Goal: Task Accomplishment & Management: Complete application form

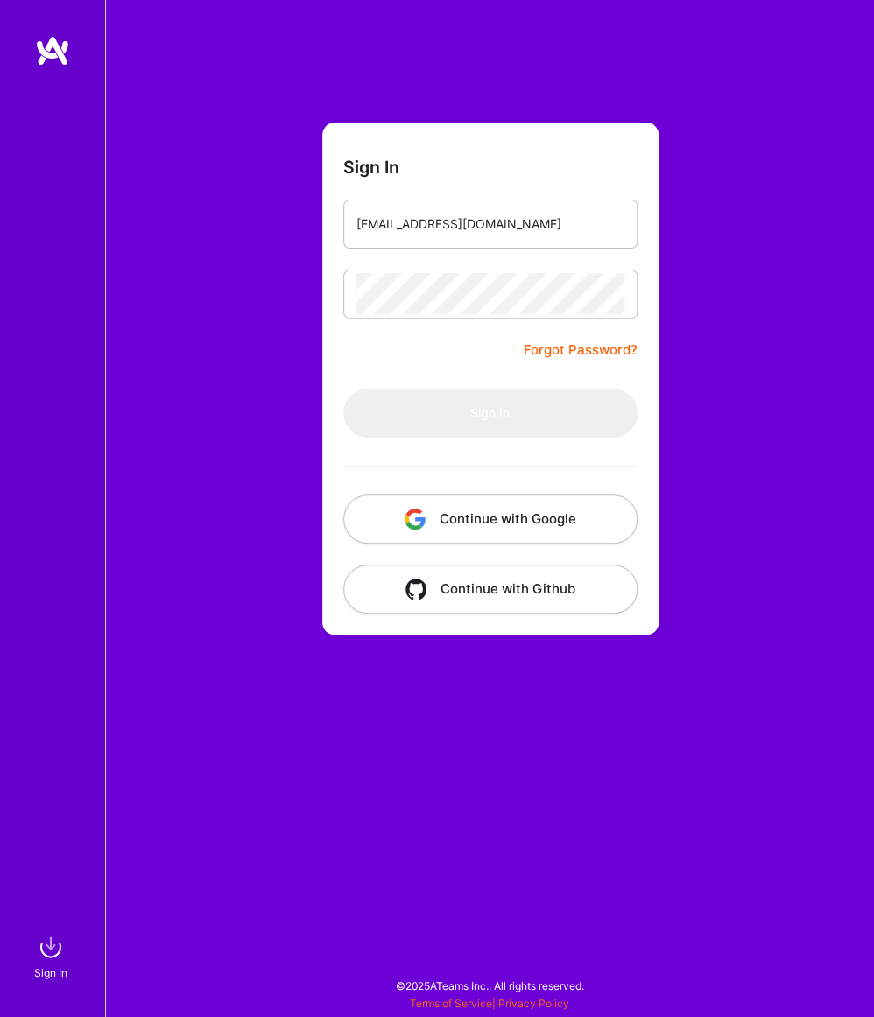
click at [506, 517] on button "Continue with Google" at bounding box center [490, 519] width 294 height 49
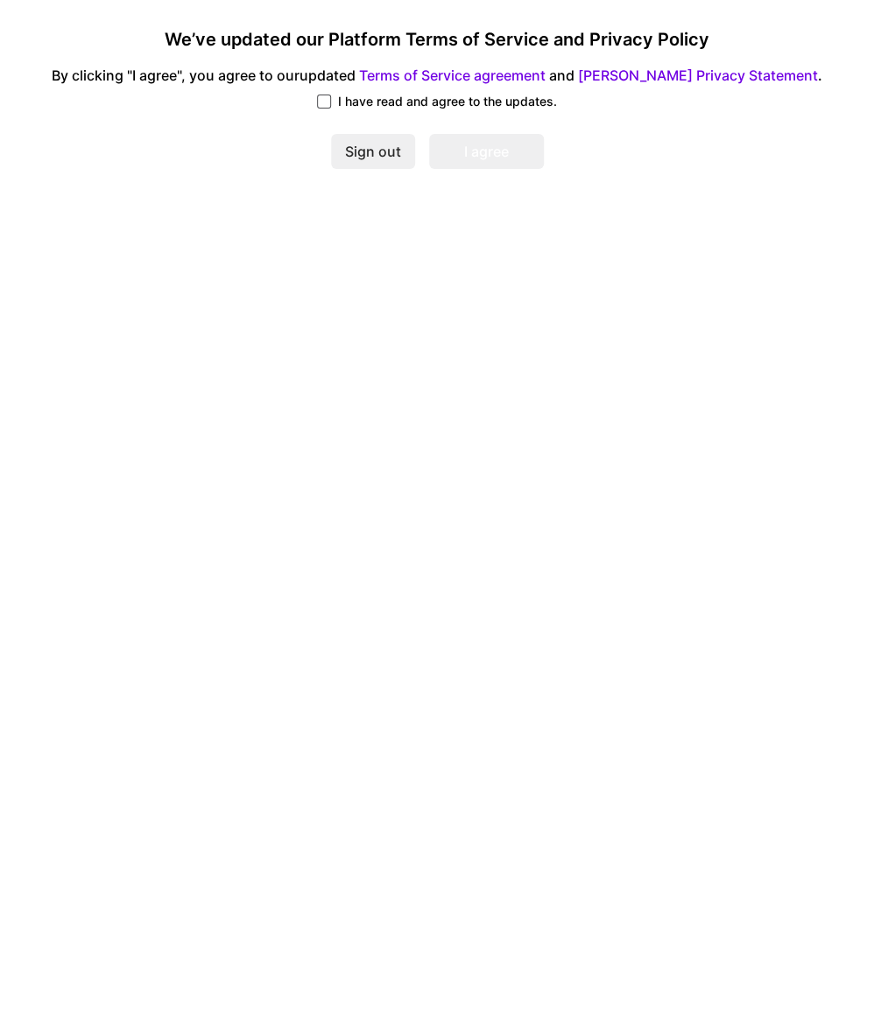
click at [321, 104] on span at bounding box center [324, 102] width 14 height 14
click at [0, 0] on input "I have read and agree to the updates." at bounding box center [0, 0] width 0 height 0
click at [474, 147] on button "I agree" at bounding box center [486, 151] width 115 height 35
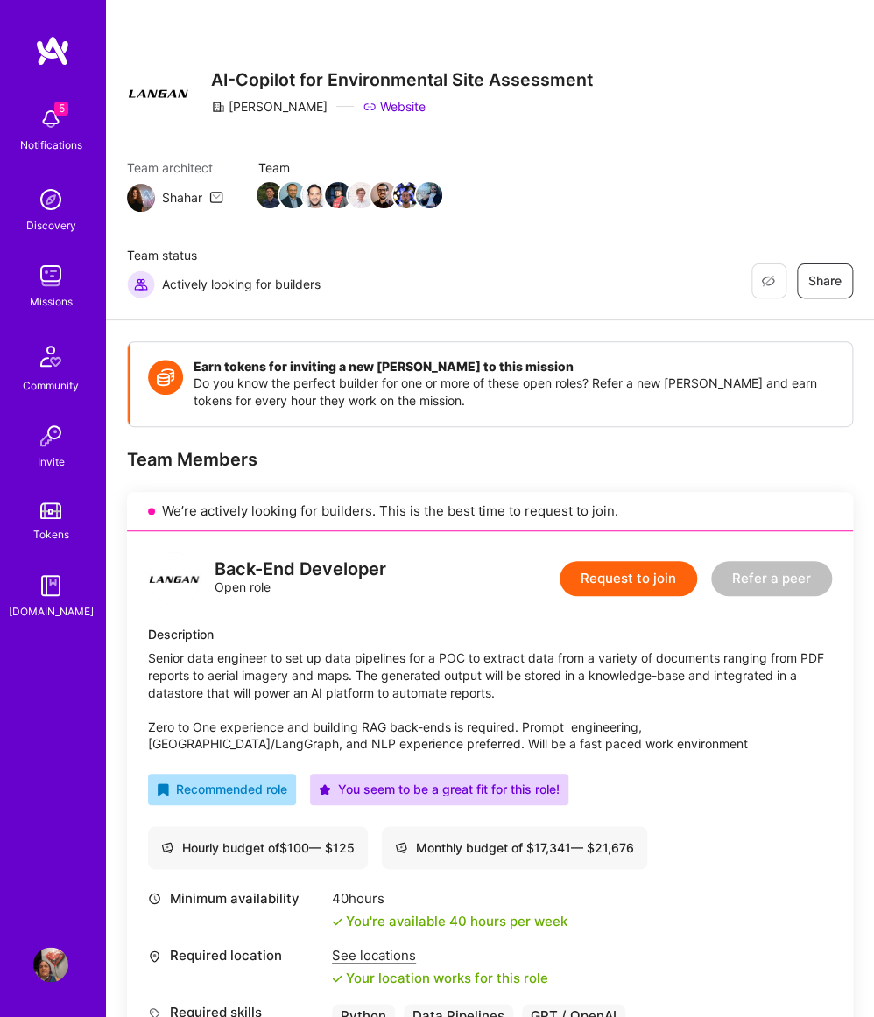
click at [659, 586] on button "Request to join" at bounding box center [627, 578] width 137 height 35
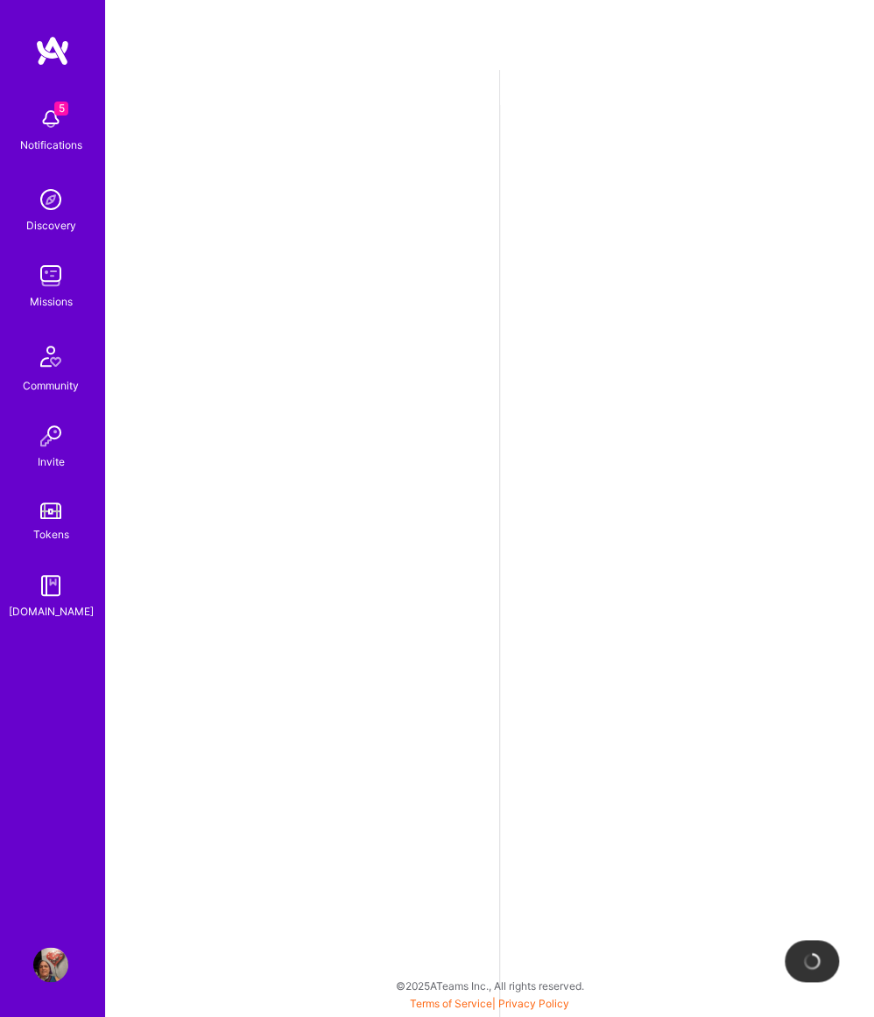
select select "DE"
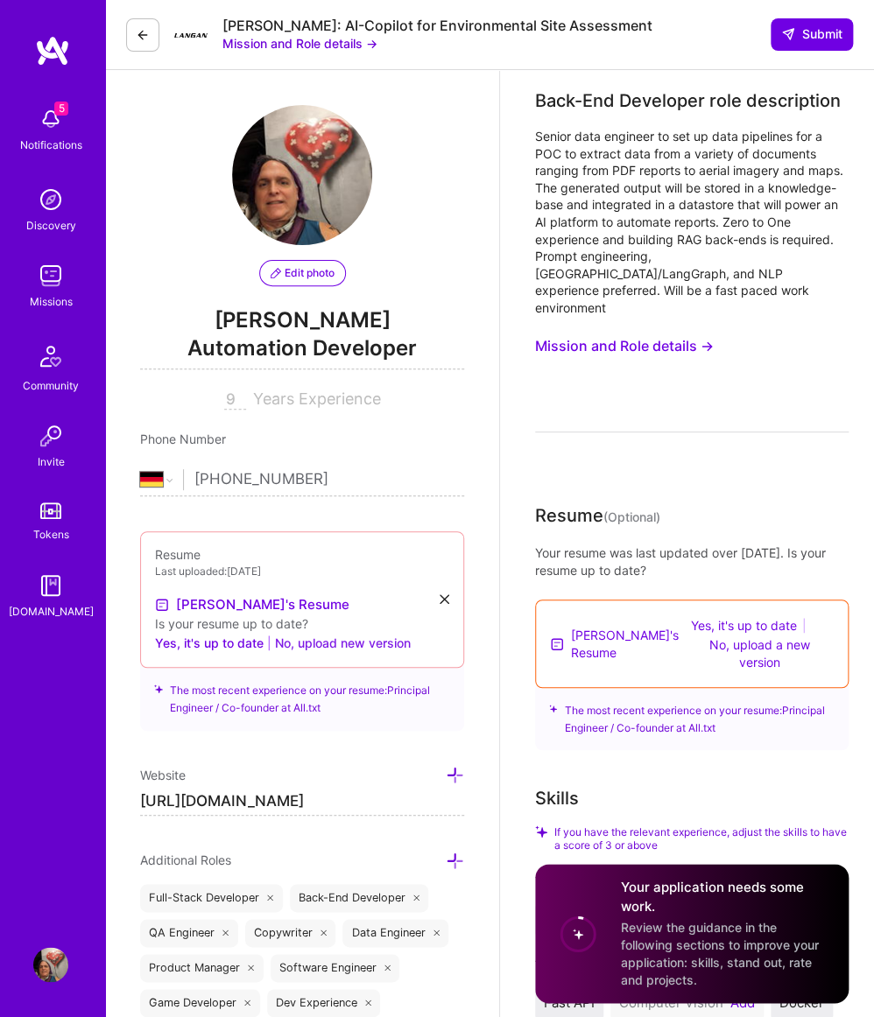
click at [293, 645] on button "No, upload new version" at bounding box center [343, 642] width 136 height 21
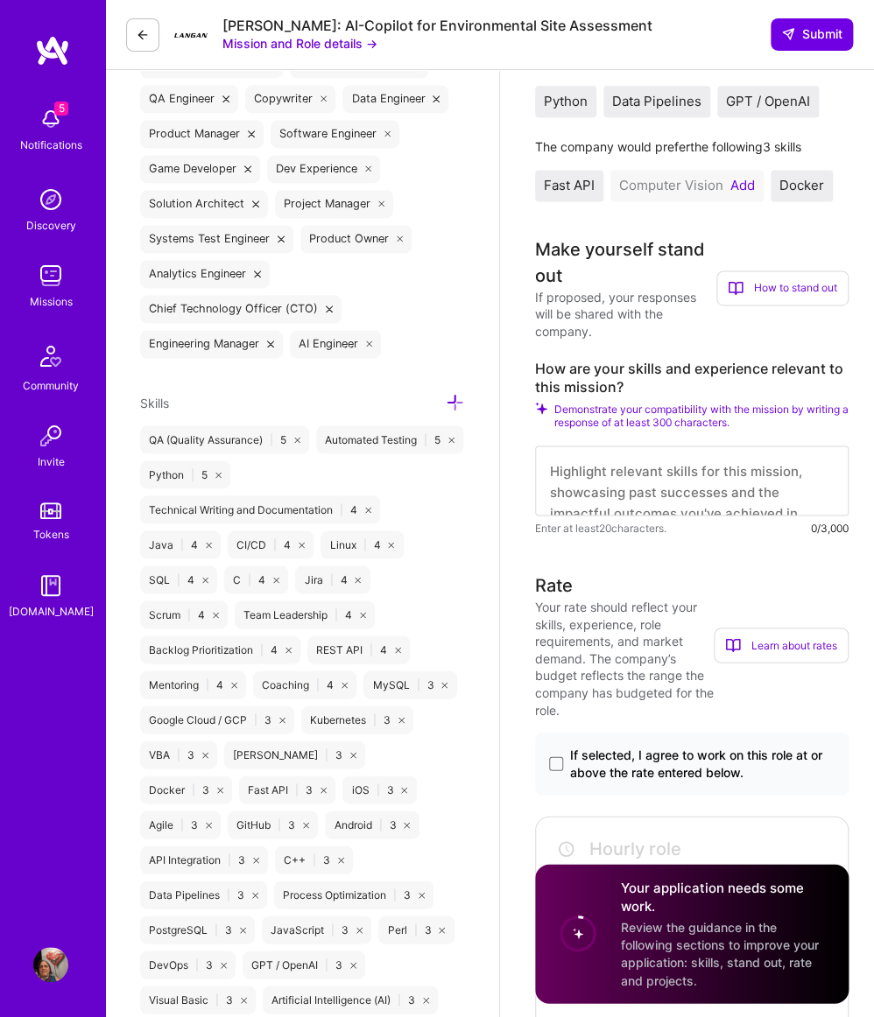
scroll to position [706, 0]
click at [555, 768] on span at bounding box center [556, 762] width 14 height 14
click at [0, 0] on input "If selected, I agree to work on this role at or above the rate entered below." at bounding box center [0, 0] width 0 height 0
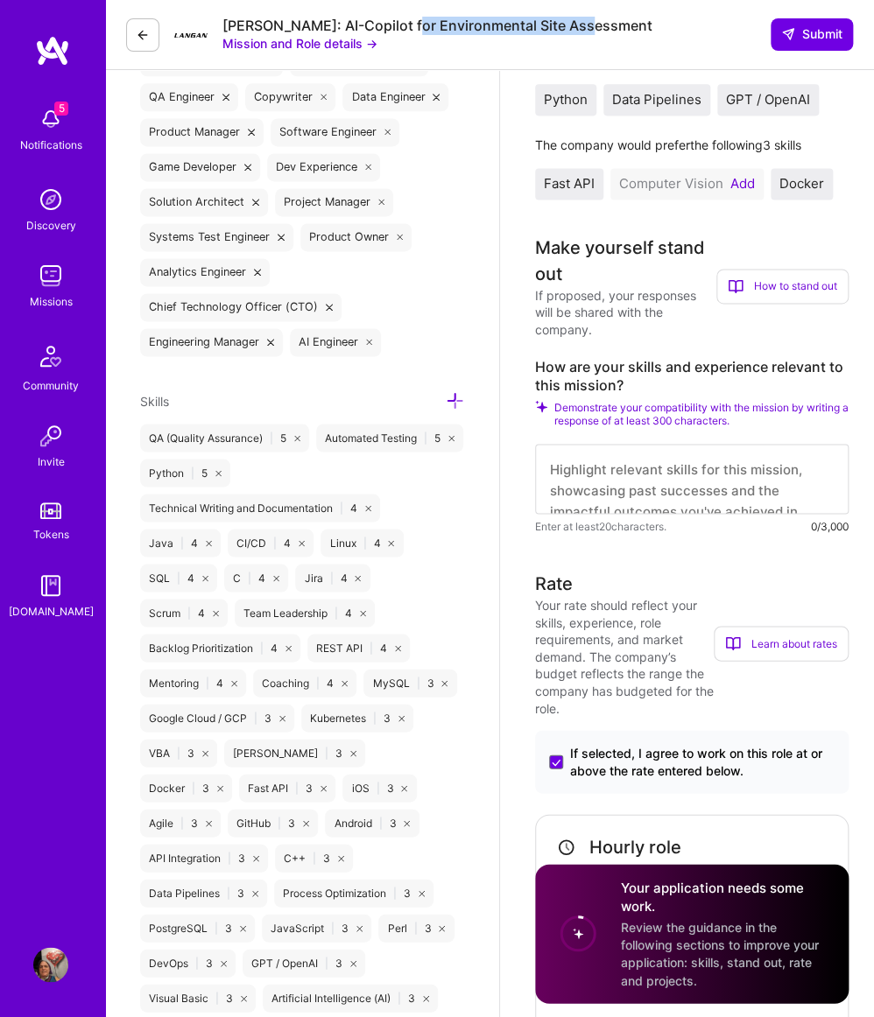
drag, startPoint x: 402, startPoint y: 26, endPoint x: 590, endPoint y: 30, distance: 188.3
click at [590, 30] on div "[PERSON_NAME]: AI-Copilot for Environmental Site Assessment Mission and Role de…" at bounding box center [489, 35] width 769 height 70
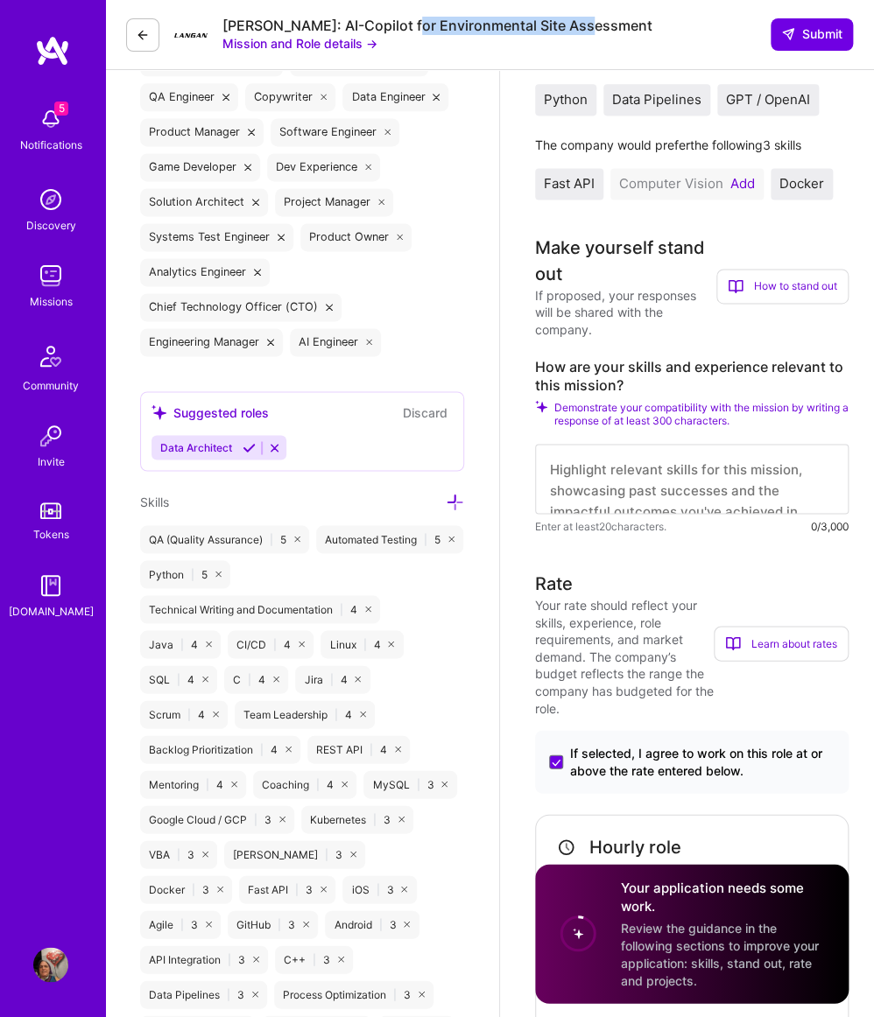
copy div "ronmental Site Assessment"
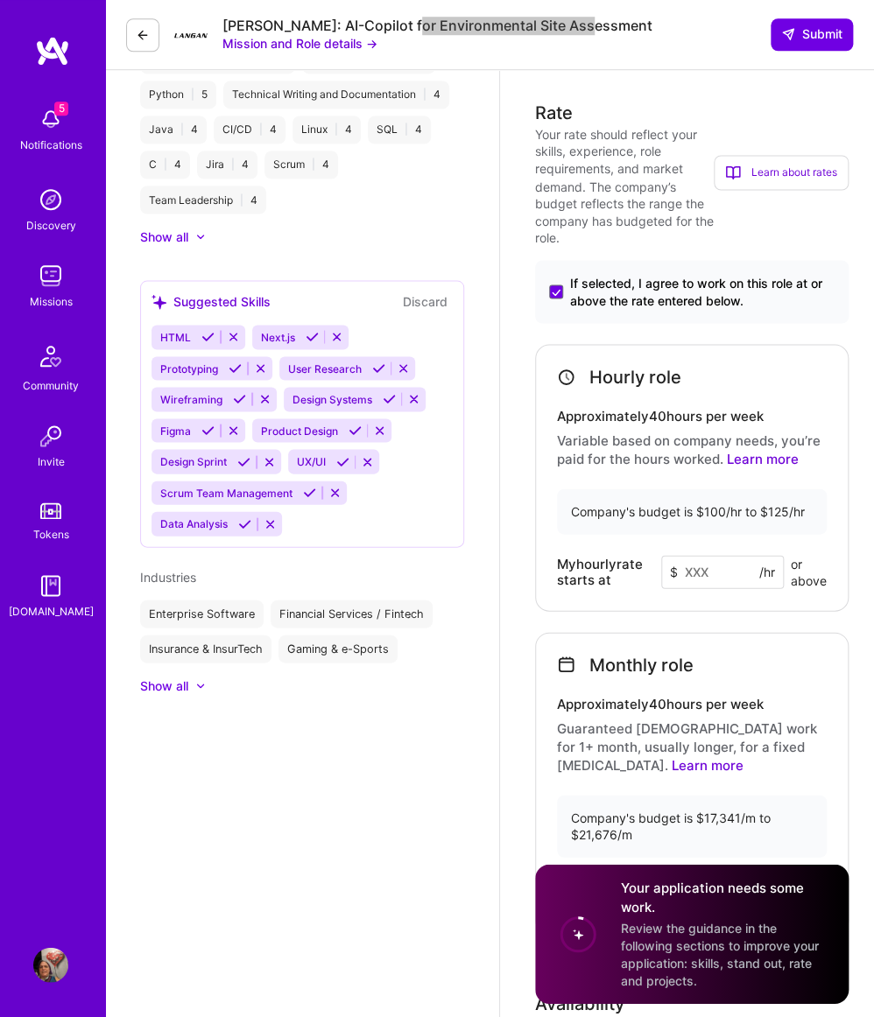
scroll to position [997, 0]
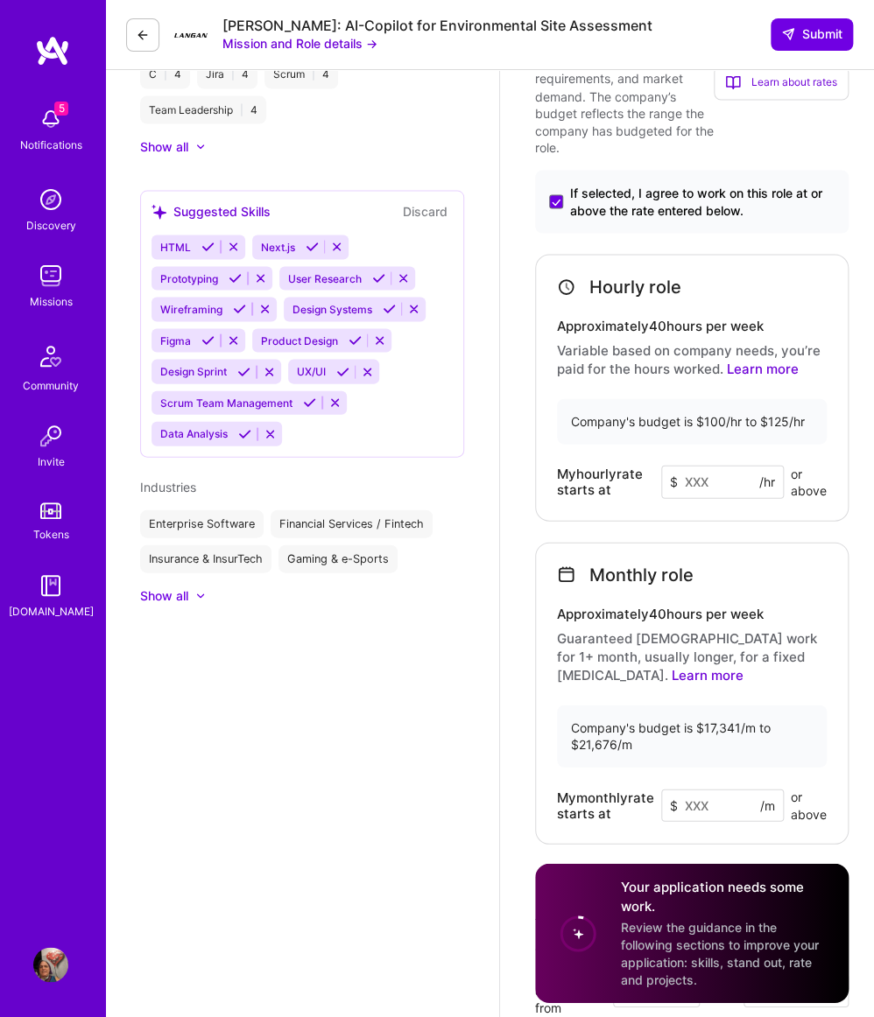
click at [707, 498] on input at bounding box center [722, 481] width 123 height 33
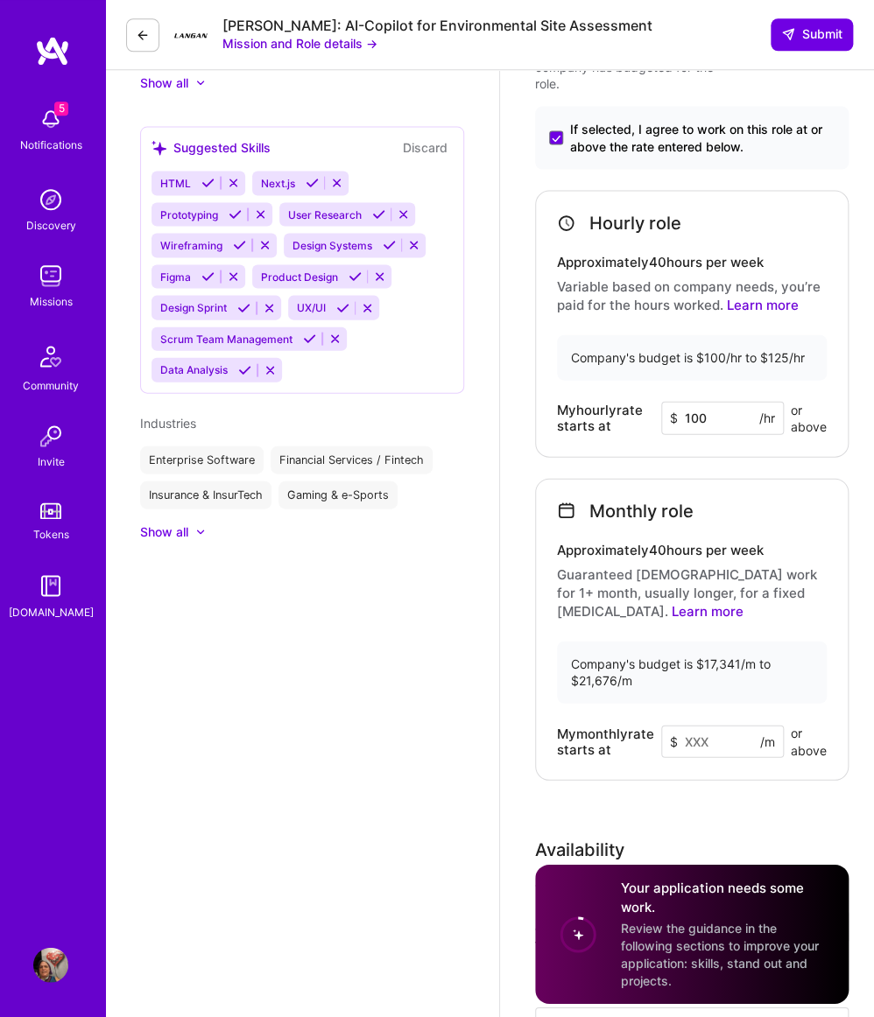
scroll to position [1115, 0]
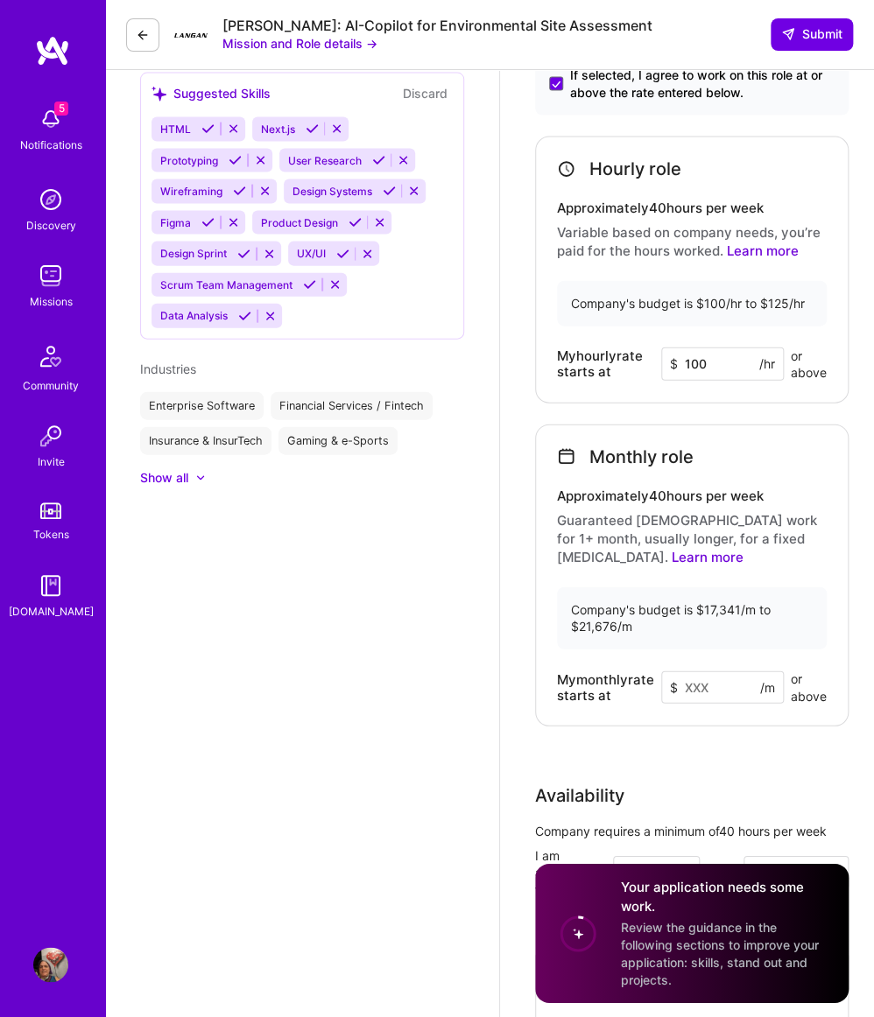
type input "100"
click at [706, 705] on input at bounding box center [722, 688] width 123 height 33
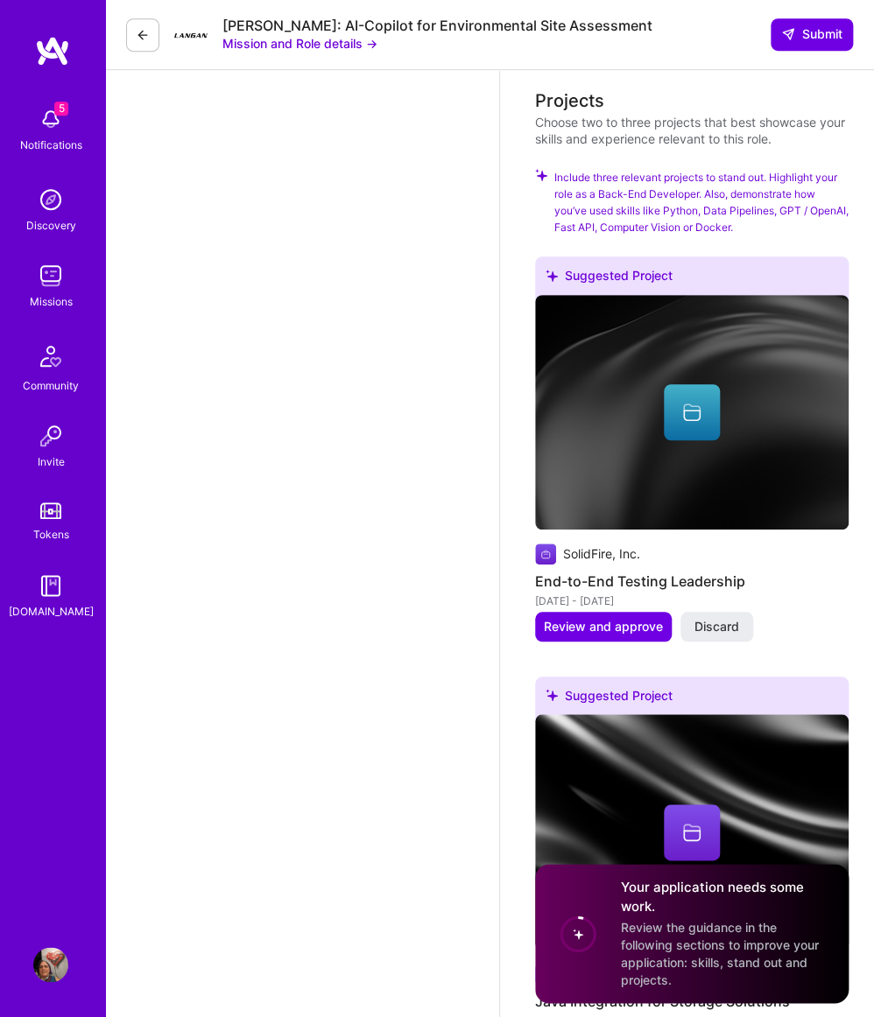
scroll to position [2056, 0]
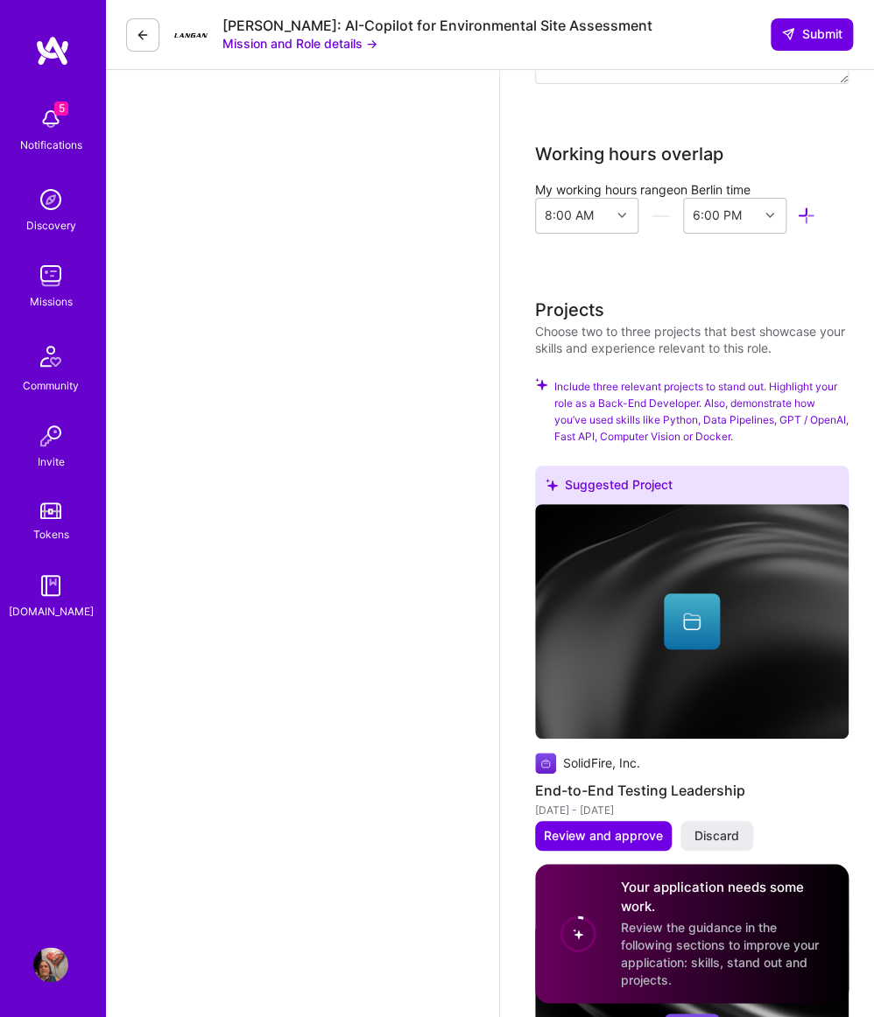
type input "17341"
click at [695, 630] on icon at bounding box center [692, 624] width 18 height 11
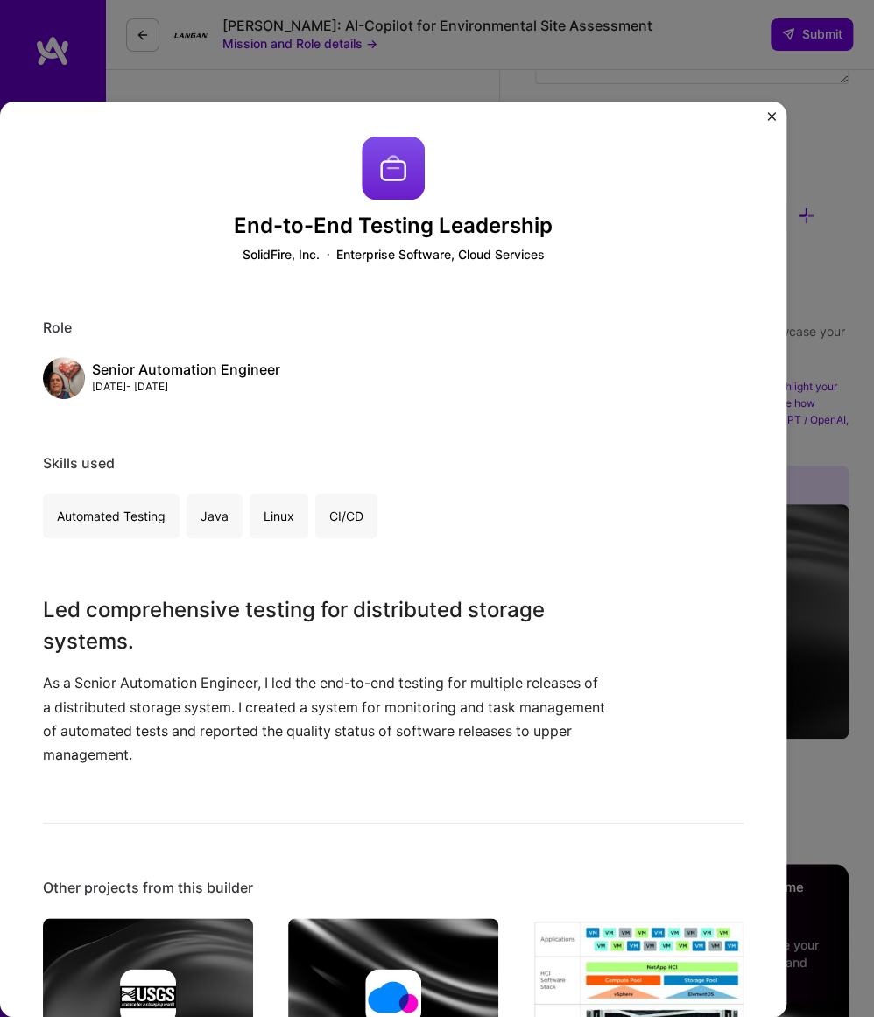
click at [777, 121] on div "End-to-End Testing Leadership SolidFire, Inc. Enterprise Software, Cloud Servic…" at bounding box center [393, 560] width 786 height 916
click at [773, 116] on img "Close" at bounding box center [771, 116] width 9 height 9
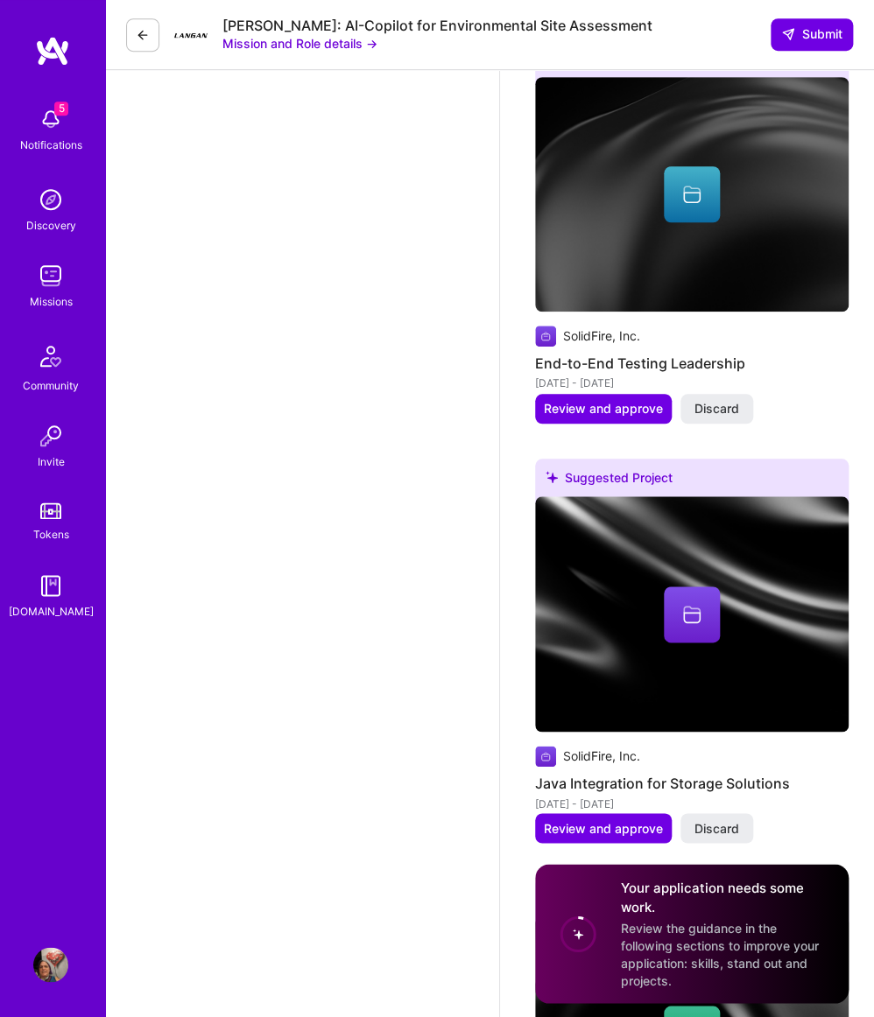
scroll to position [2527, 0]
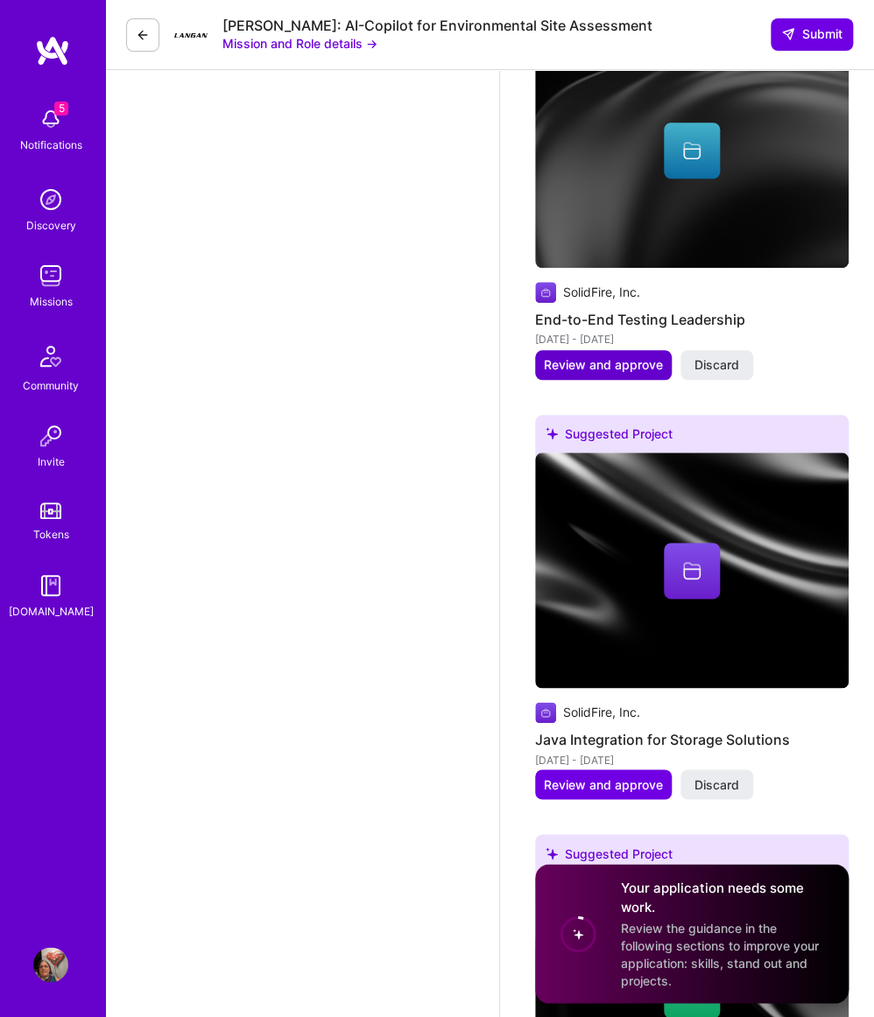
click at [605, 374] on span "Review and approve" at bounding box center [603, 365] width 119 height 18
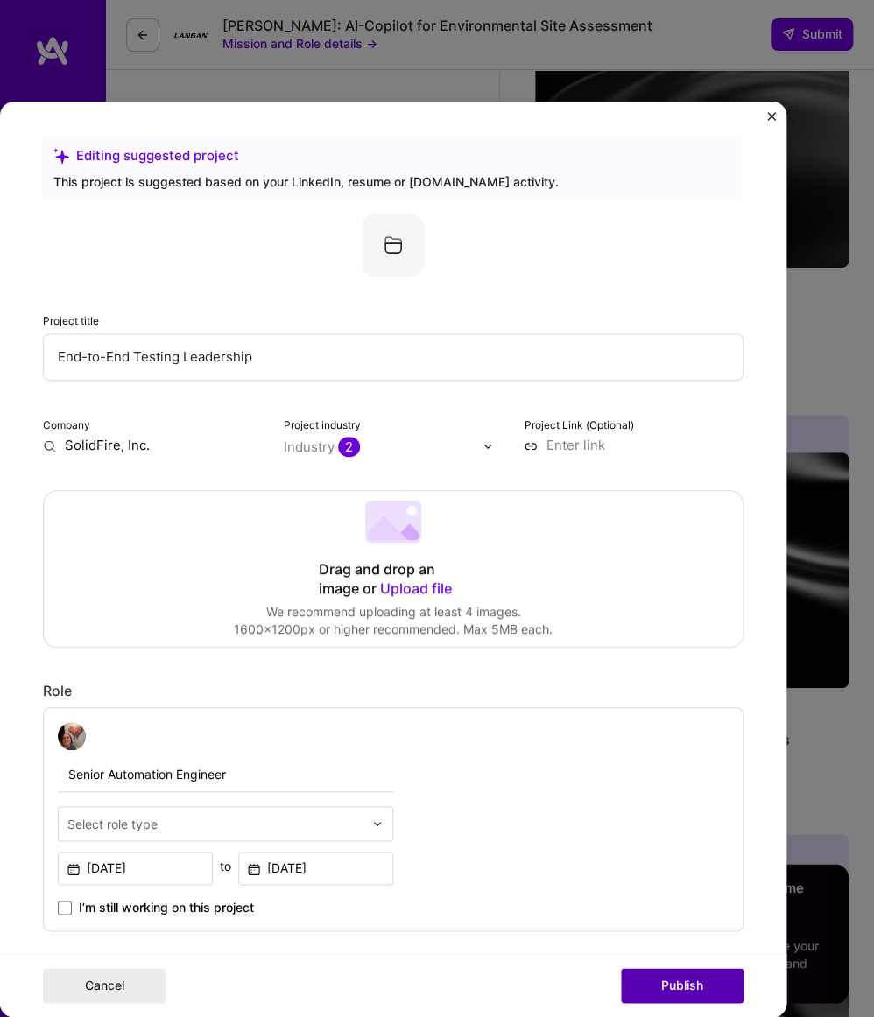
click at [667, 975] on button "Publish" at bounding box center [682, 985] width 123 height 35
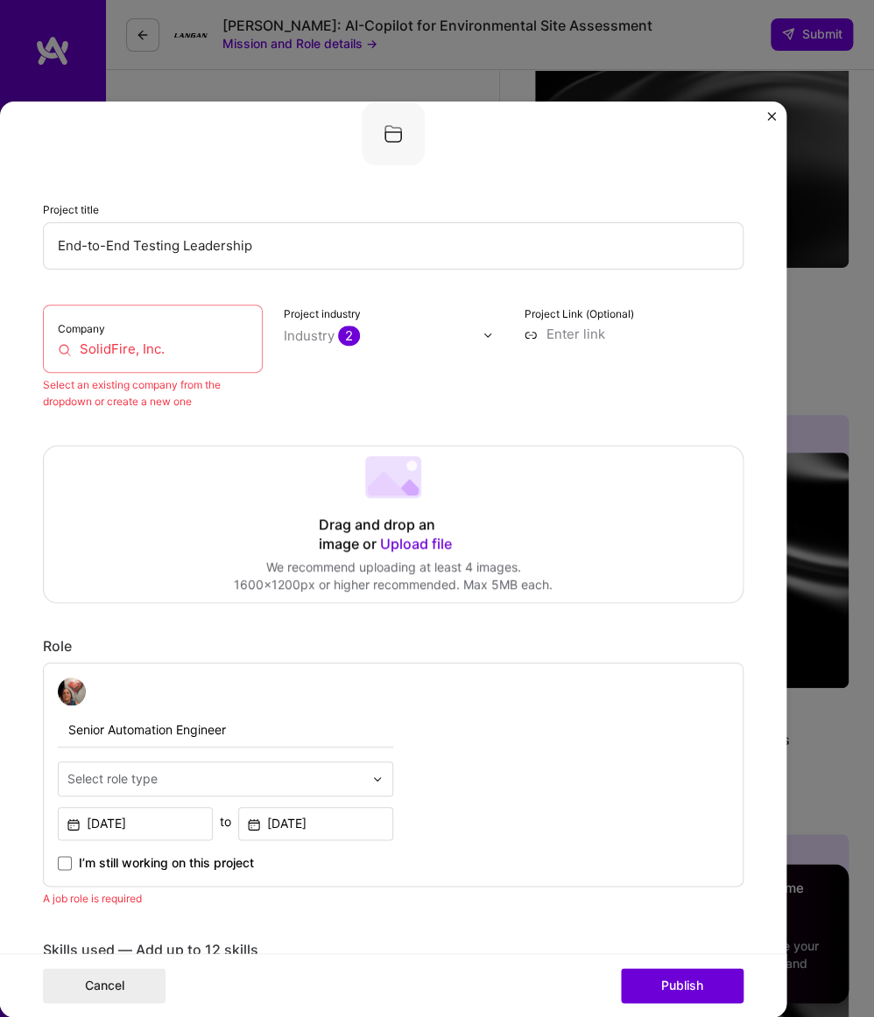
scroll to position [112, 0]
click at [168, 350] on input "SolidFire, Inc." at bounding box center [153, 349] width 190 height 18
click at [120, 349] on input "SolidFire, Inc." at bounding box center [153, 349] width 190 height 18
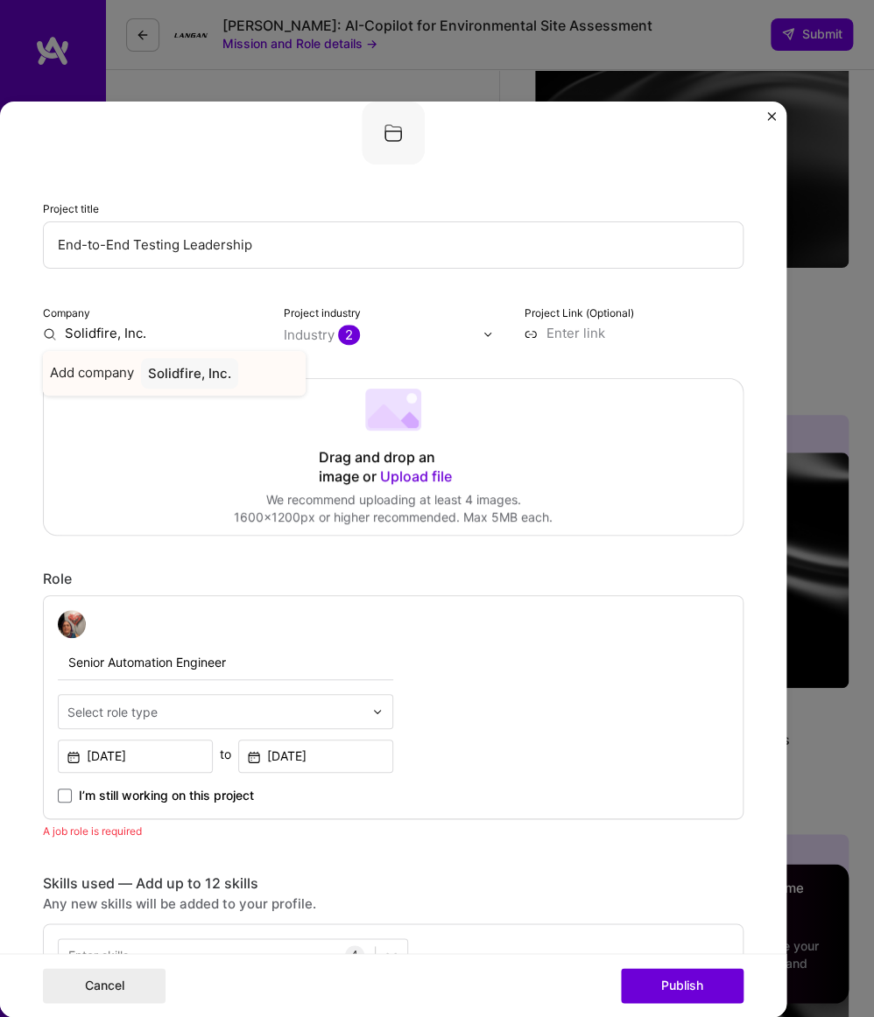
type input "Solidfire, Inc."
click at [191, 388] on div "Solidfire, Inc." at bounding box center [189, 373] width 97 height 31
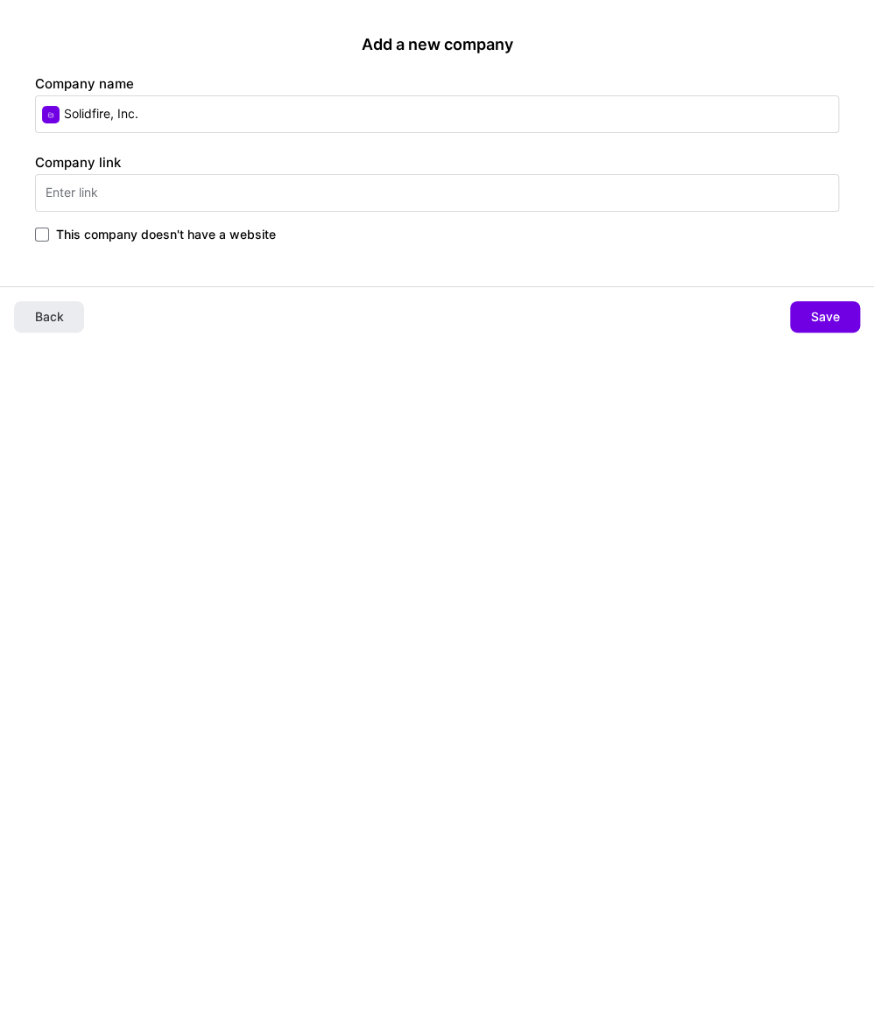
click at [144, 194] on input "text" at bounding box center [437, 193] width 804 height 38
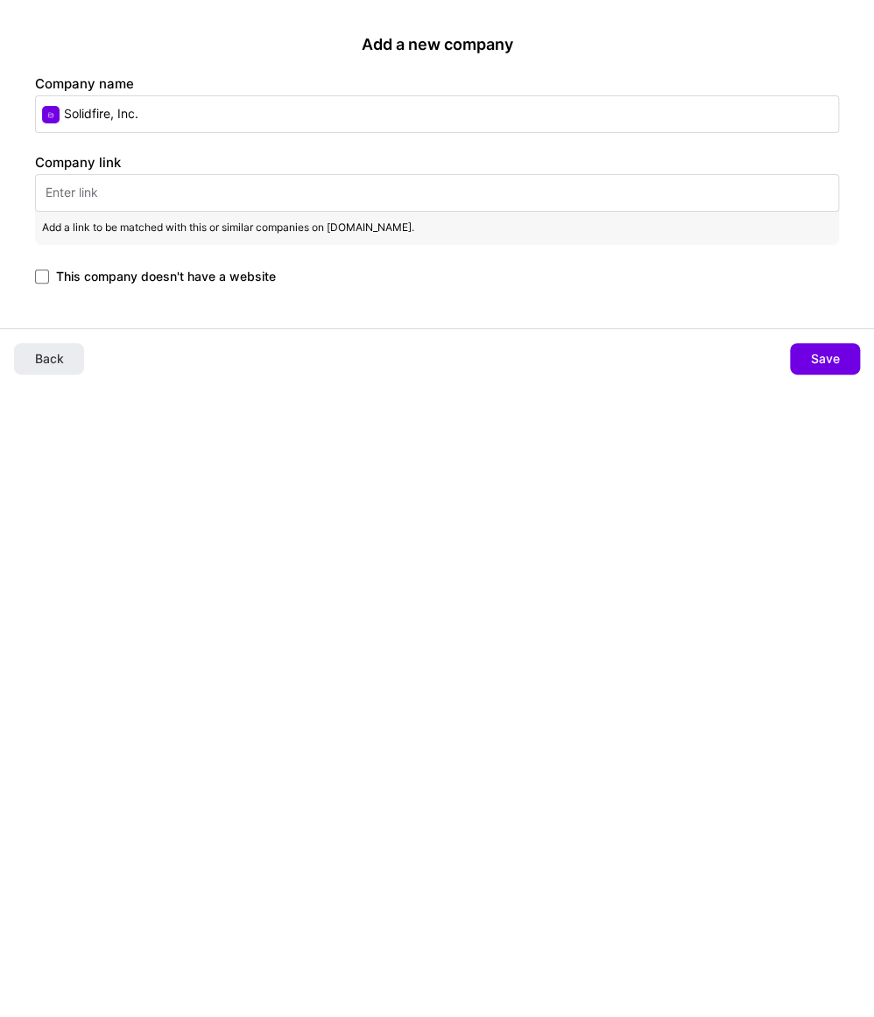
click at [163, 271] on span "This company doesn't have a website" at bounding box center [166, 277] width 220 height 18
click at [0, 0] on input "This company doesn't have a website" at bounding box center [0, 0] width 0 height 0
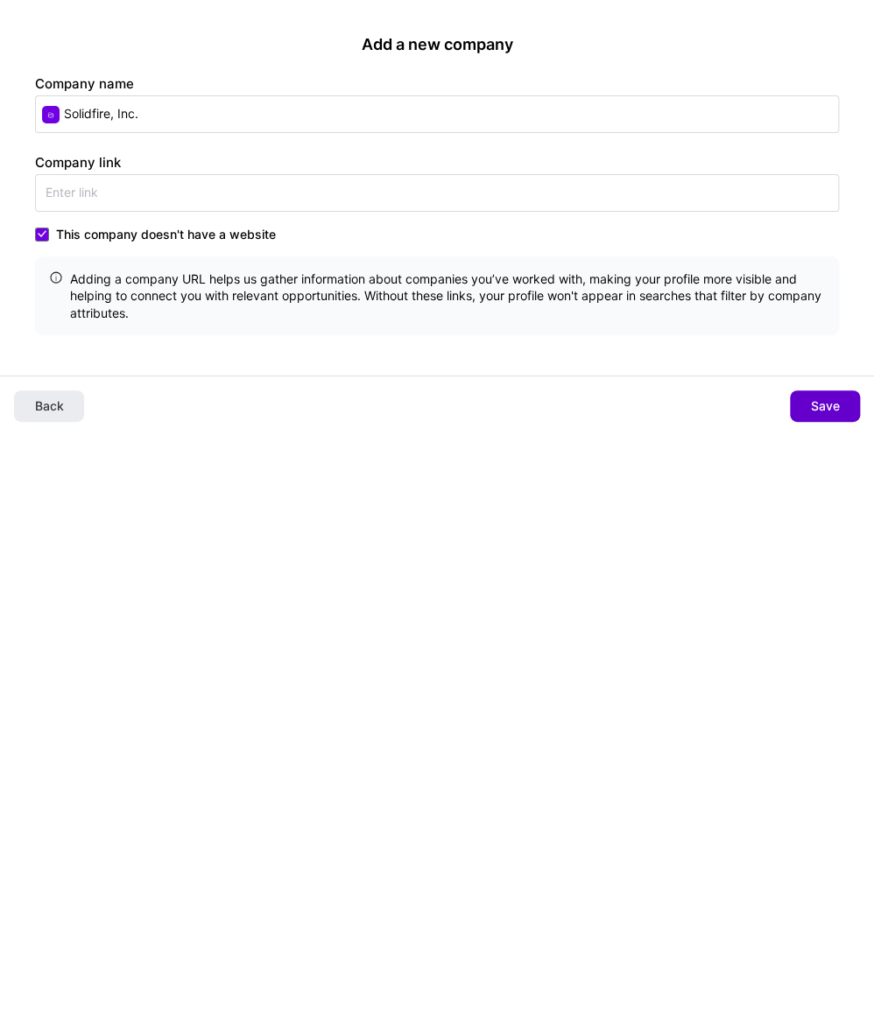
click at [823, 414] on span "Save" at bounding box center [825, 407] width 29 height 18
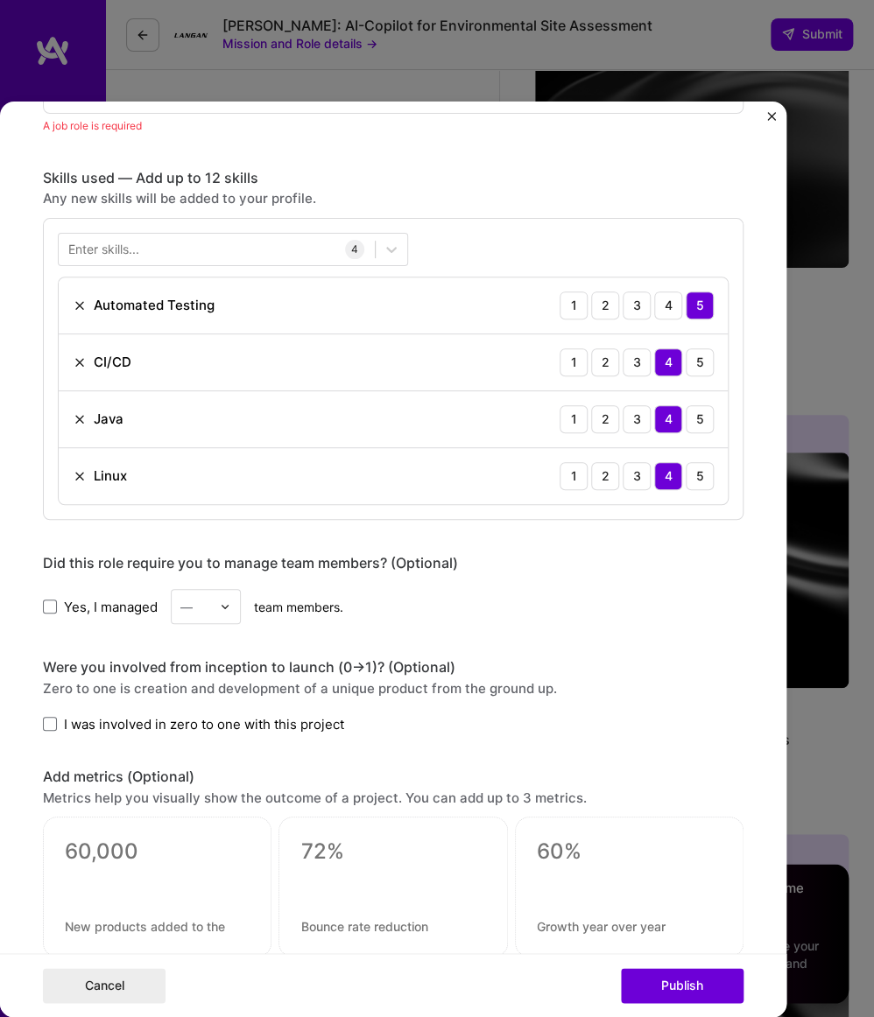
scroll to position [553, 0]
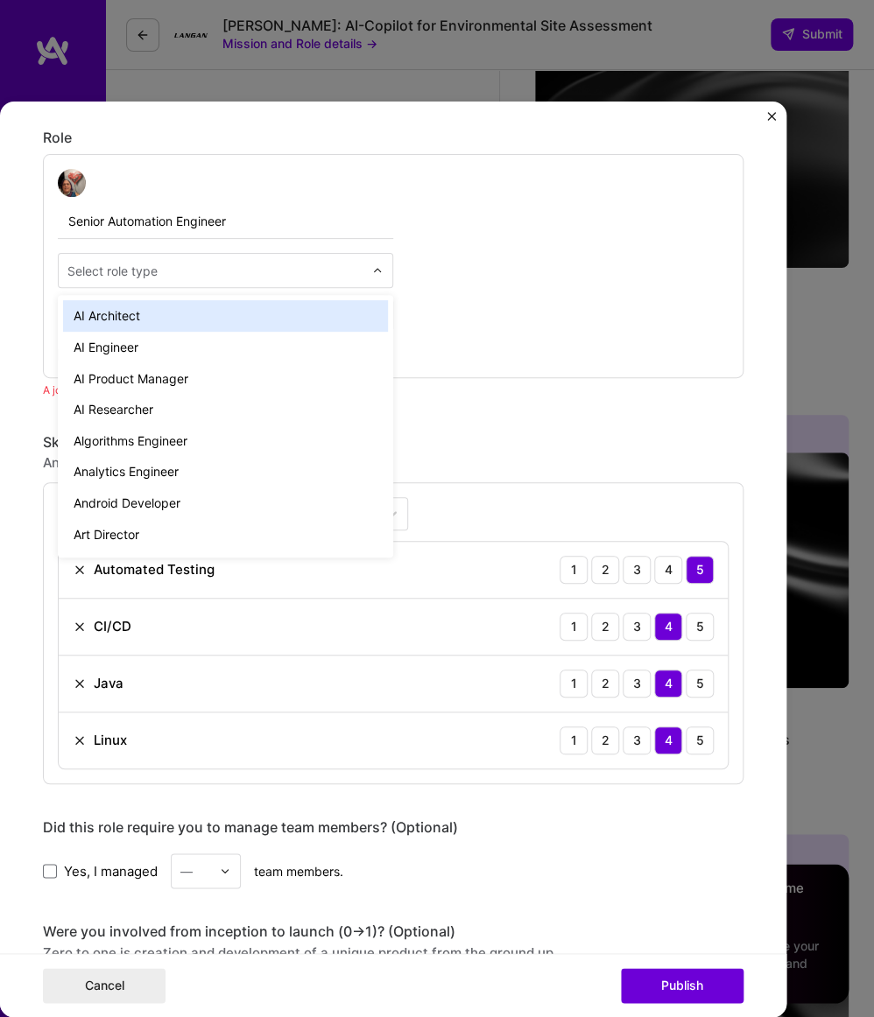
click at [140, 276] on div "Select role type" at bounding box center [112, 272] width 90 height 18
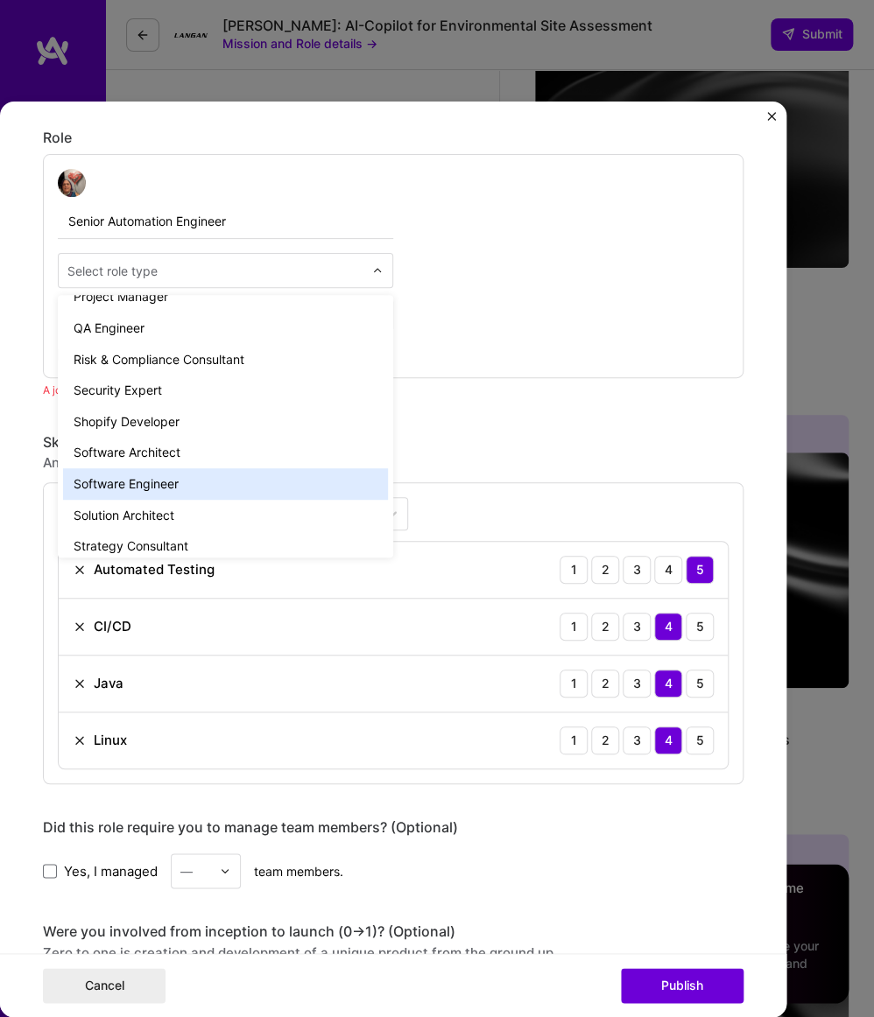
scroll to position [1677, 0]
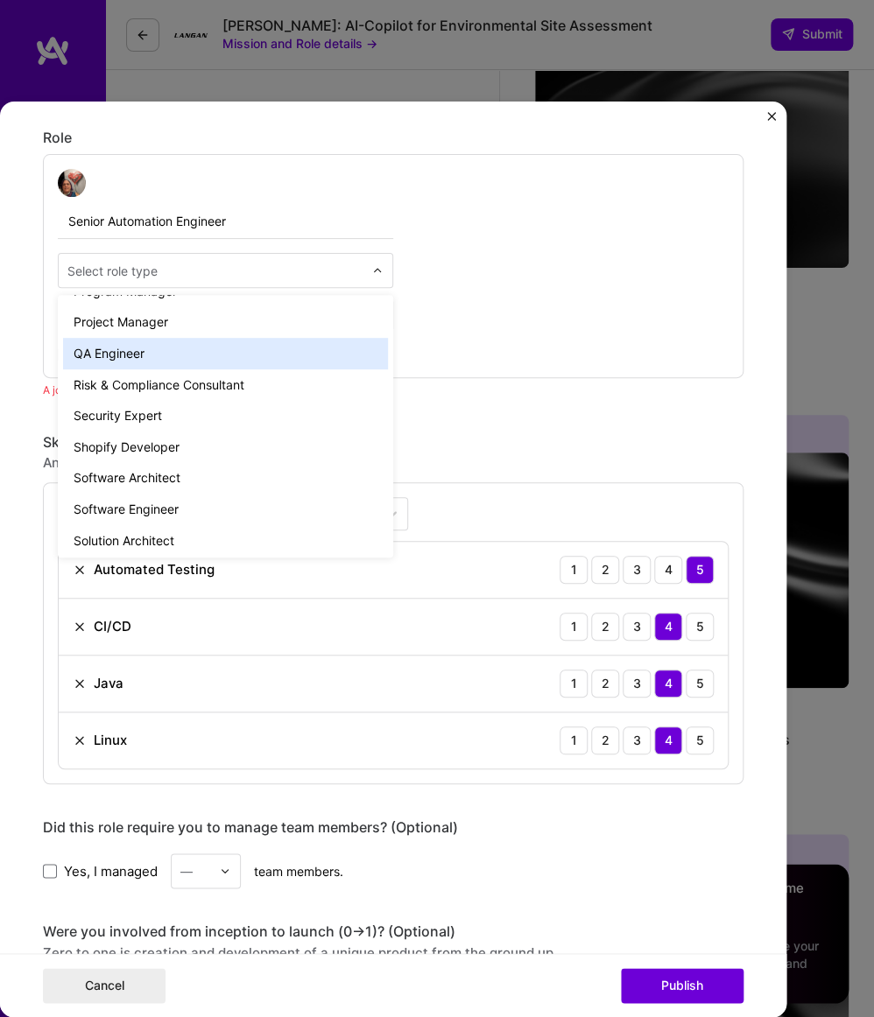
click at [243, 353] on div "QA Engineer" at bounding box center [225, 354] width 325 height 32
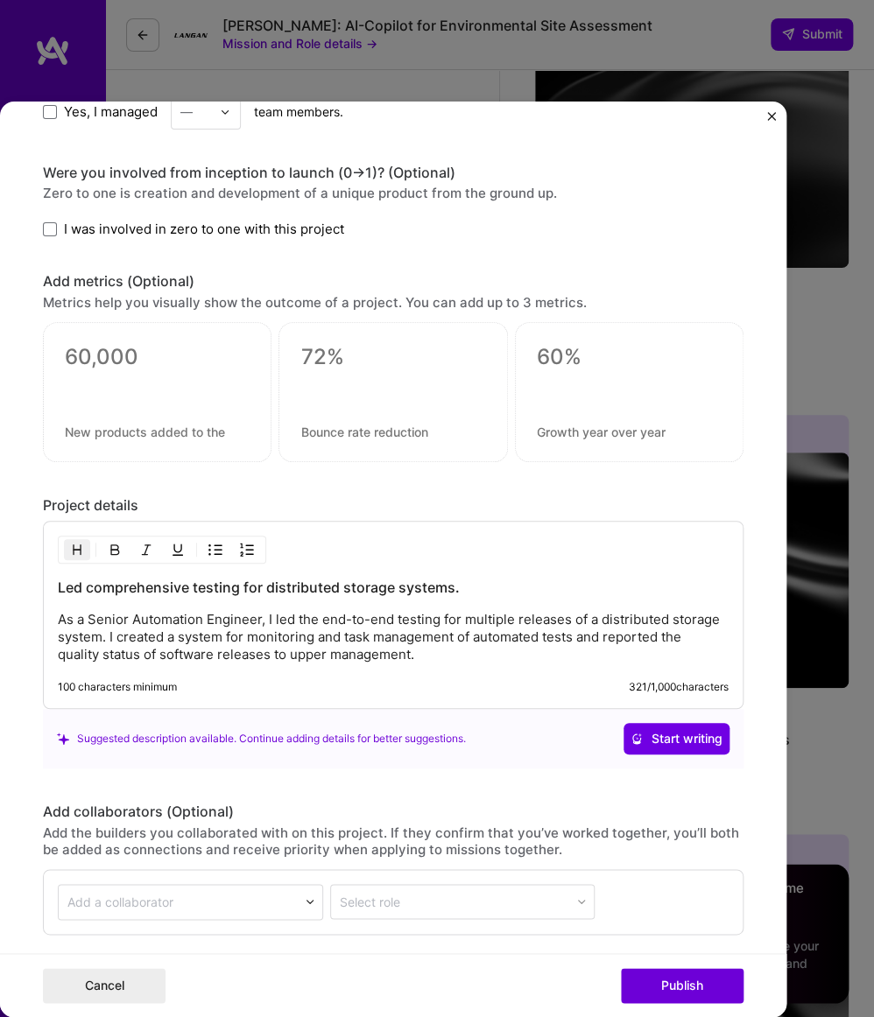
scroll to position [1347, 0]
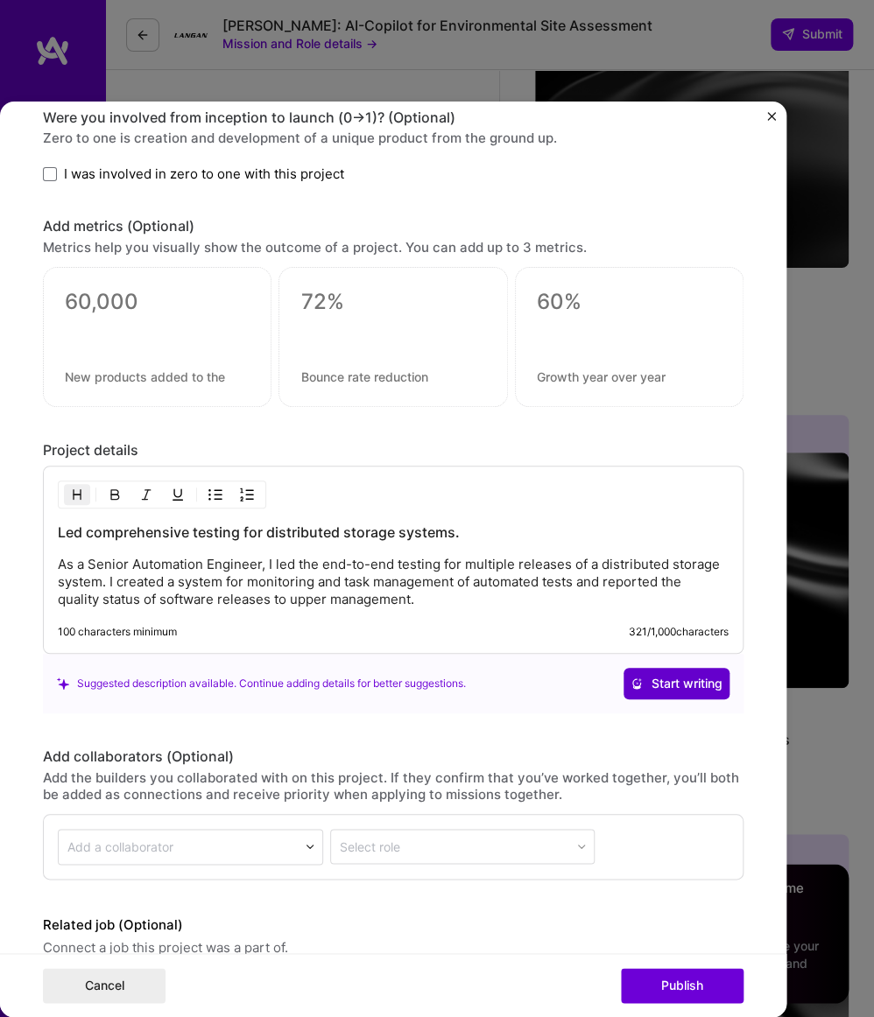
click at [668, 686] on span "Start writing" at bounding box center [676, 684] width 92 height 18
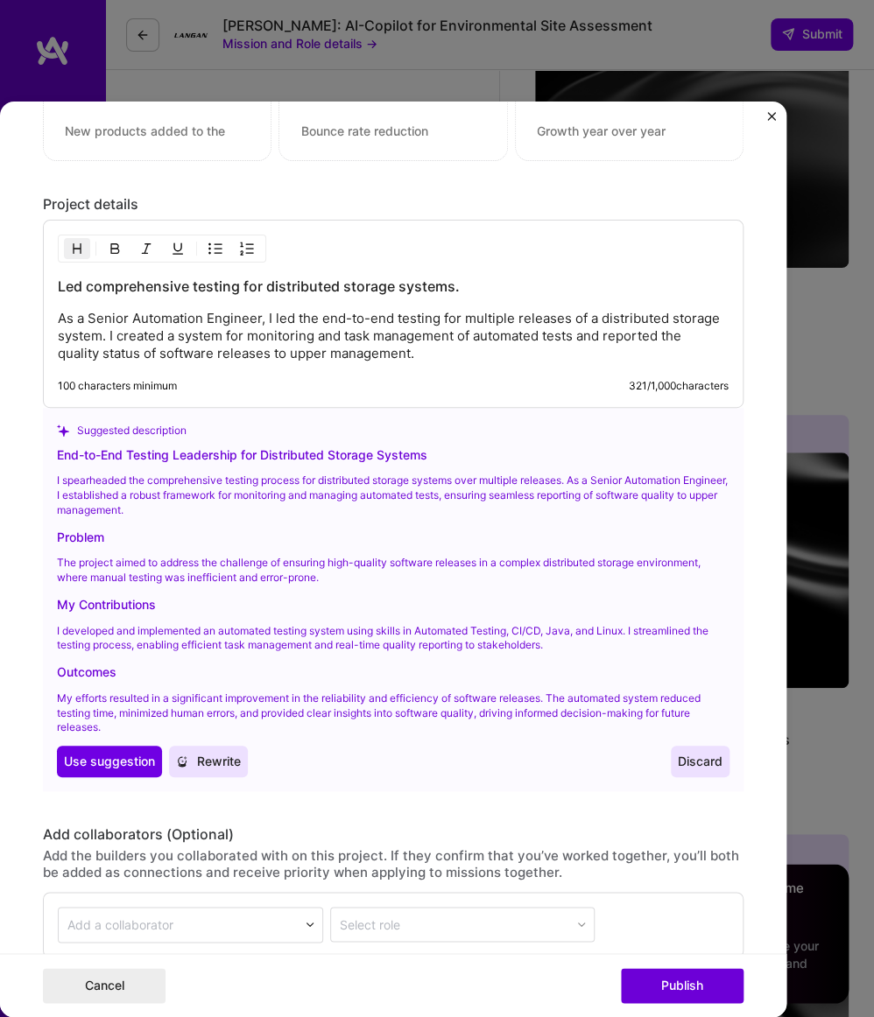
scroll to position [1612, 0]
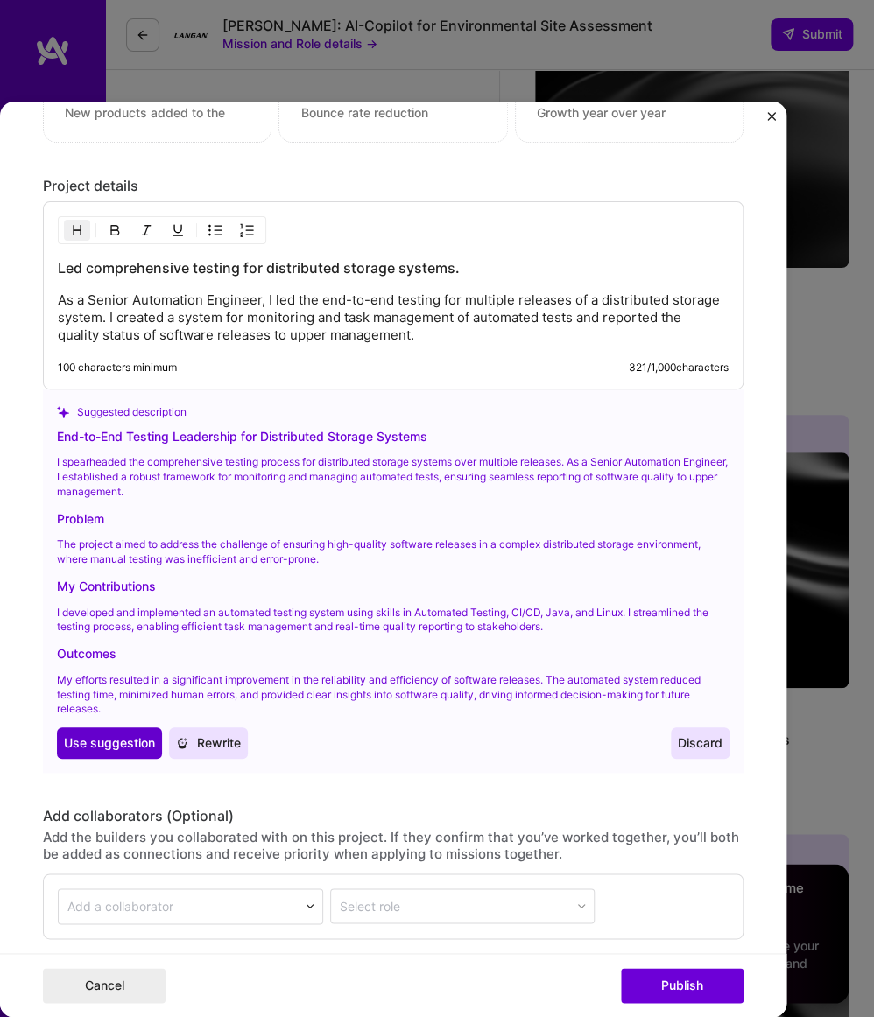
click at [102, 737] on span "Use suggestion" at bounding box center [109, 744] width 91 height 18
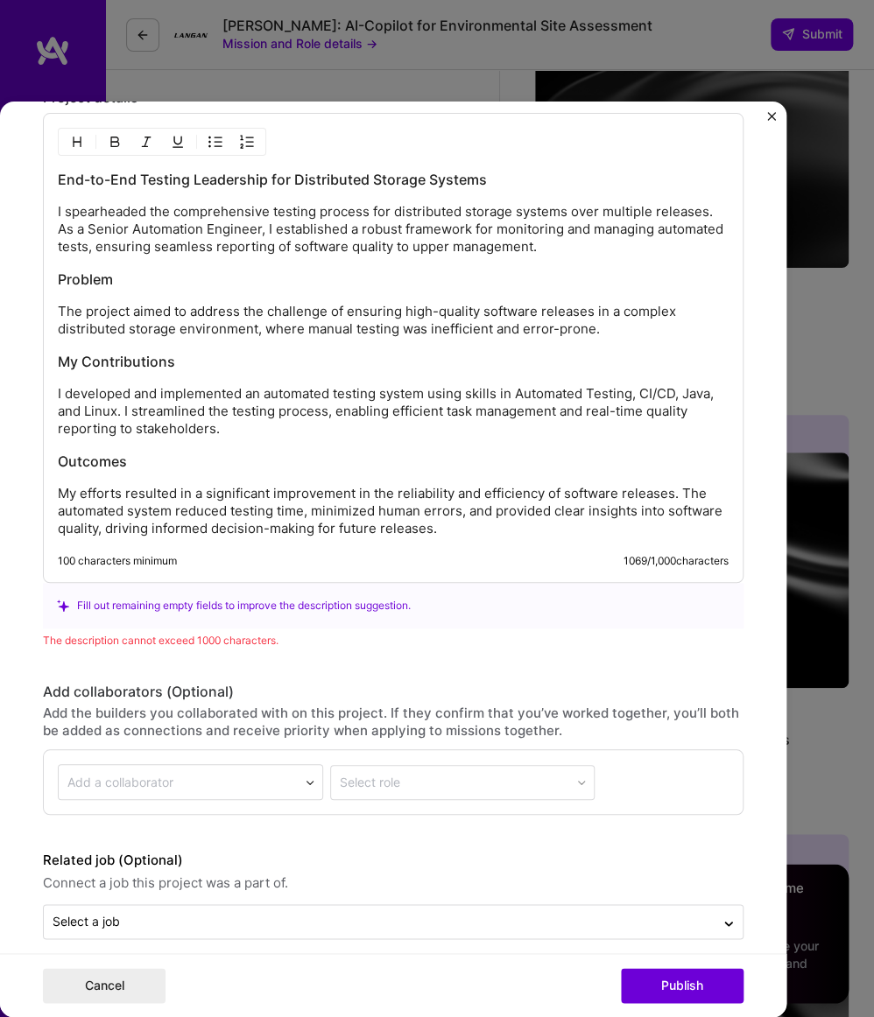
scroll to position [1713, 0]
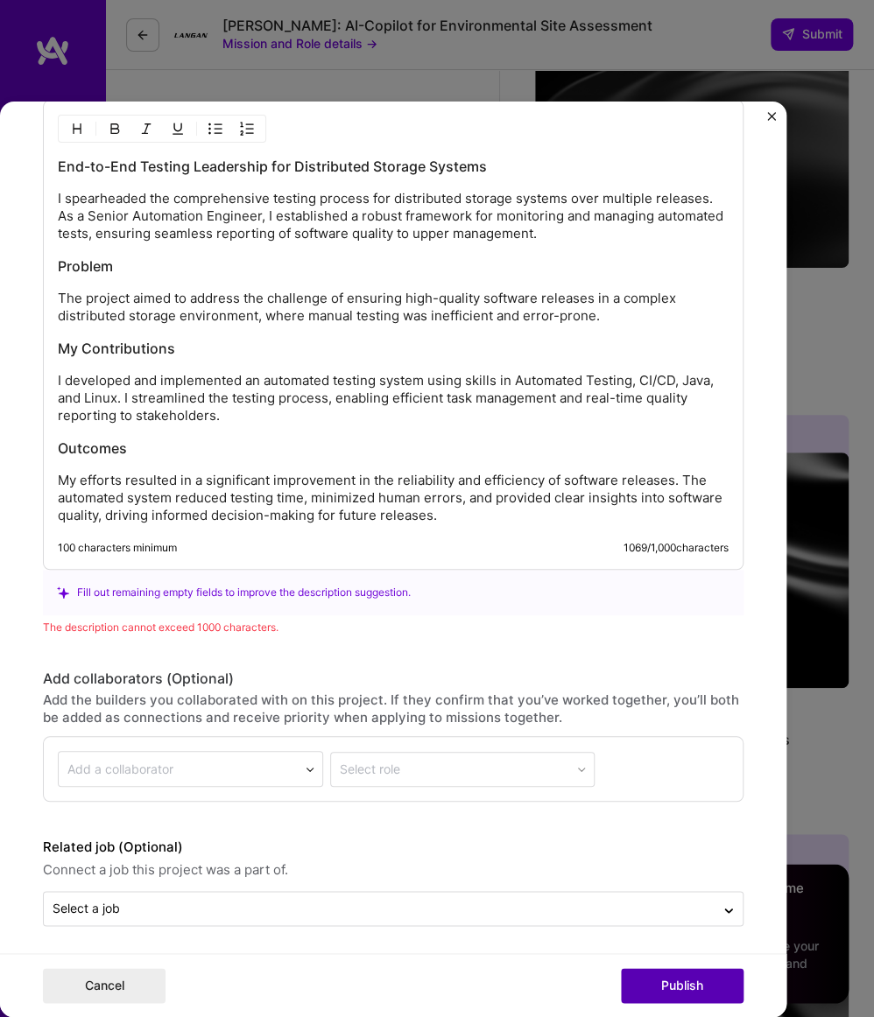
click at [679, 986] on button "Publish" at bounding box center [682, 985] width 123 height 35
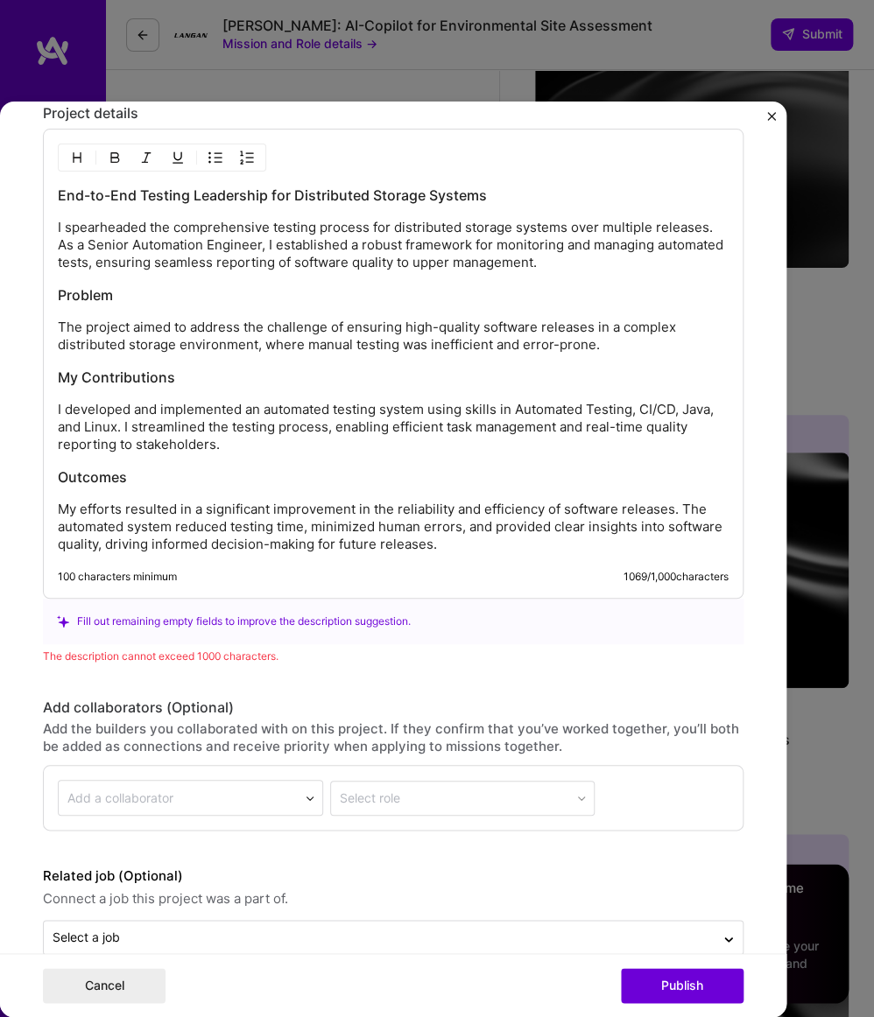
scroll to position [1684, 0]
drag, startPoint x: 431, startPoint y: 545, endPoint x: 99, endPoint y: 537, distance: 332.0
click at [99, 537] on p "My efforts resulted in a significant improvement in the reliability and efficie…" at bounding box center [393, 528] width 671 height 53
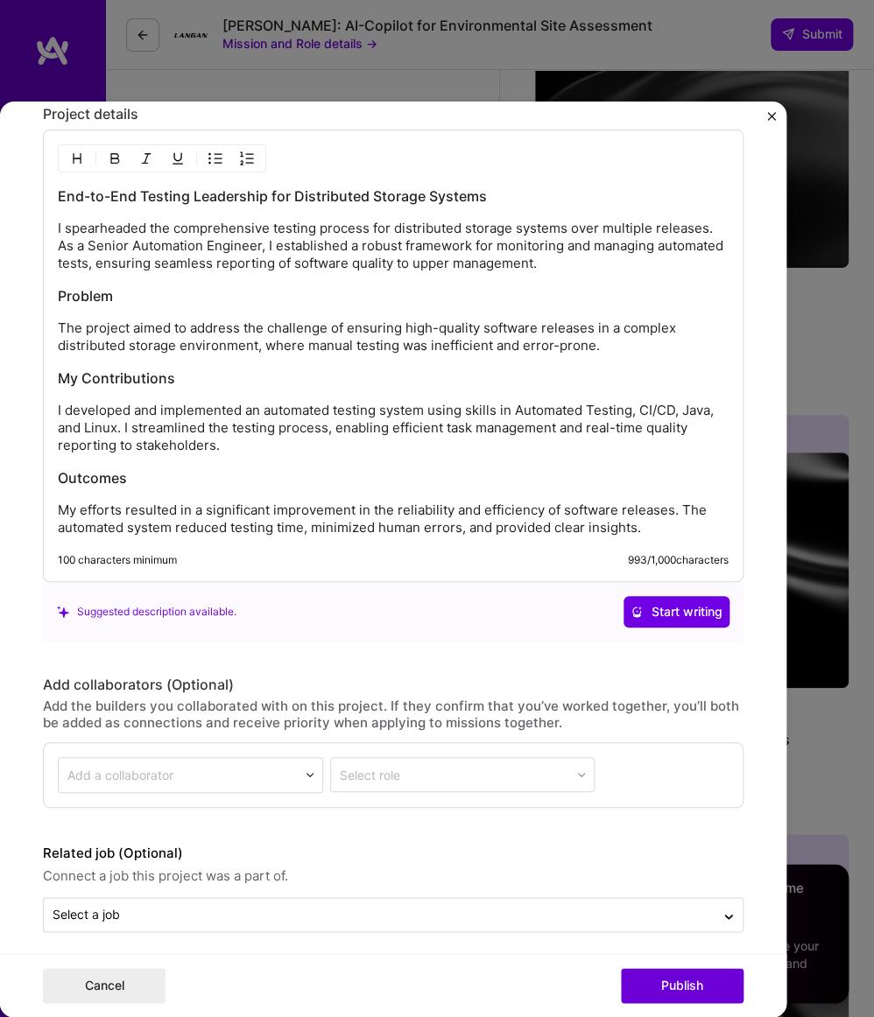
scroll to position [1690, 0]
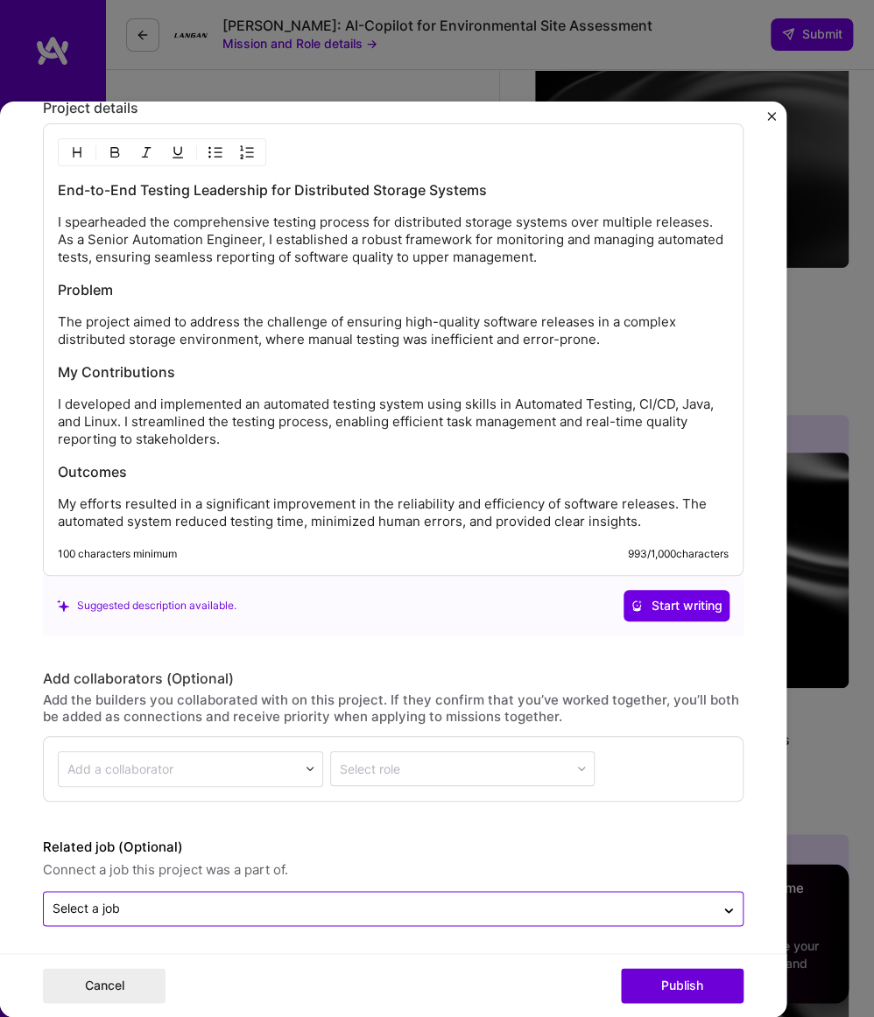
click at [605, 912] on input "text" at bounding box center [379, 909] width 653 height 18
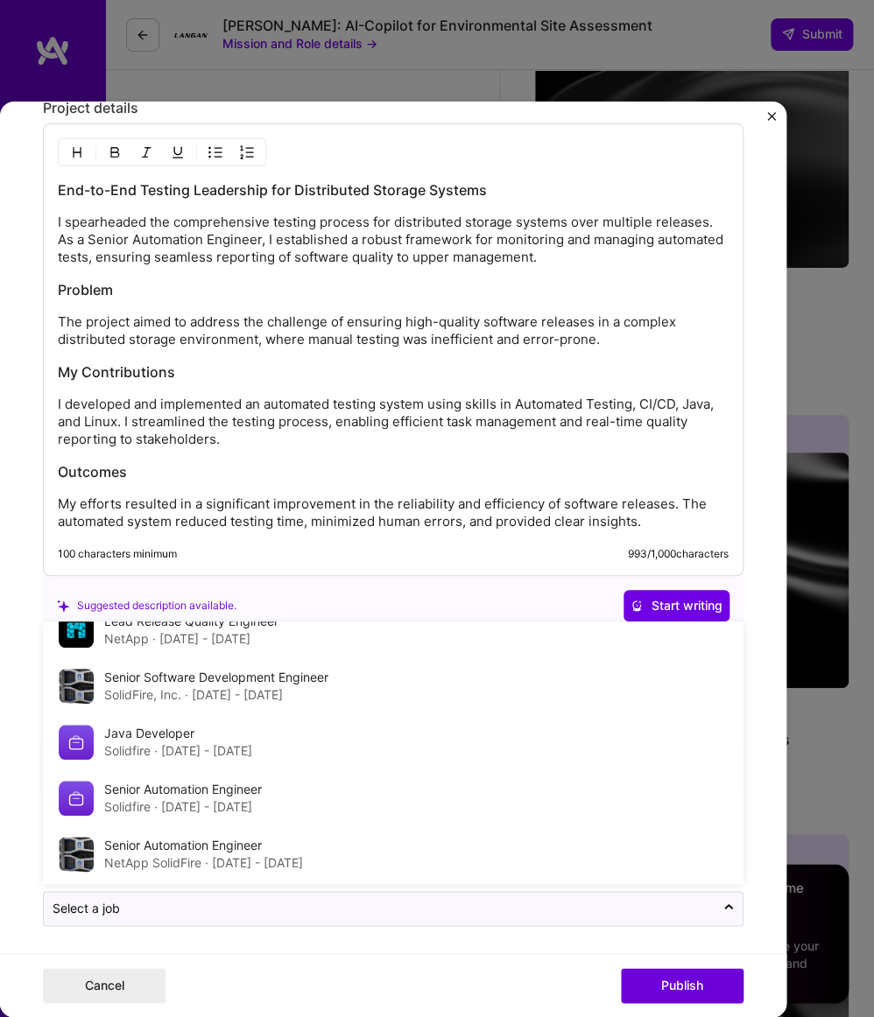
scroll to position [176, 0]
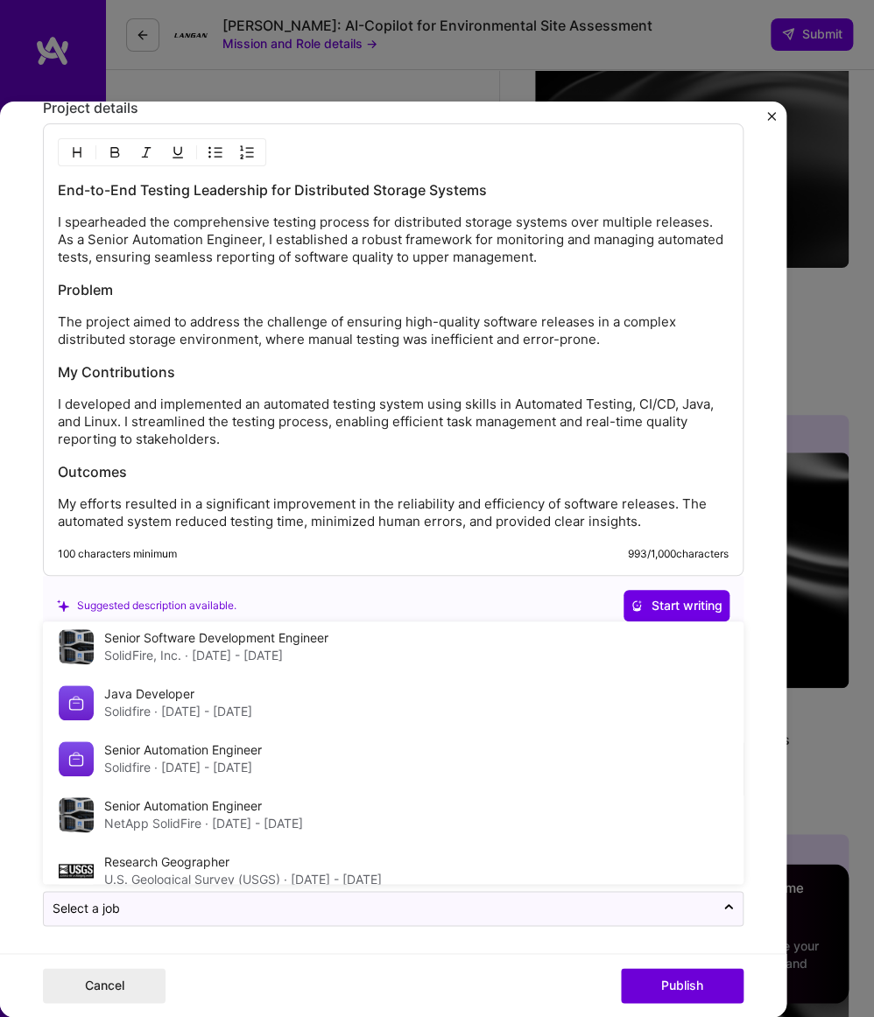
click at [510, 959] on div "Cancel Publish" at bounding box center [393, 985] width 786 height 64
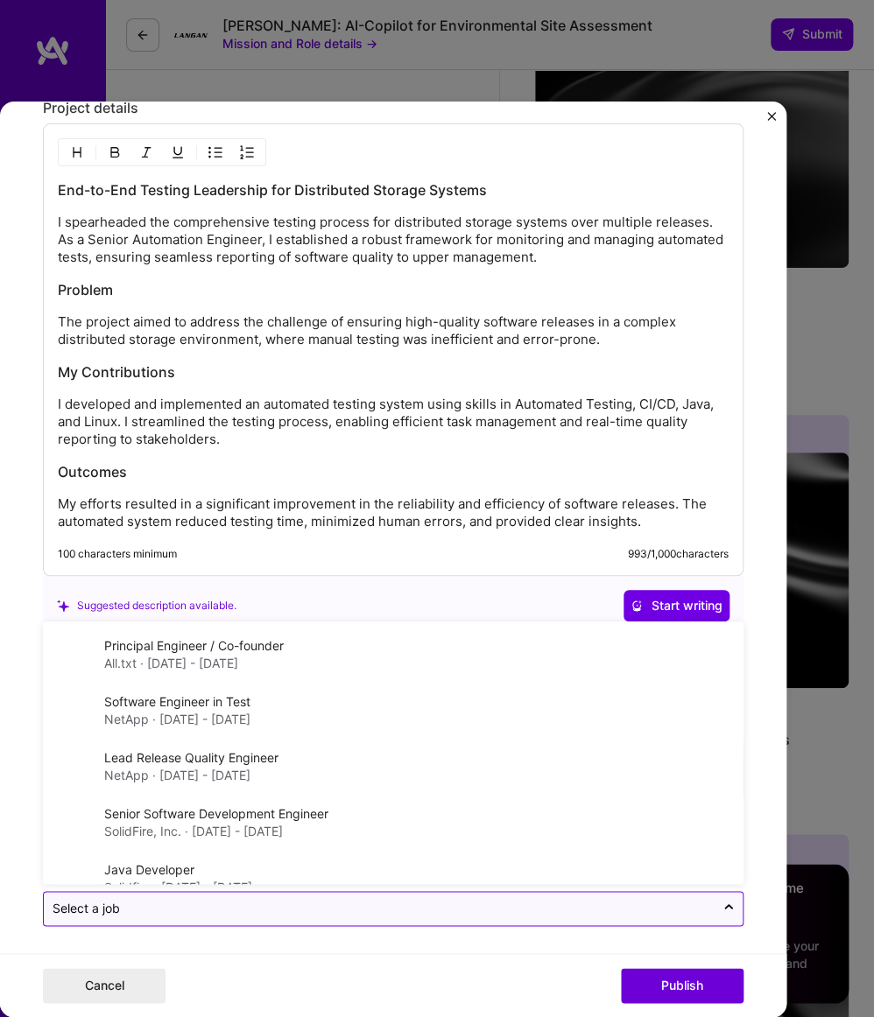
click at [535, 903] on input "text" at bounding box center [379, 909] width 653 height 18
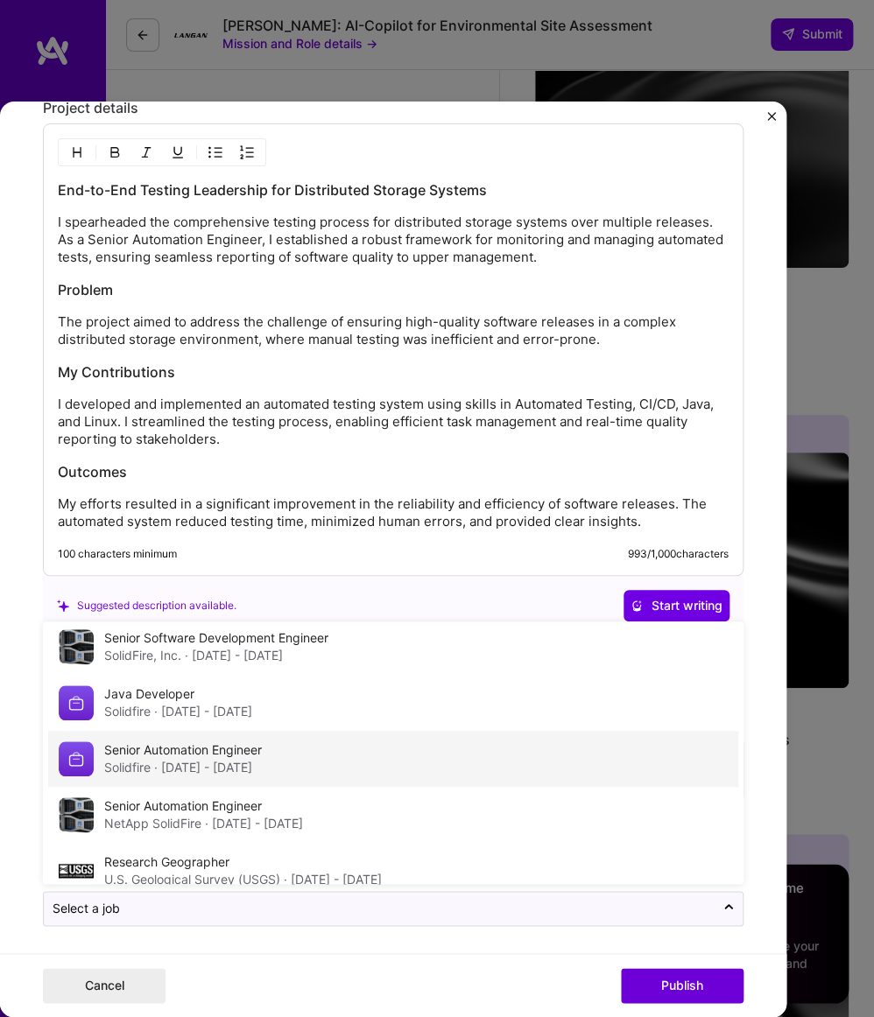
click at [559, 754] on div "Senior Automation Engineer Solidfire · [DATE] - [DATE]" at bounding box center [393, 759] width 690 height 56
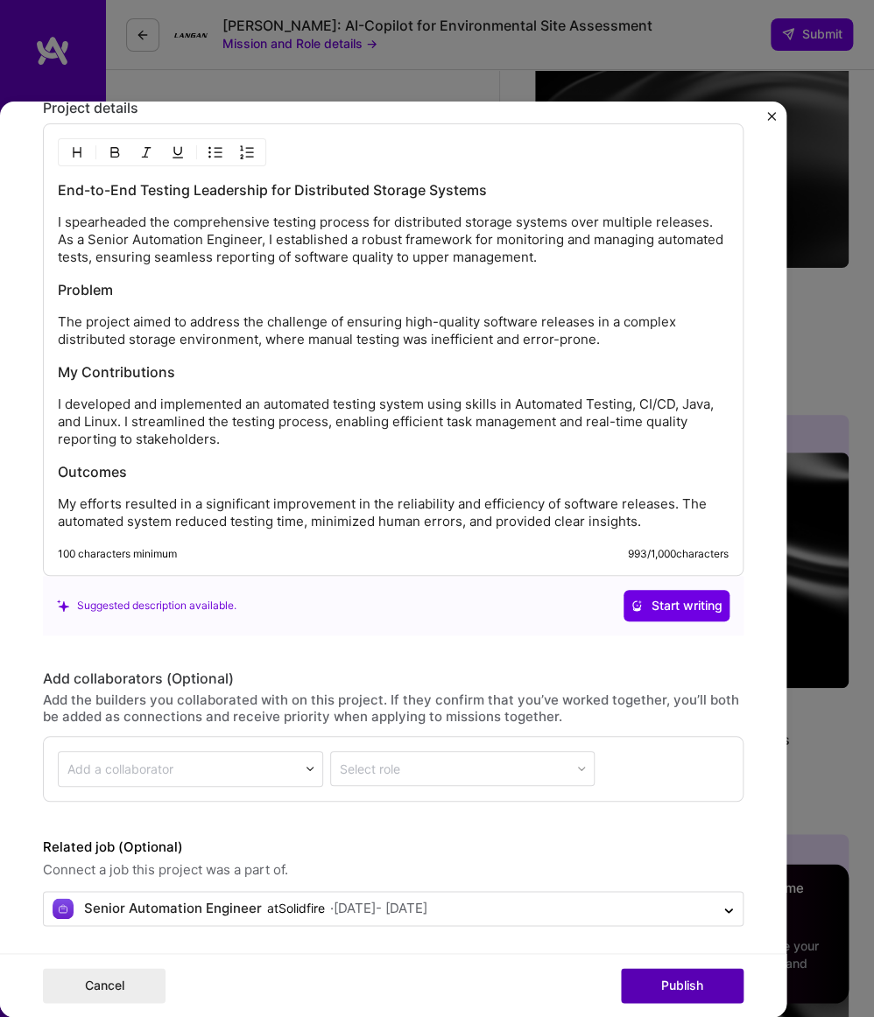
click at [664, 983] on button "Publish" at bounding box center [682, 985] width 123 height 35
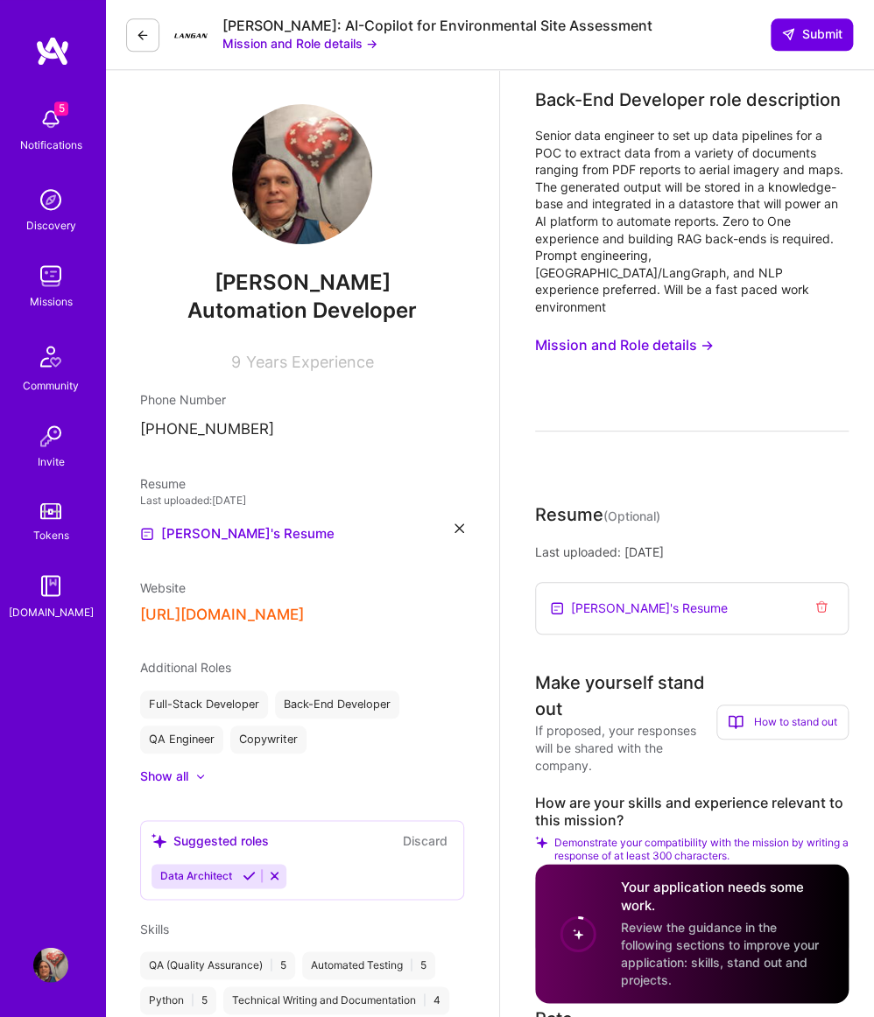
scroll to position [0, 0]
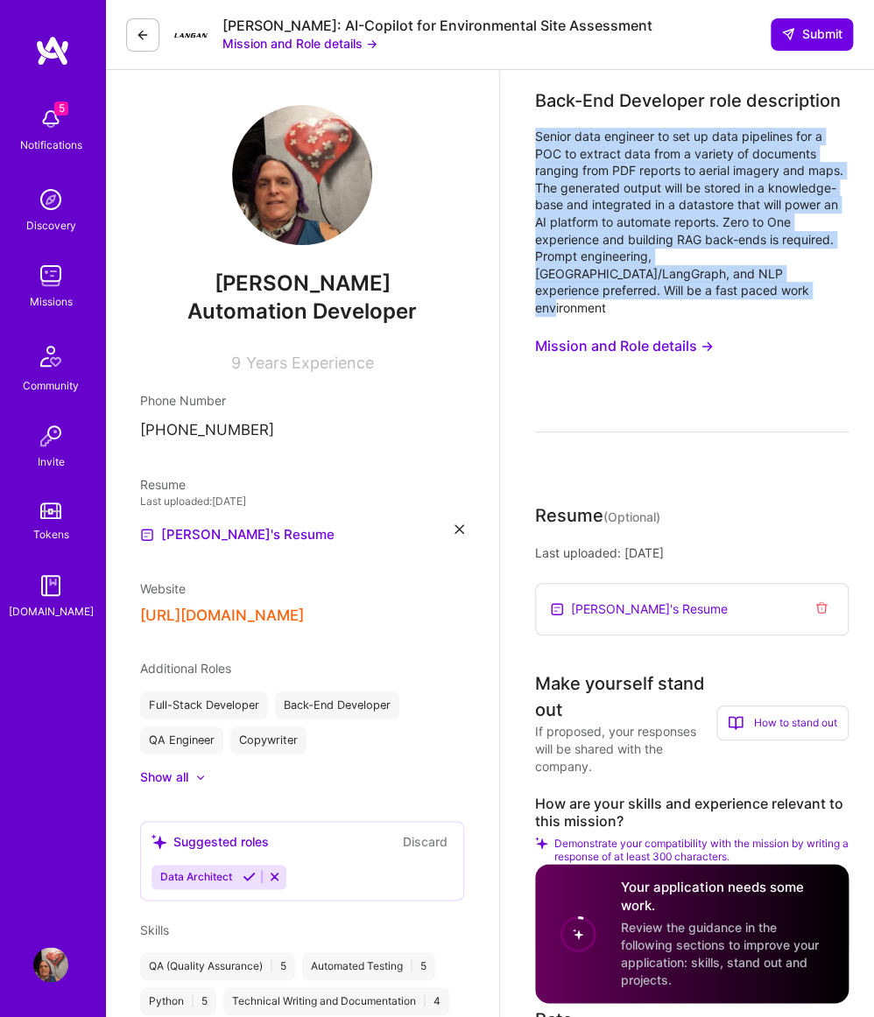
drag, startPoint x: 720, startPoint y: 317, endPoint x: 524, endPoint y: 165, distance: 247.8
copy div "Senior data engineer to set up data pipelines for a POC to extract data from a …"
click at [699, 315] on div "Senior data engineer to set up data pipelines for a POC to extract data from a …" at bounding box center [691, 222] width 313 height 189
drag, startPoint x: 684, startPoint y: 313, endPoint x: 534, endPoint y: 164, distance: 211.7
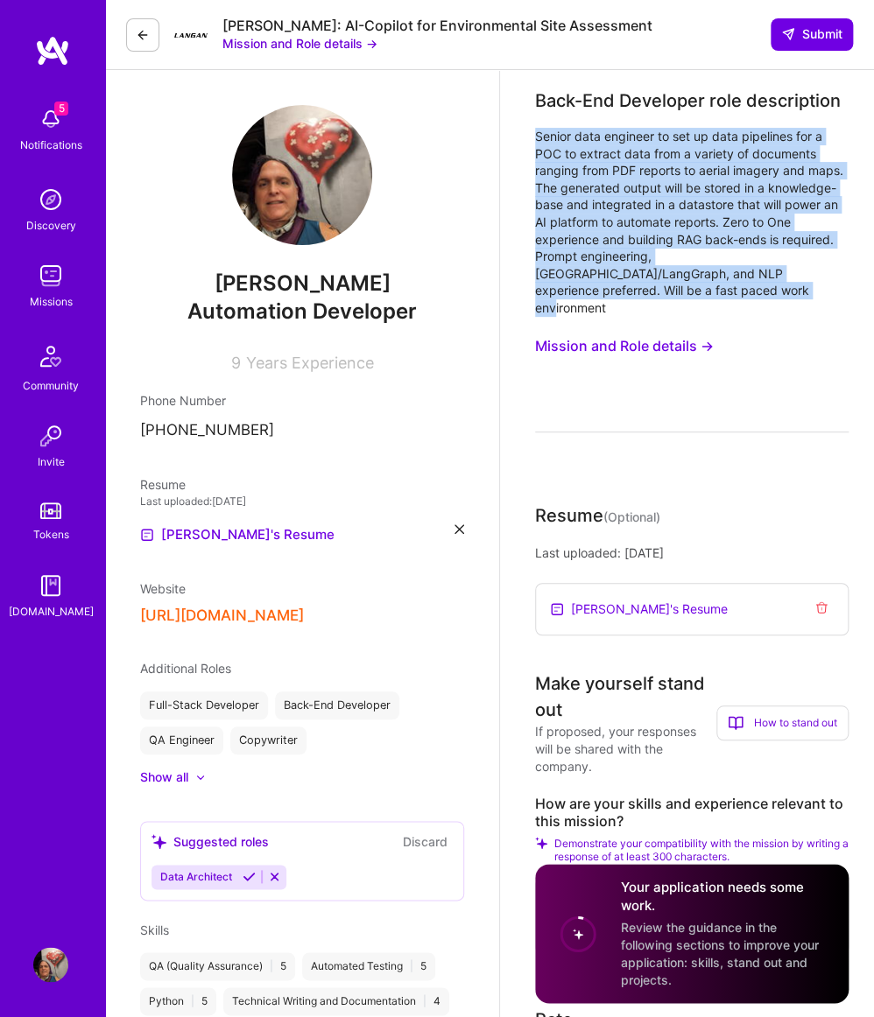
copy div "Senior data engineer to set up data pipelines for a POC to extract data from a …"
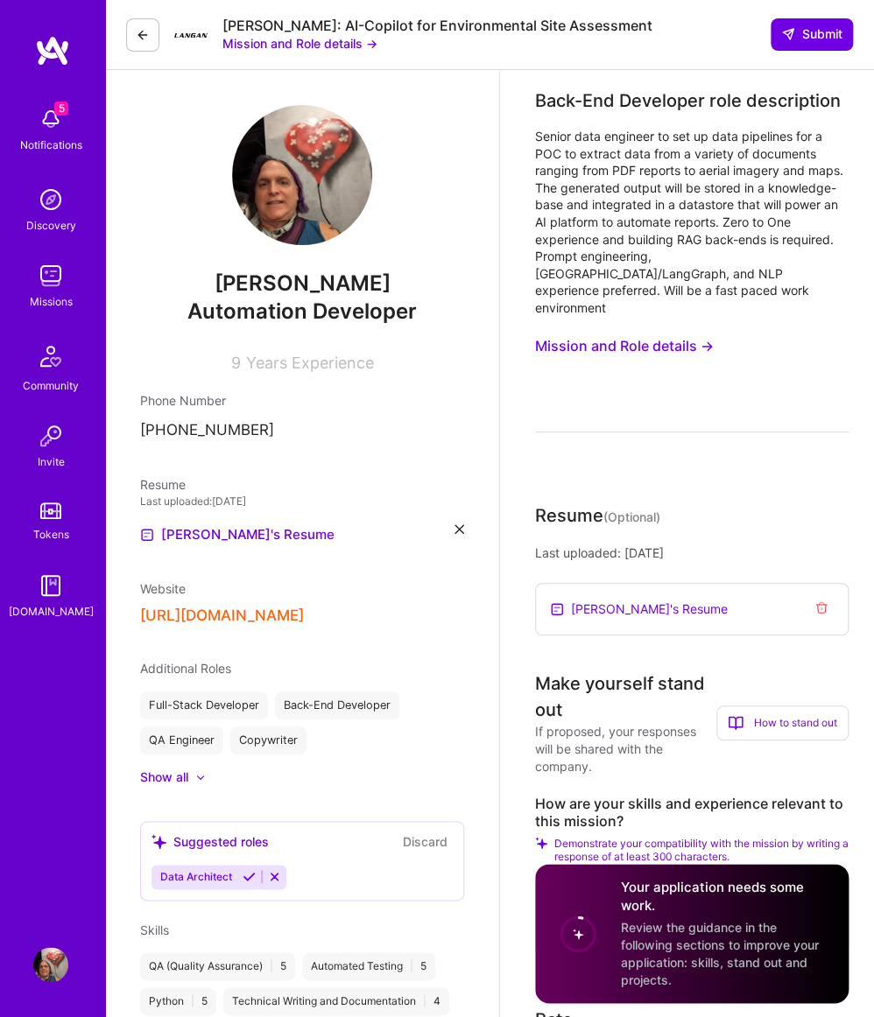
click at [702, 410] on div "Senior data engineer to set up data pipelines for a POC to extract data from a …" at bounding box center [691, 280] width 313 height 305
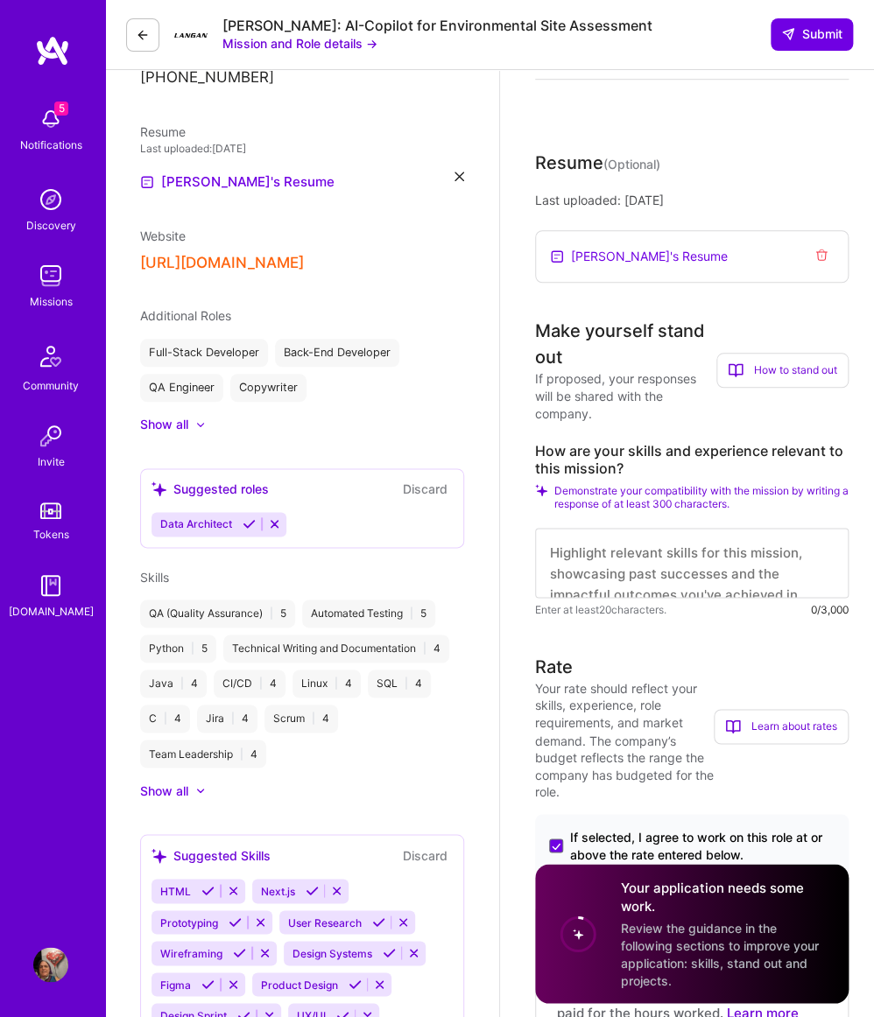
click at [720, 578] on textarea at bounding box center [691, 563] width 313 height 70
paste textarea "I bring extensive experience building data pipelines from scratch, with a focus…"
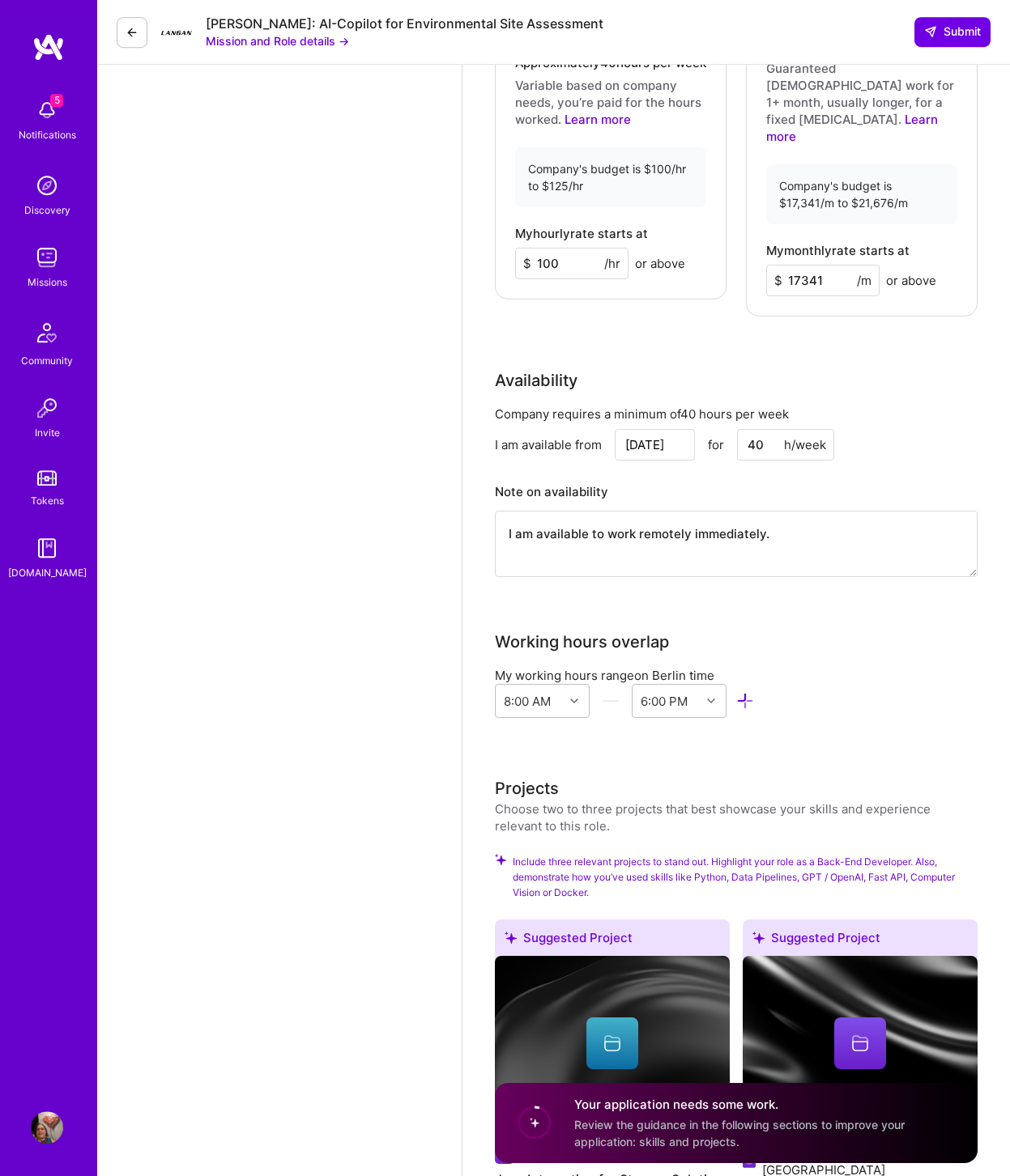
scroll to position [1747, 0]
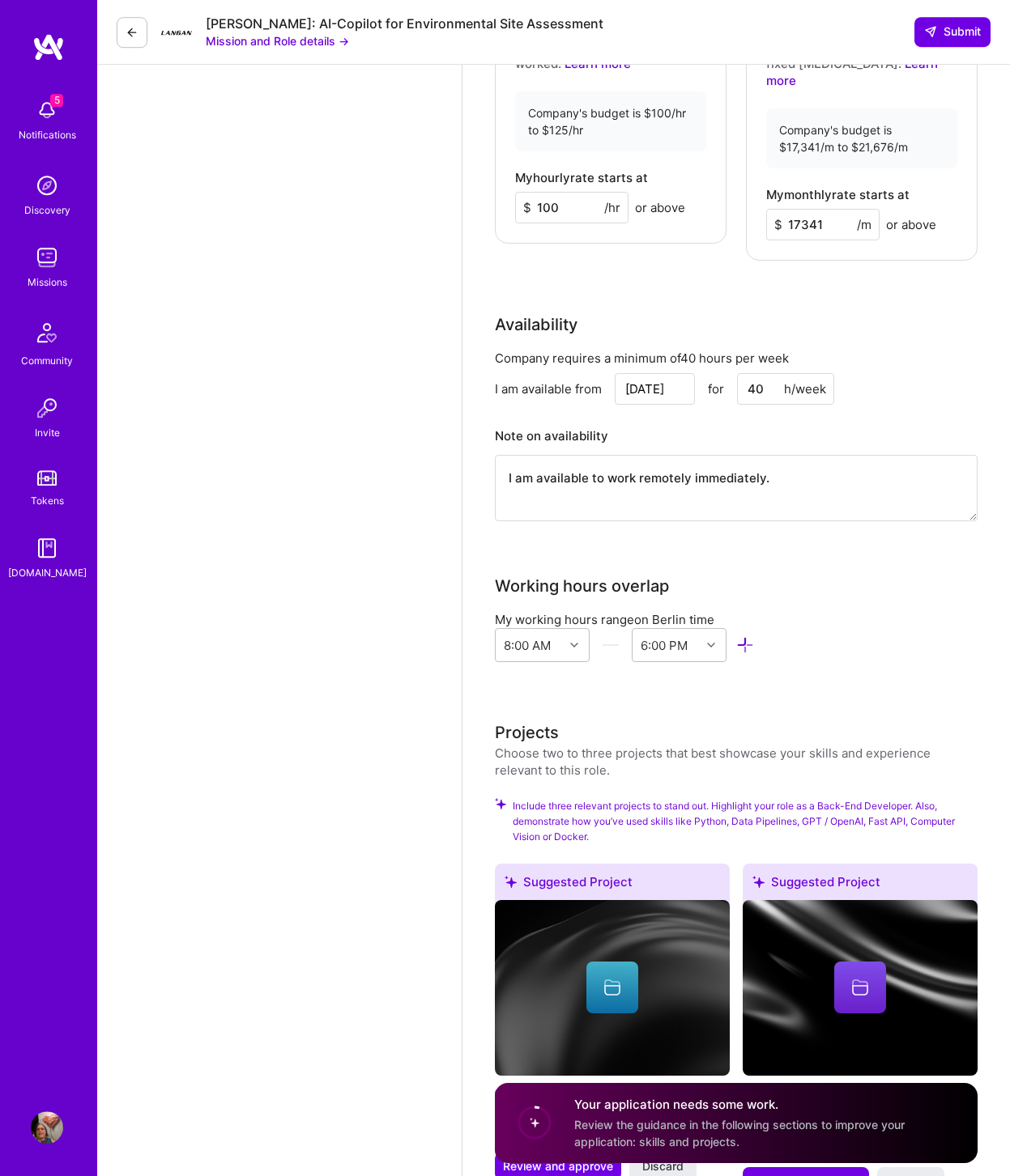
type textarea "I bring extensive experience building data pipelines from scratch, with a focus…"
drag, startPoint x: 566, startPoint y: 215, endPoint x: 543, endPoint y: 214, distance: 23.0
click at [543, 214] on input "100" at bounding box center [572, 208] width 114 height 31
type input "120"
drag, startPoint x: 830, startPoint y: 209, endPoint x: 785, endPoint y: 206, distance: 45.1
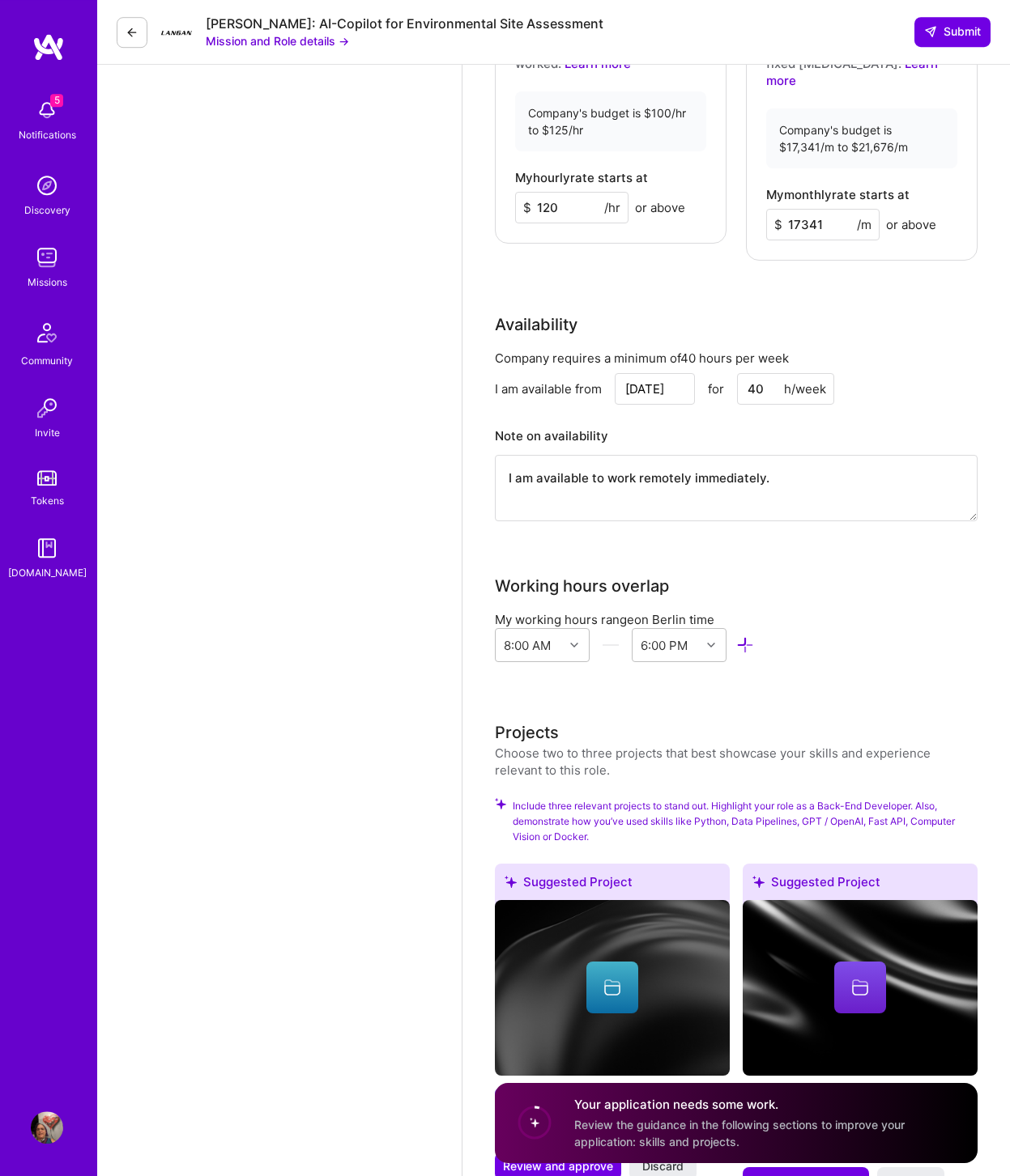
click at [785, 209] on input "17341" at bounding box center [822, 225] width 114 height 31
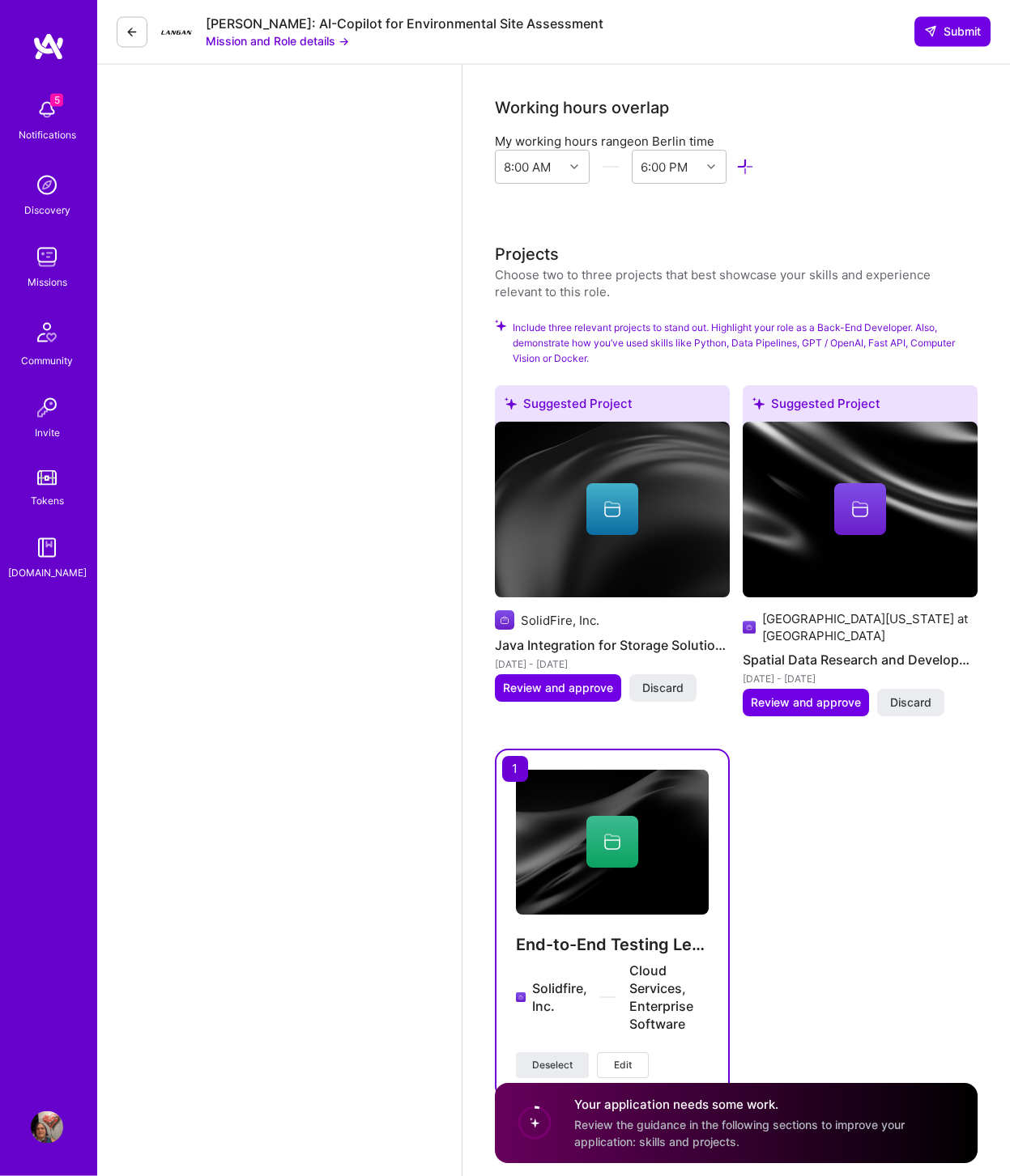
scroll to position [2247, 0]
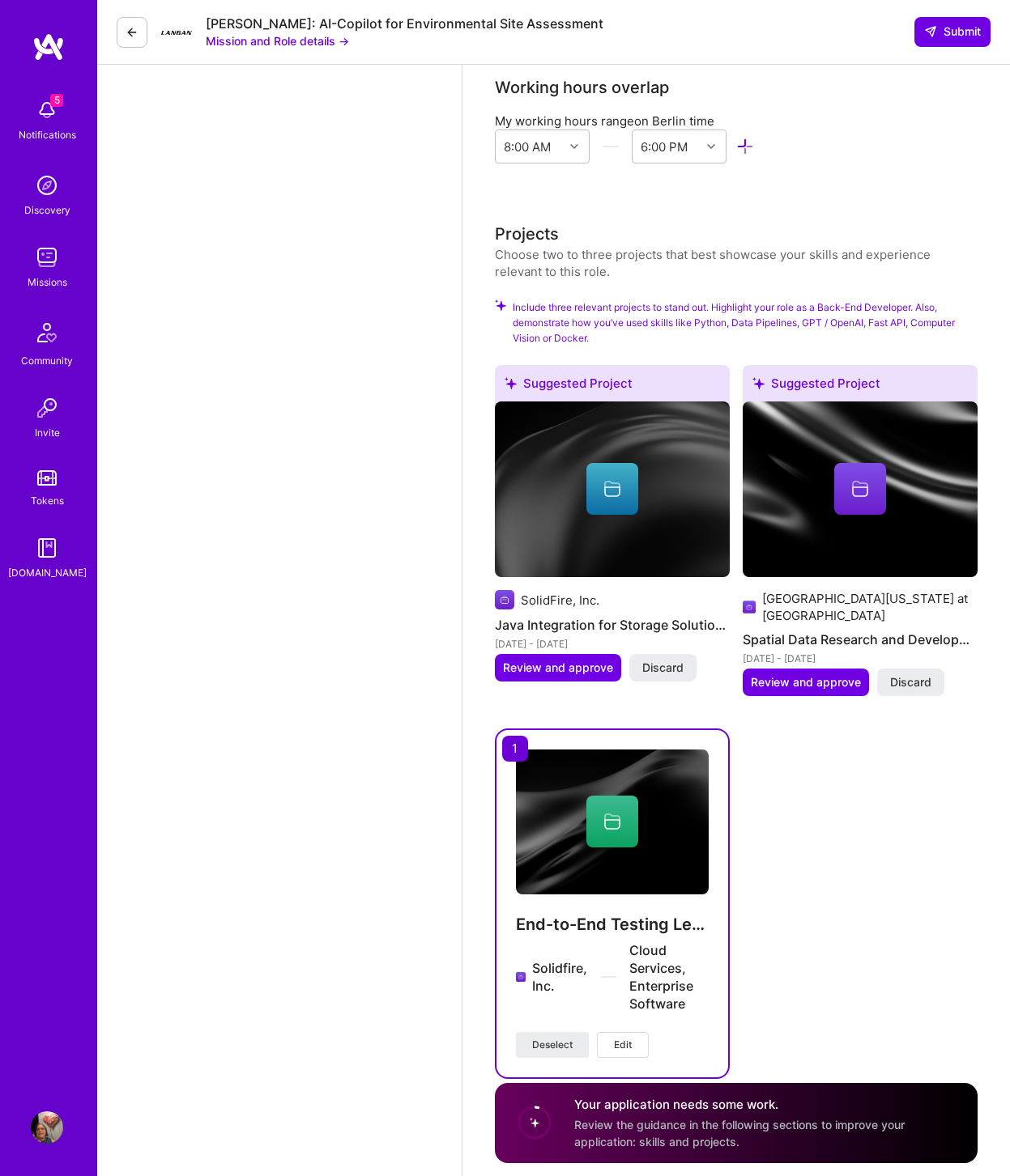
type input "20000"
click at [807, 940] on div "Suggested Project SolidFire, Inc. Java Integration for Storage Solutions [DATE]…" at bounding box center [736, 722] width 483 height 714
click at [720, 940] on div "Your application needs some work. Review the guidance in the following sections…" at bounding box center [766, 1123] width 384 height 55
click at [548, 940] on circle at bounding box center [534, 1122] width 31 height 31
click at [807, 928] on div "Suggested Project SolidFire, Inc. Java Integration for Storage Solutions [DATE]…" at bounding box center [736, 722] width 483 height 714
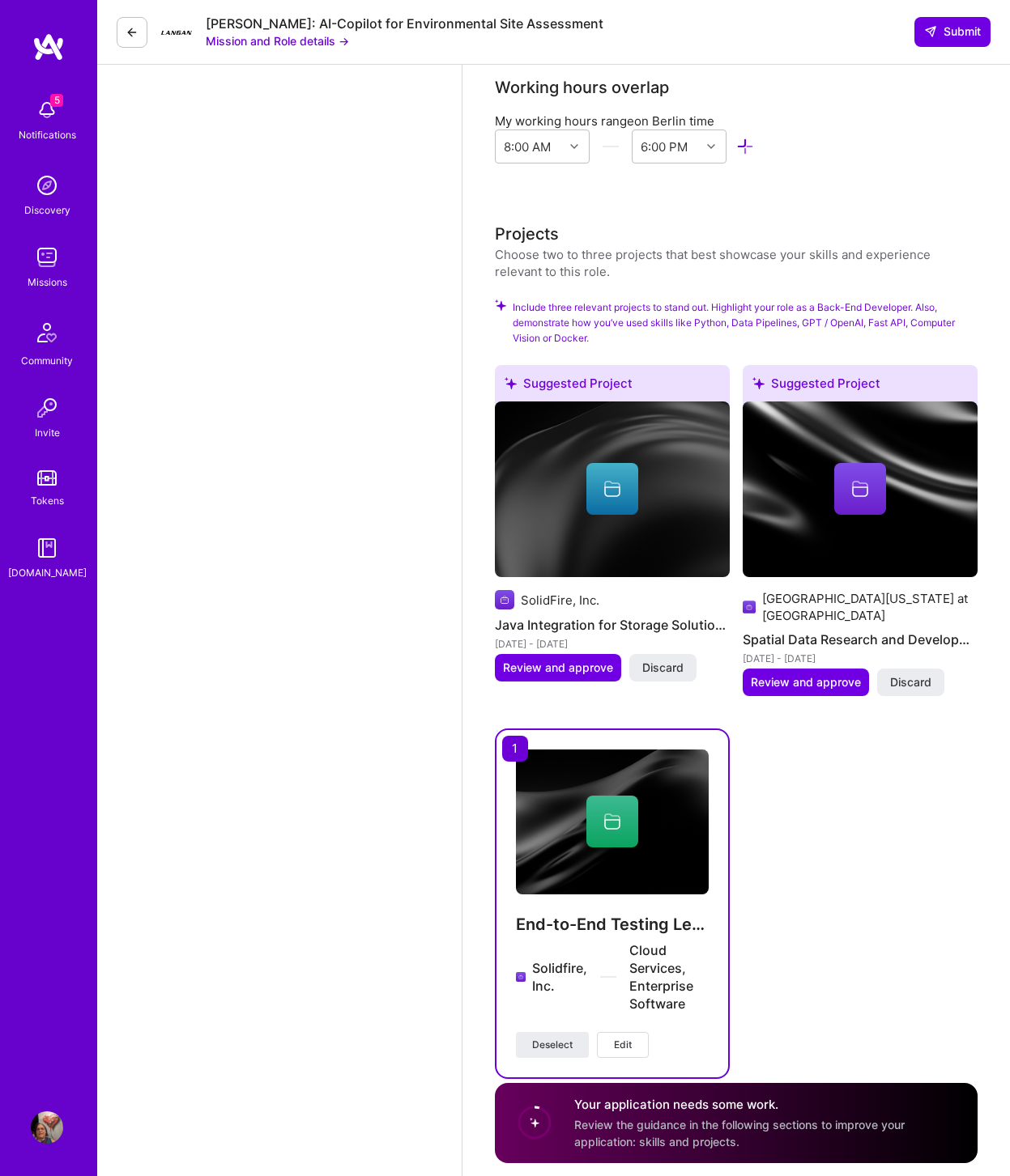
scroll to position [1688, 0]
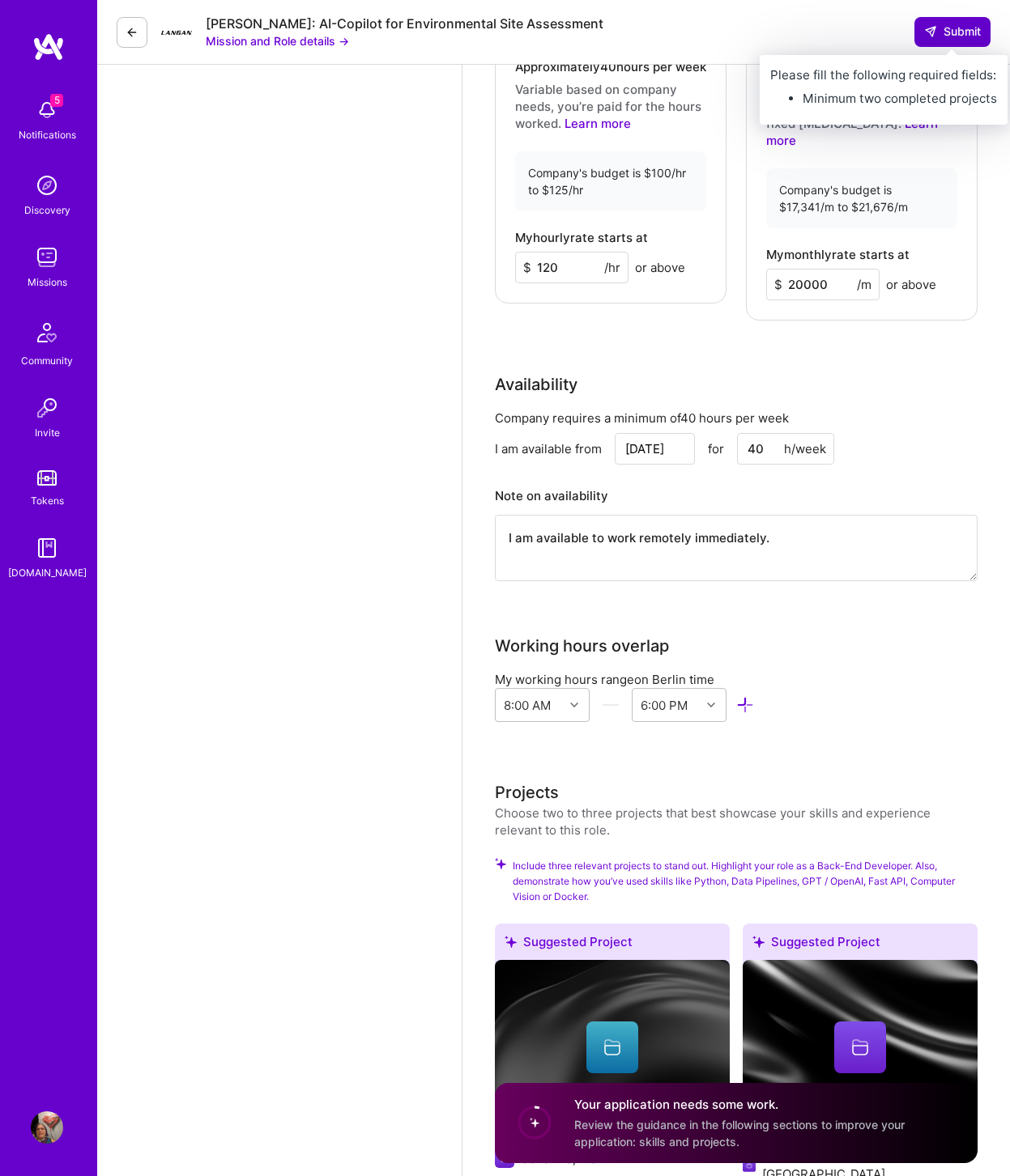
click at [807, 34] on icon at bounding box center [930, 31] width 13 height 13
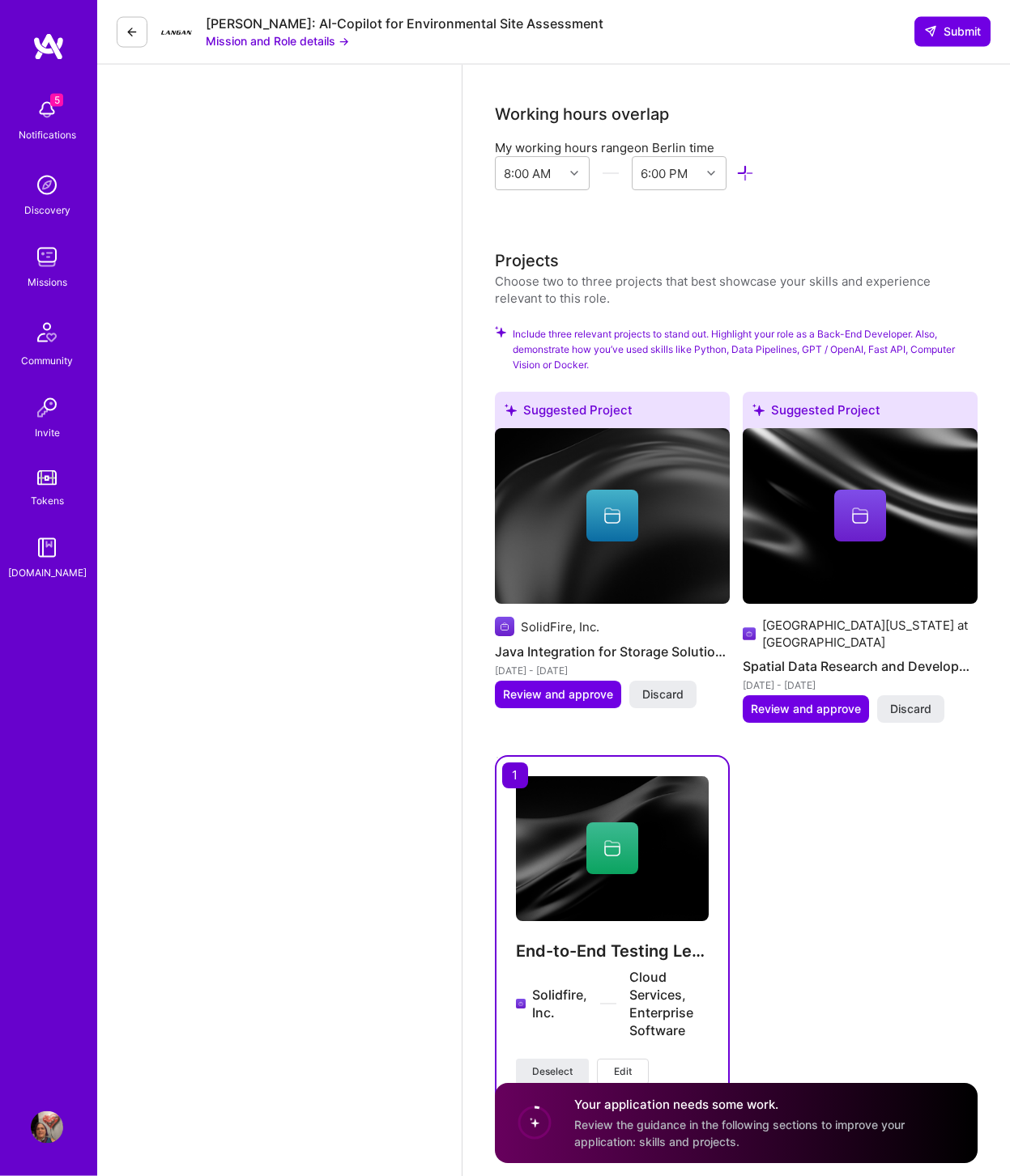
scroll to position [2247, 0]
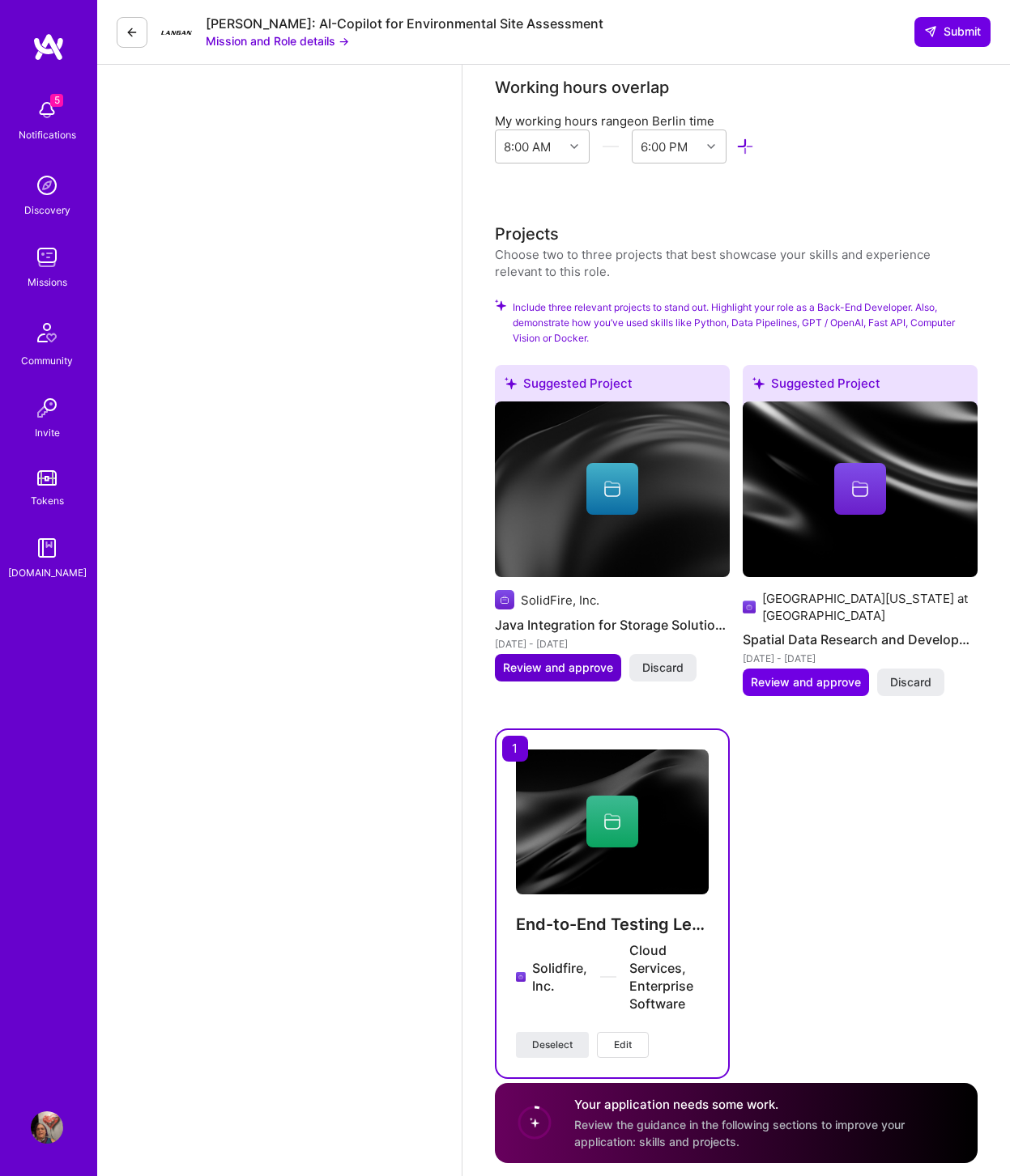
click at [563, 660] on span "Review and approve" at bounding box center [558, 668] width 110 height 17
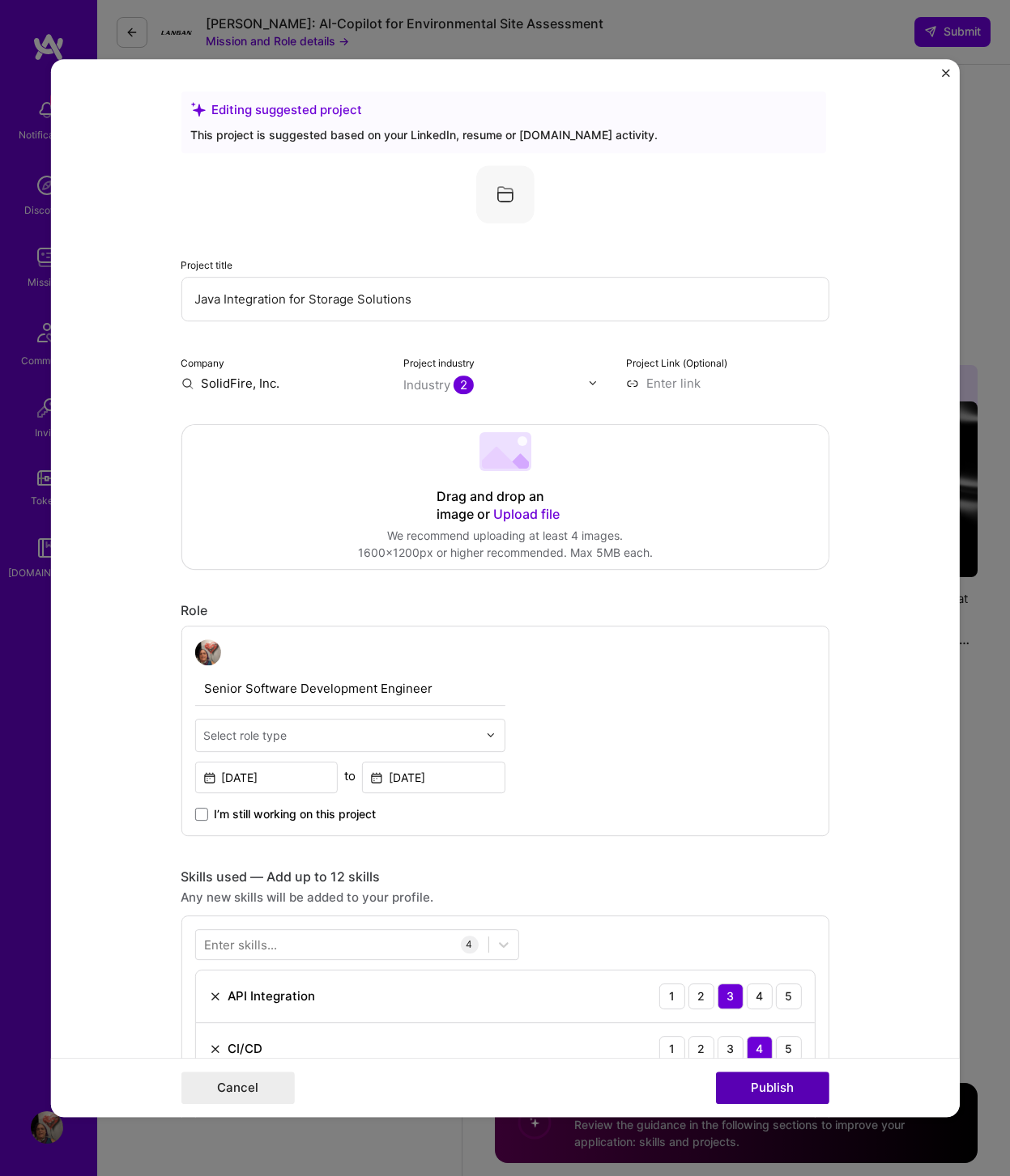
click at [792, 940] on button "Publish" at bounding box center [771, 1087] width 114 height 32
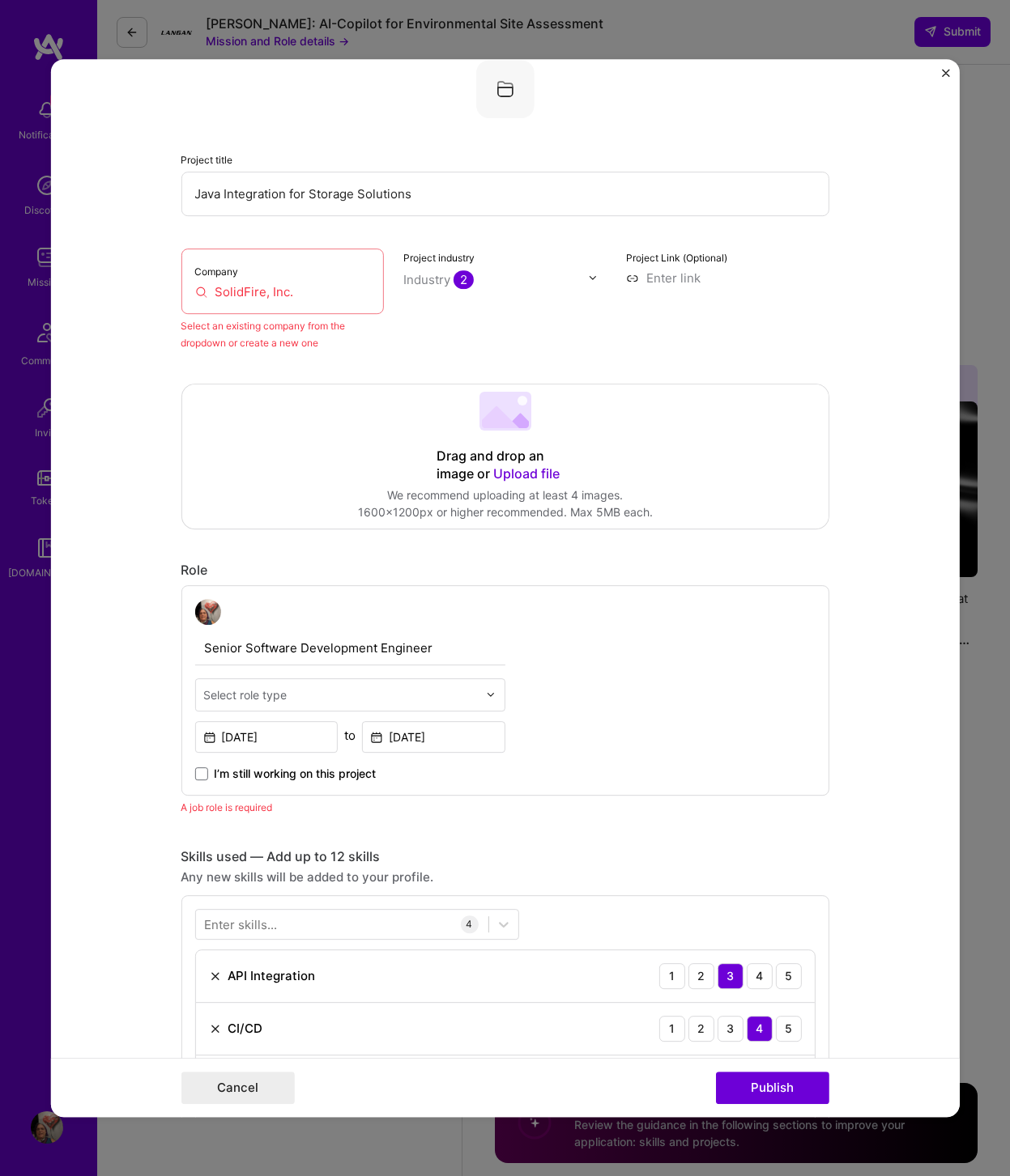
scroll to position [106, 0]
click at [265, 296] on input "SolidFire, Inc." at bounding box center [282, 291] width 176 height 17
click at [252, 291] on input "SolidFire, Inc." at bounding box center [282, 291] width 176 height 17
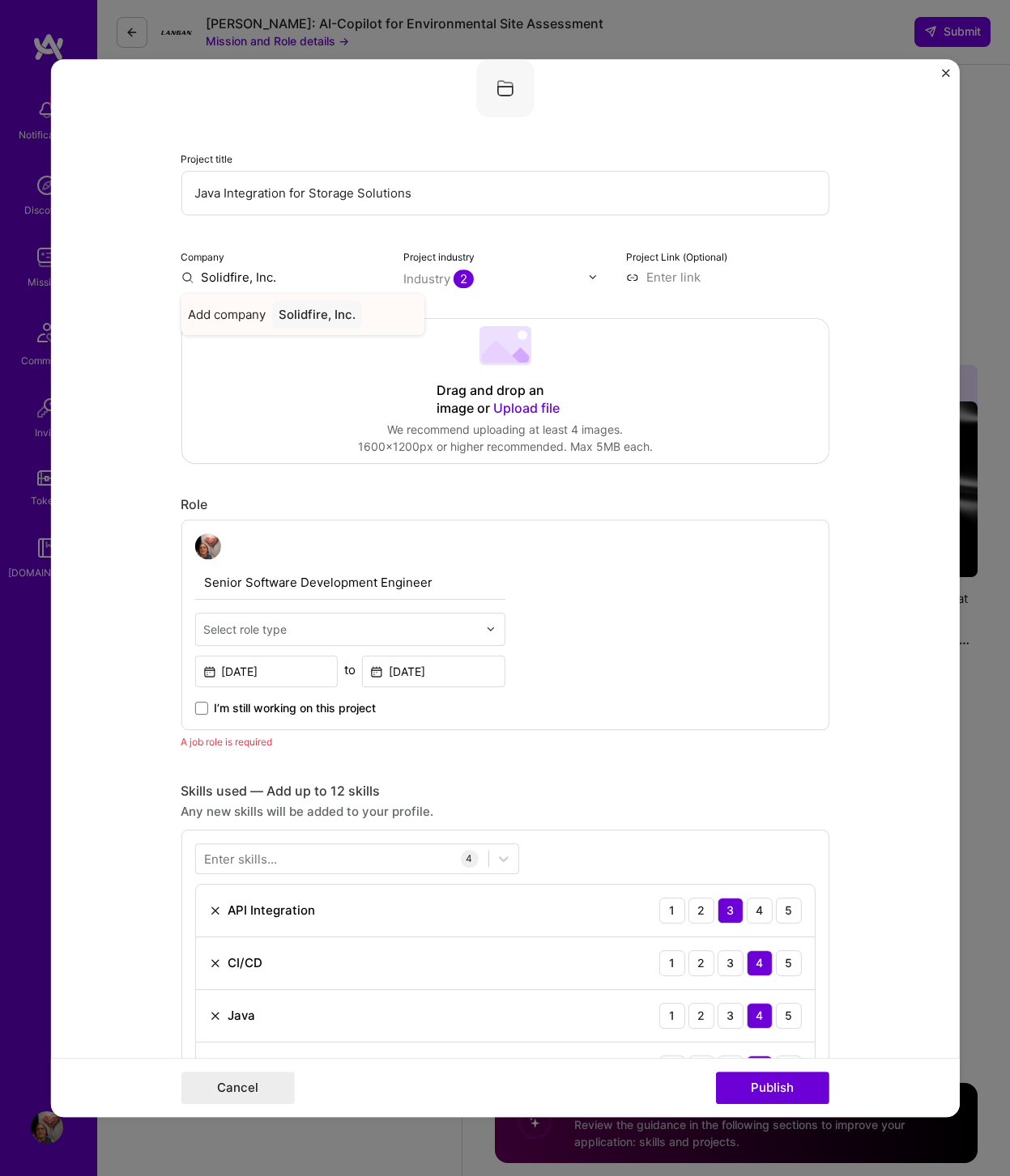
type input "Solidfire, Inc."
click at [323, 313] on div "Solidfire, Inc." at bounding box center [315, 314] width 90 height 29
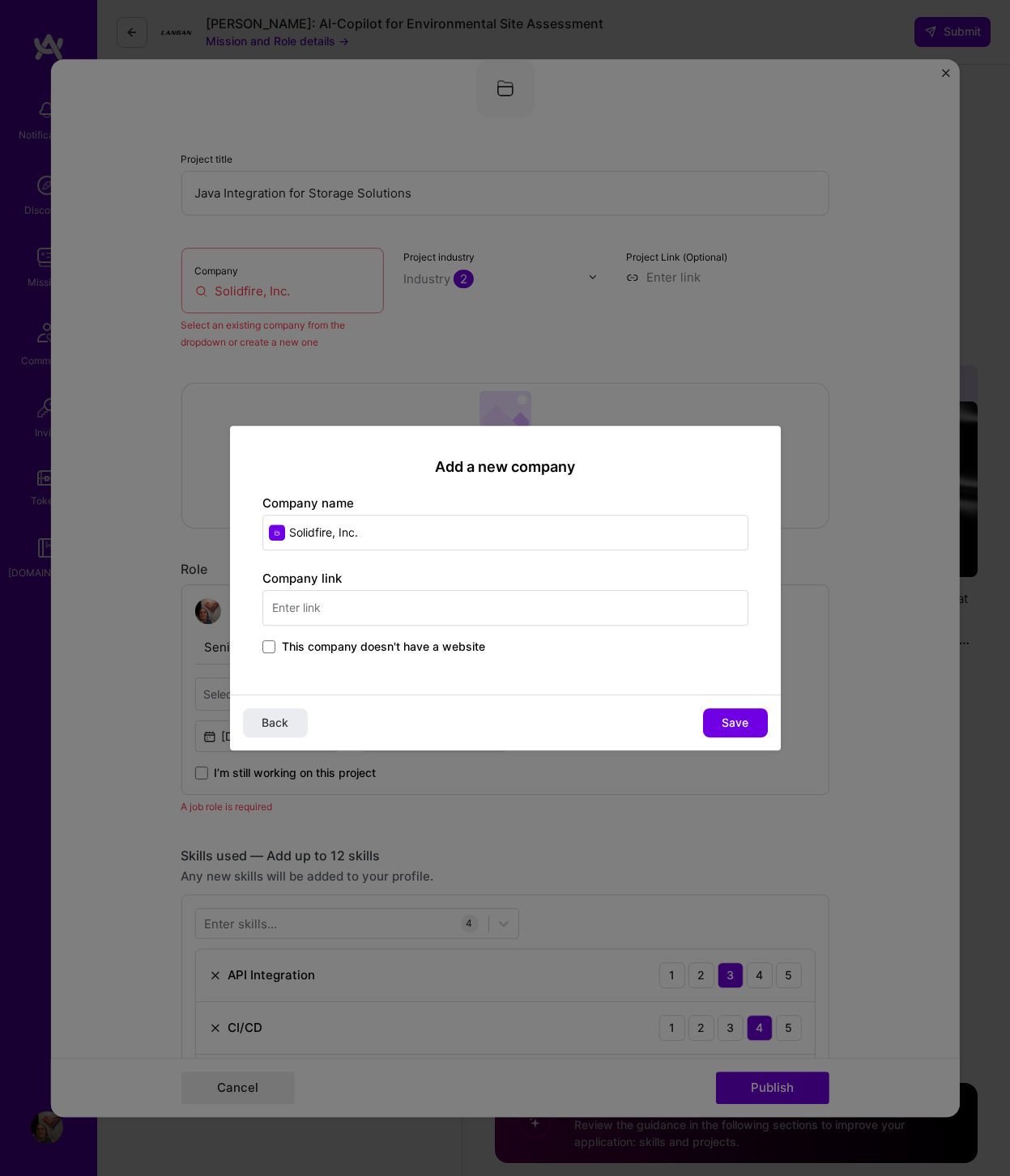
click at [388, 642] on span "This company doesn't have a website" at bounding box center [384, 647] width 203 height 17
click at [0, 0] on input "This company doesn't have a website" at bounding box center [0, 0] width 0 height 0
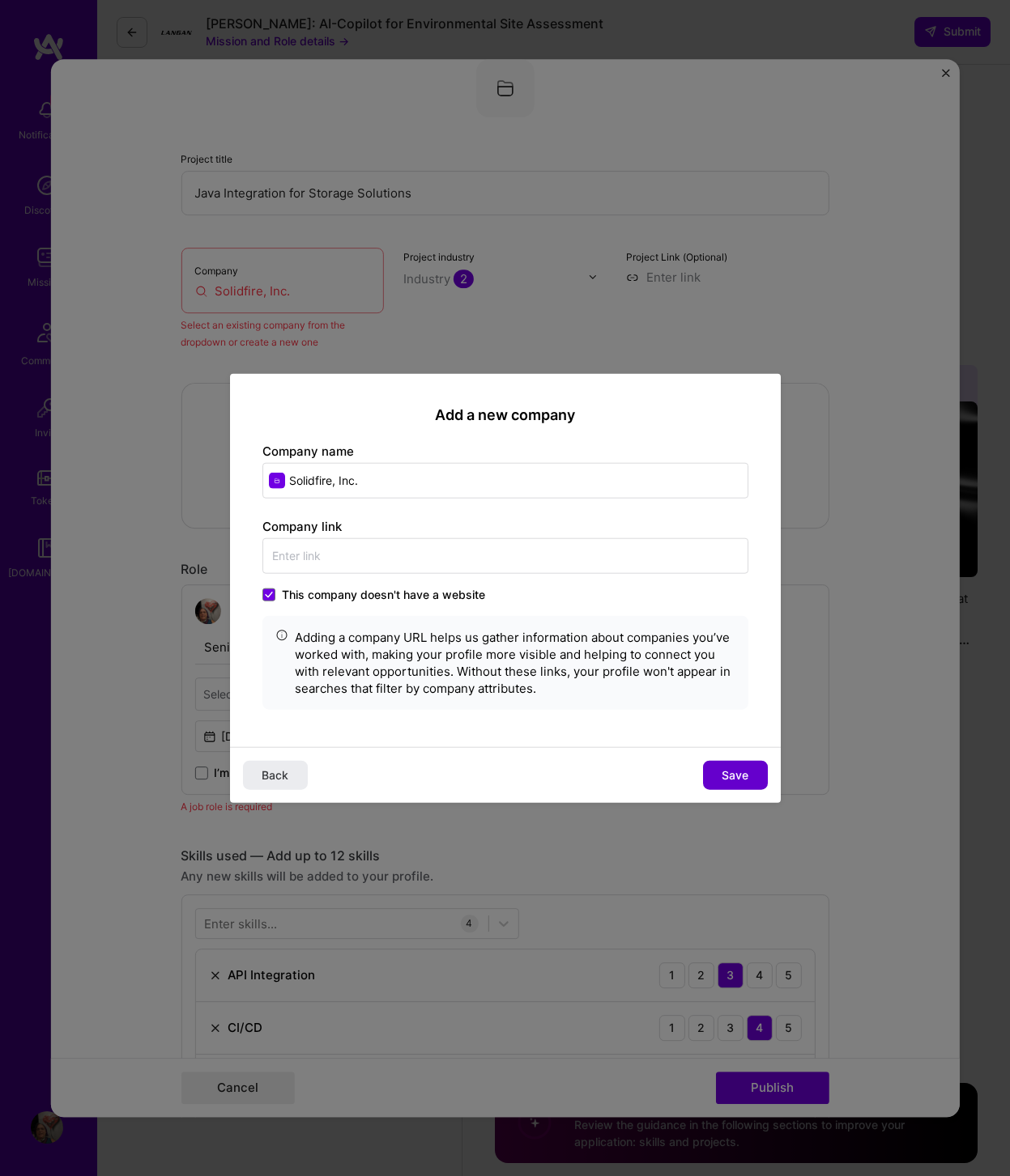
click at [744, 778] on span "Save" at bounding box center [734, 776] width 27 height 17
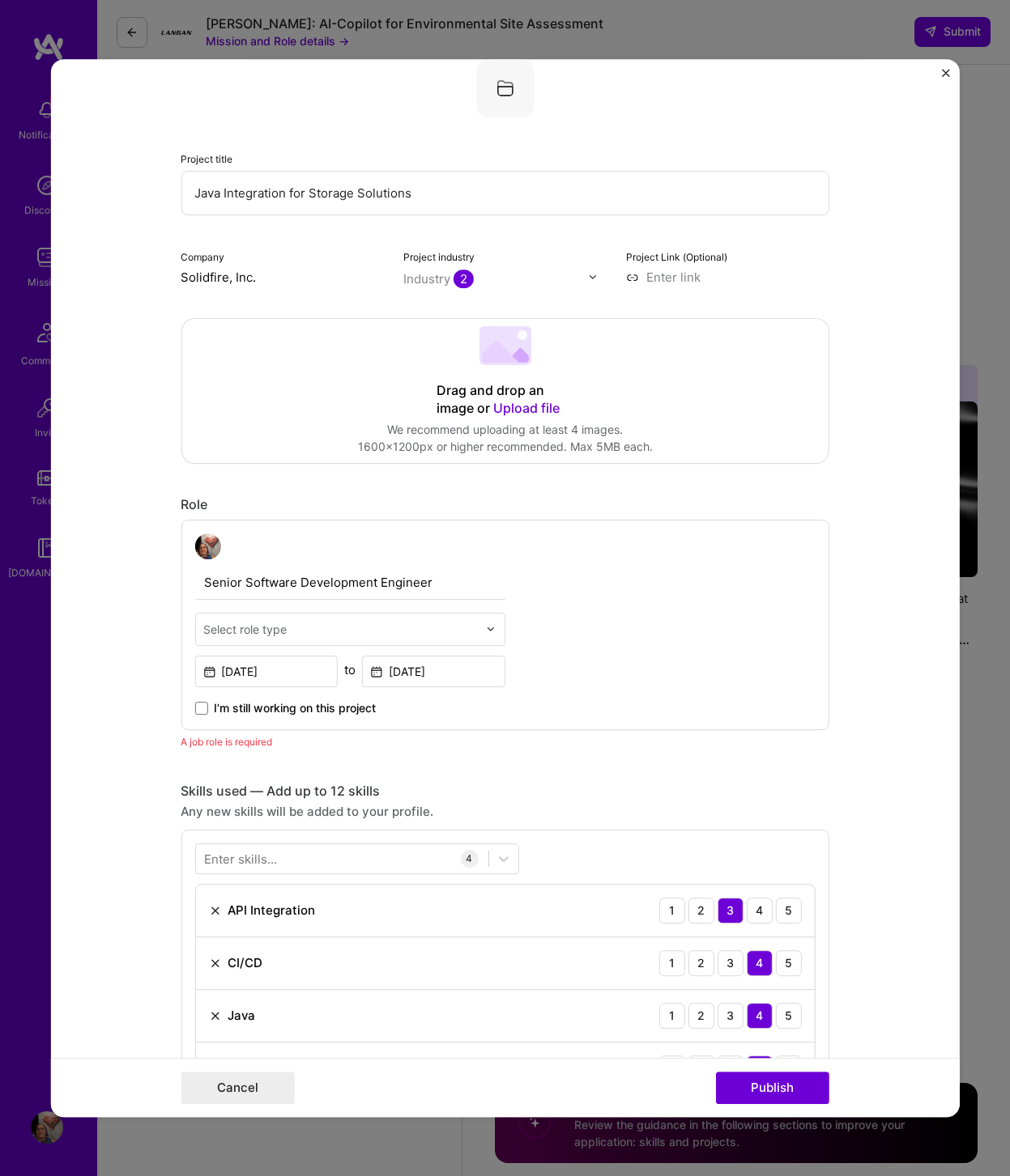
click at [534, 280] on input "text" at bounding box center [496, 278] width 185 height 17
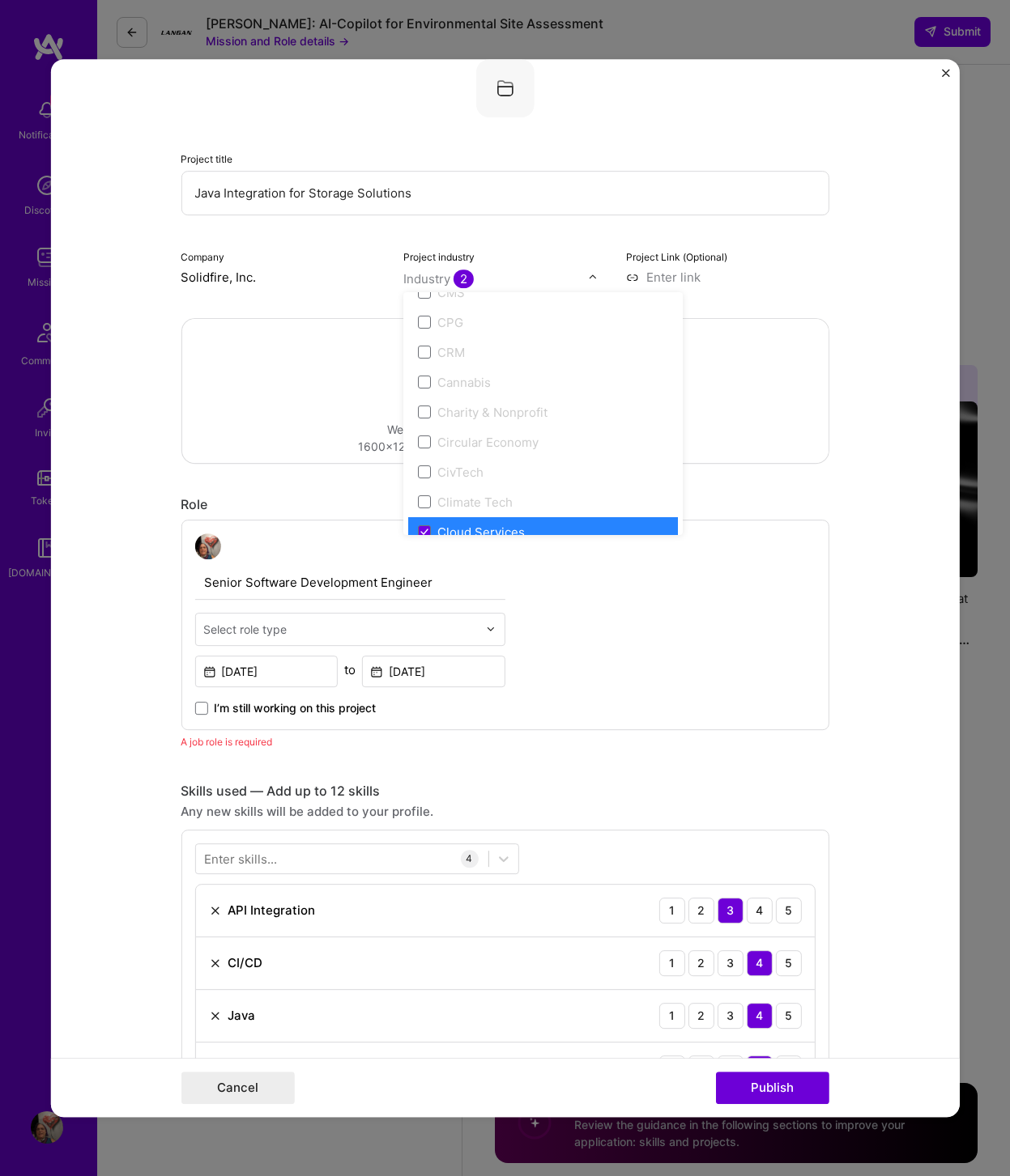
scroll to position [830, 0]
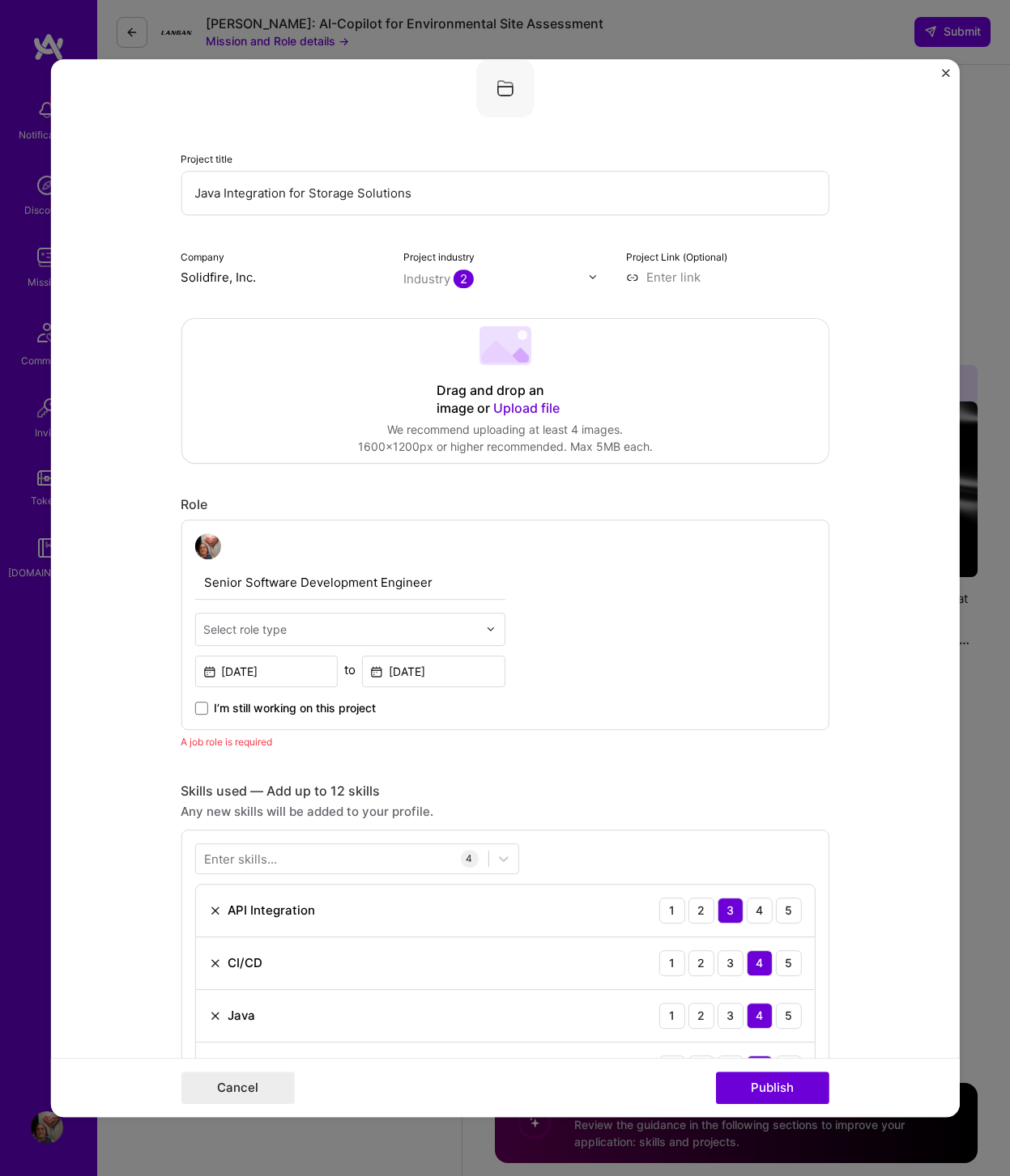
click at [807, 503] on div "Role" at bounding box center [504, 505] width 647 height 17
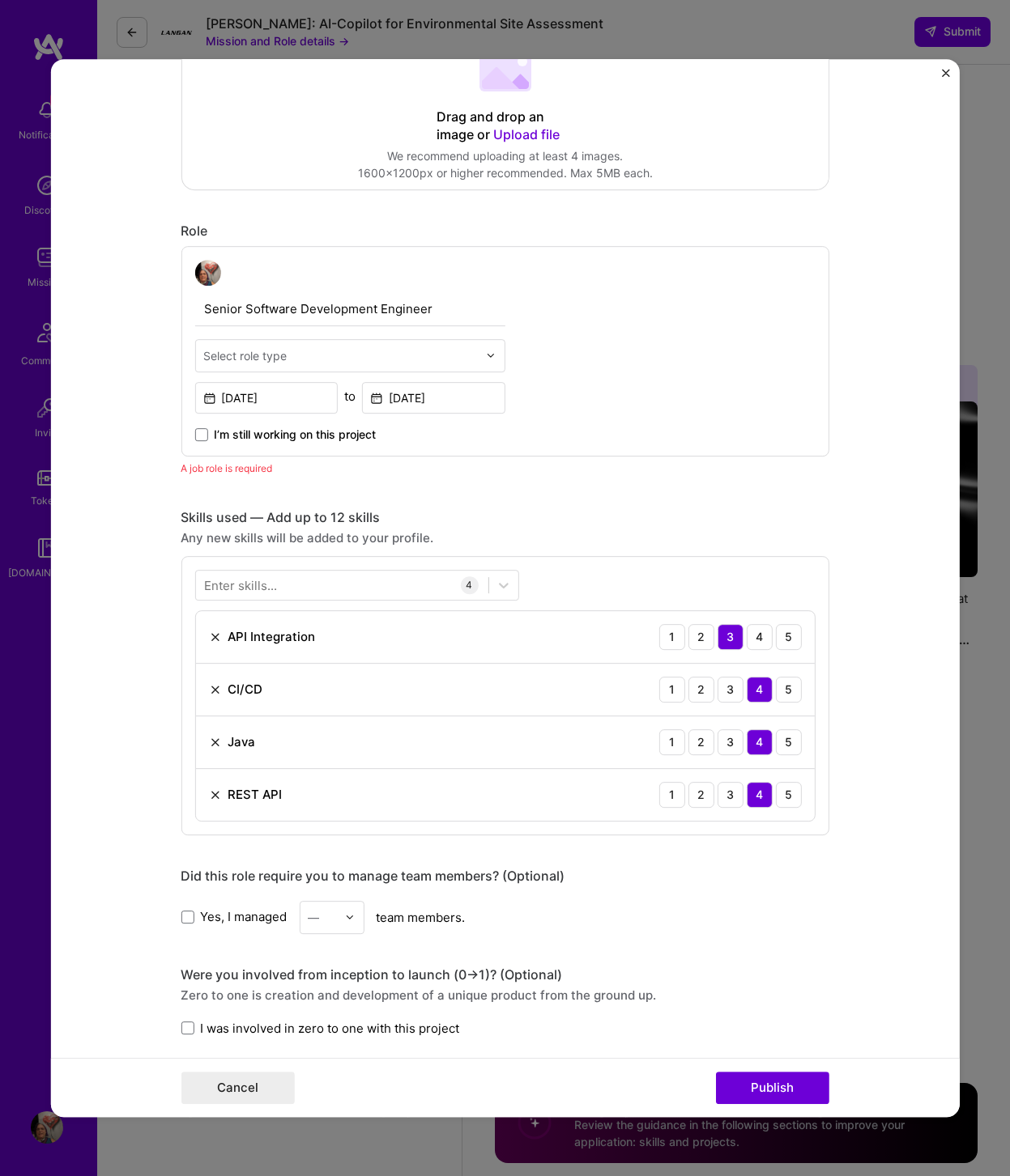
scroll to position [383, 0]
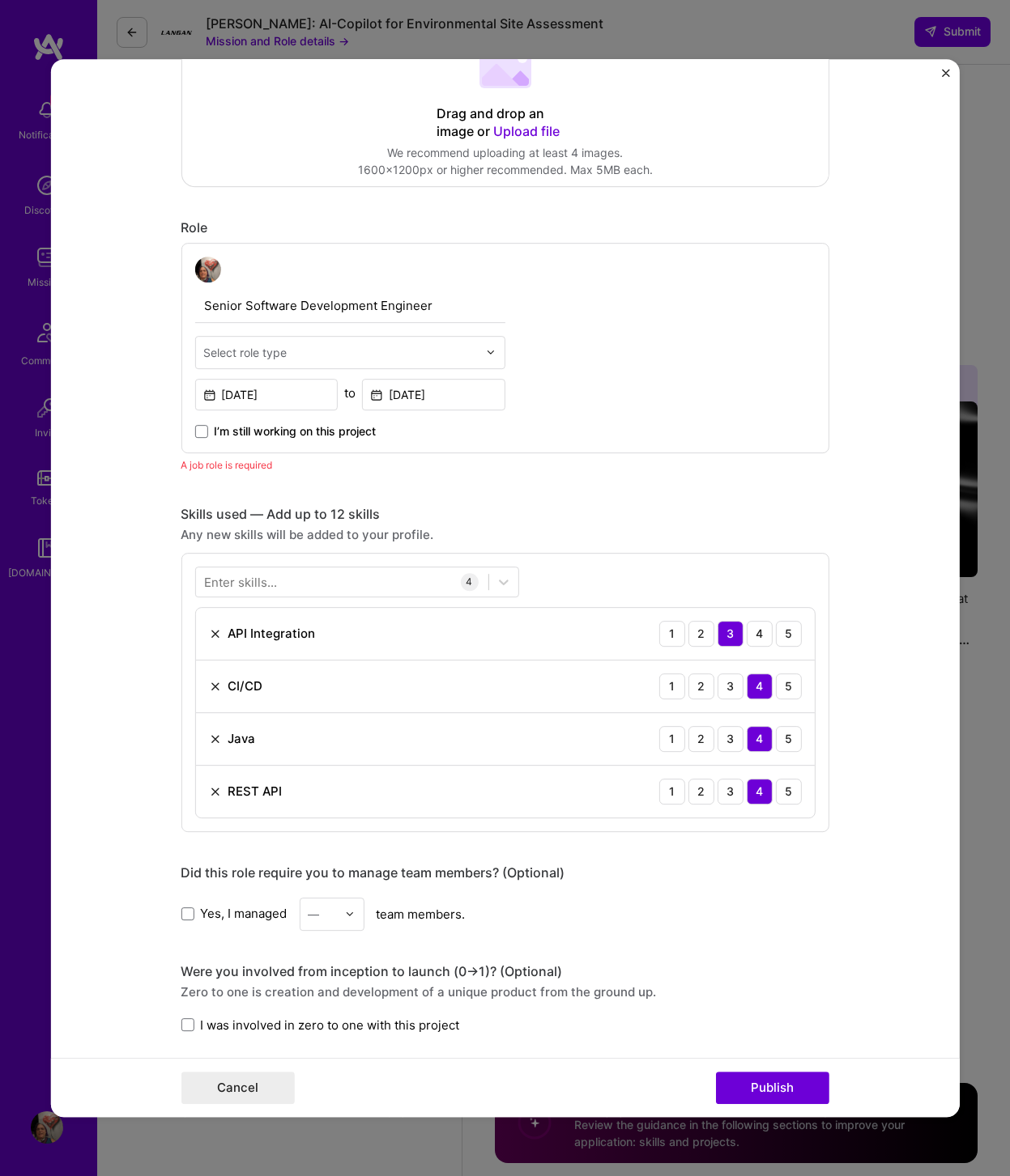
click at [491, 353] on img at bounding box center [489, 352] width 10 height 10
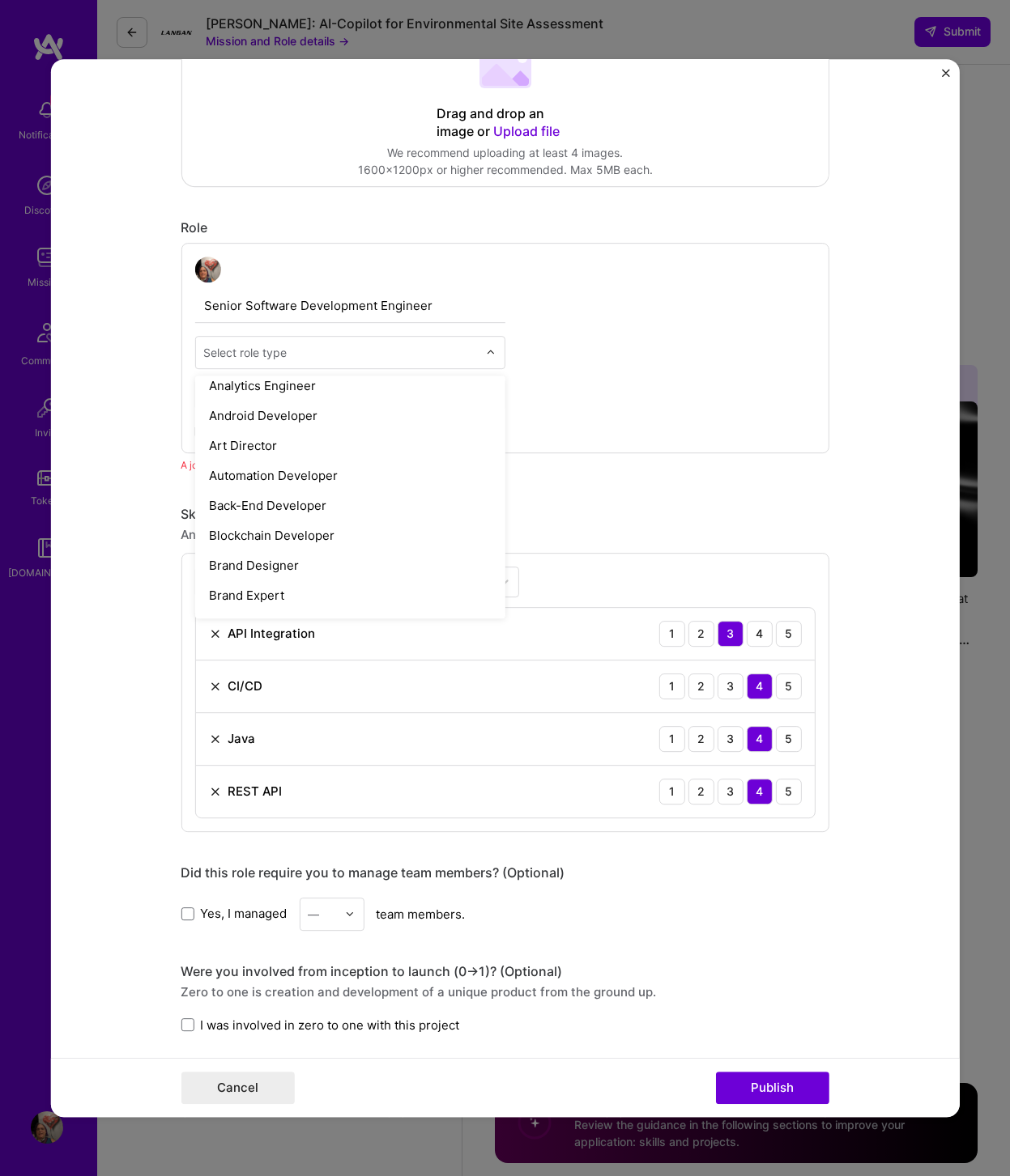
scroll to position [276, 0]
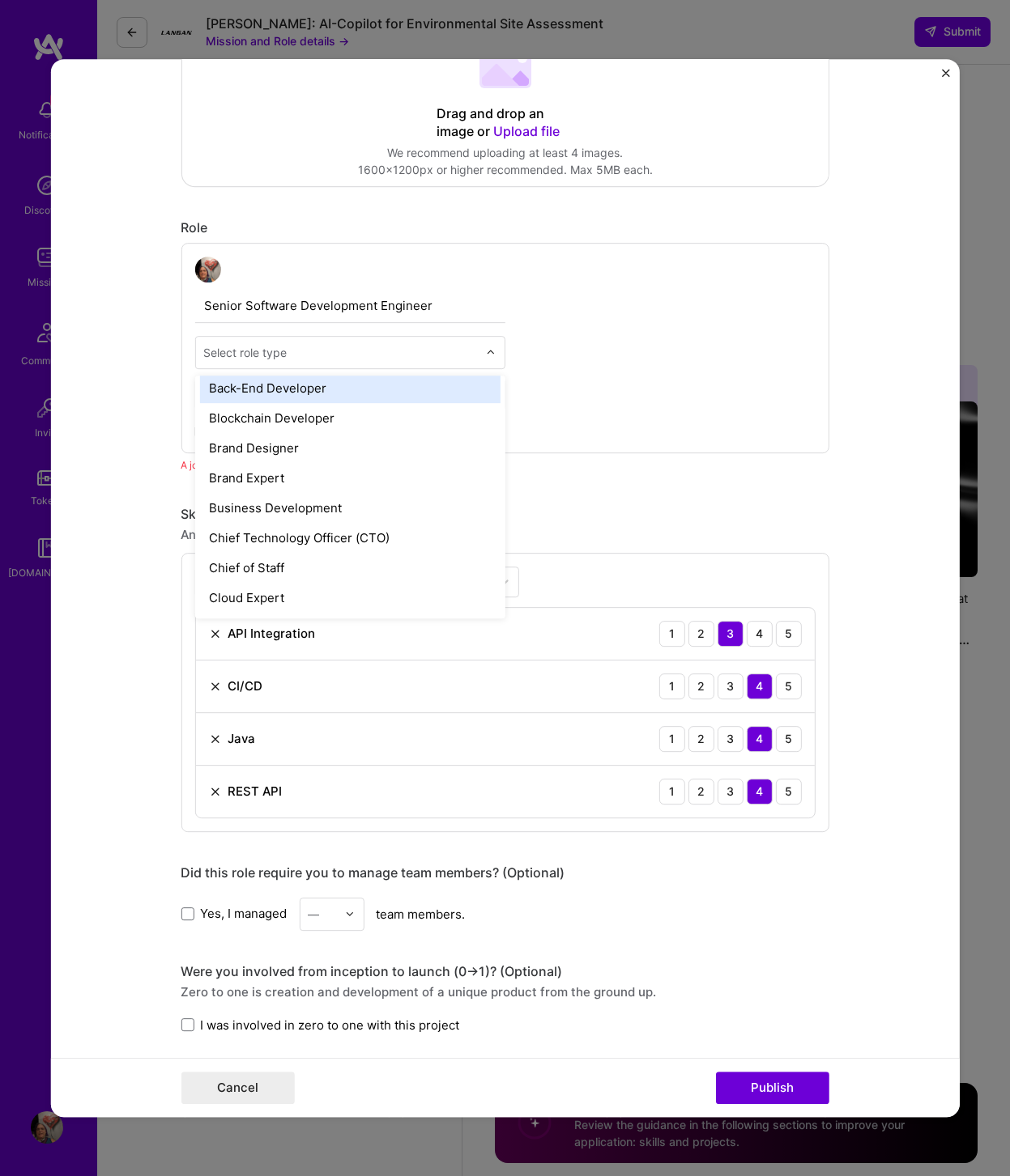
click at [466, 400] on div "Back-End Developer" at bounding box center [349, 388] width 301 height 30
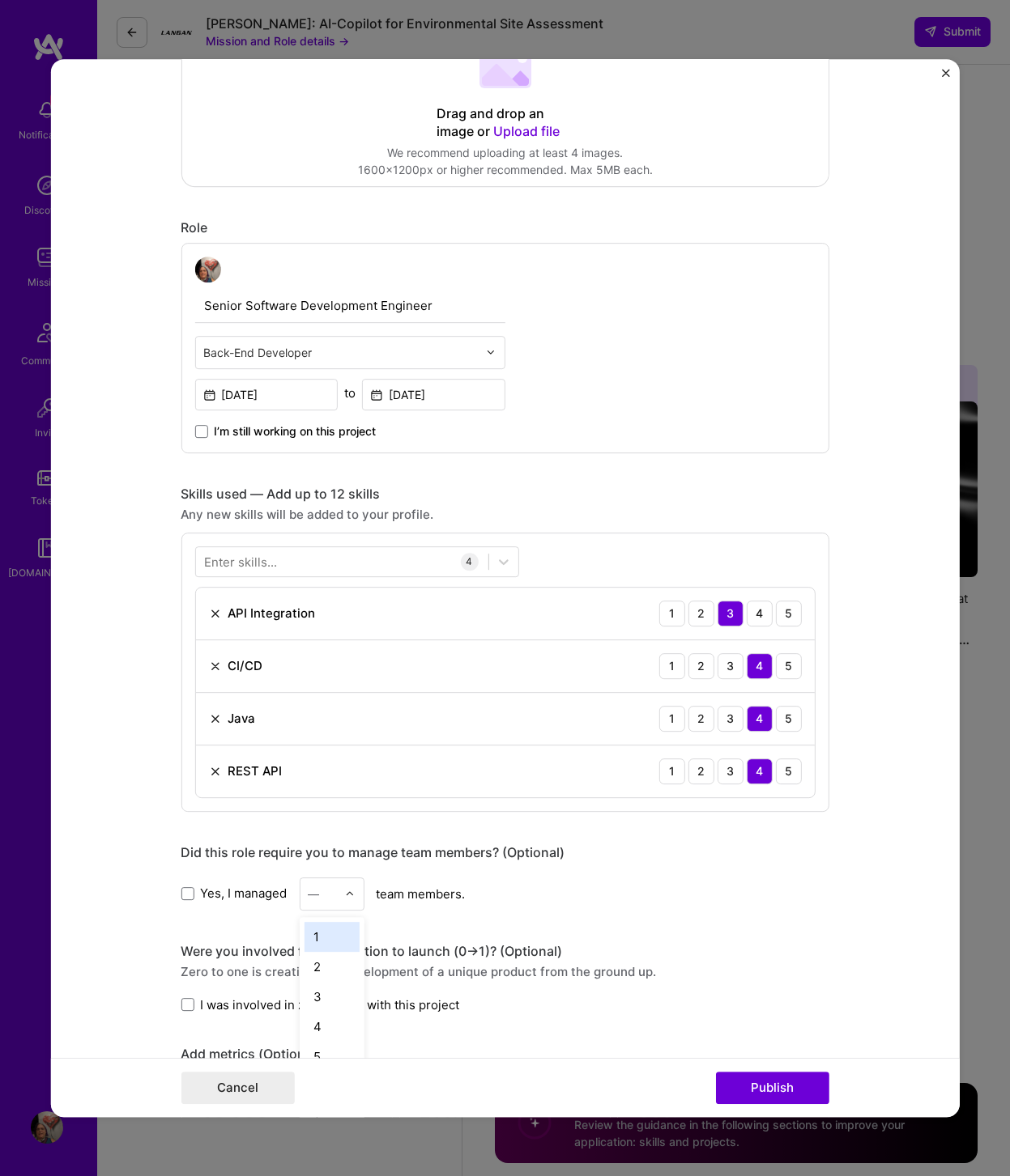
click at [344, 890] on div "—" at bounding box center [322, 894] width 44 height 31
drag, startPoint x: 327, startPoint y: 935, endPoint x: 319, endPoint y: 934, distance: 8.1
click at [327, 935] on div "1" at bounding box center [331, 937] width 55 height 30
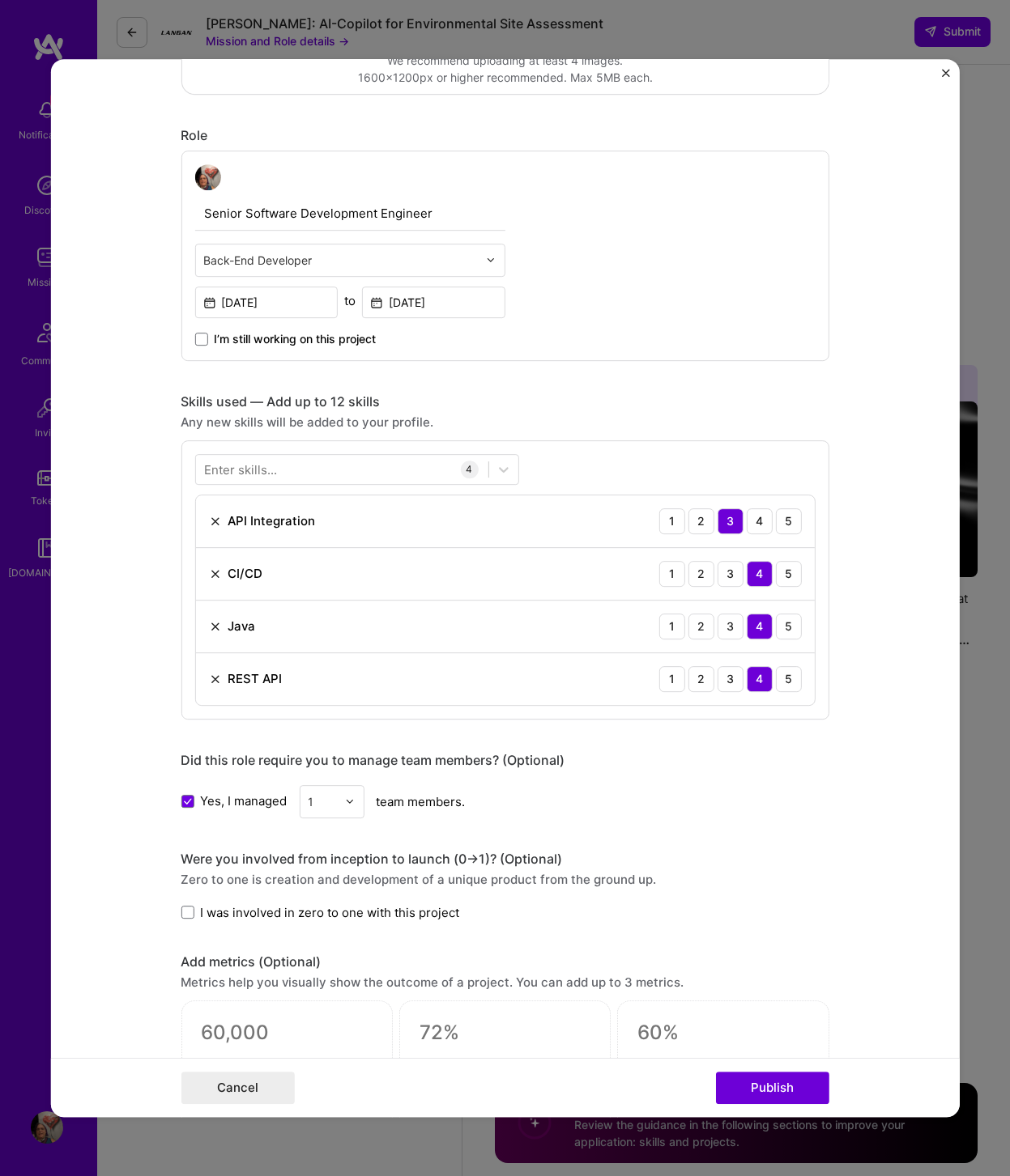
click at [194, 914] on label "I was involved in zero to one with this project" at bounding box center [319, 913] width 278 height 17
click at [0, 0] on input "I was involved in zero to one with this project" at bounding box center [0, 0] width 0 height 0
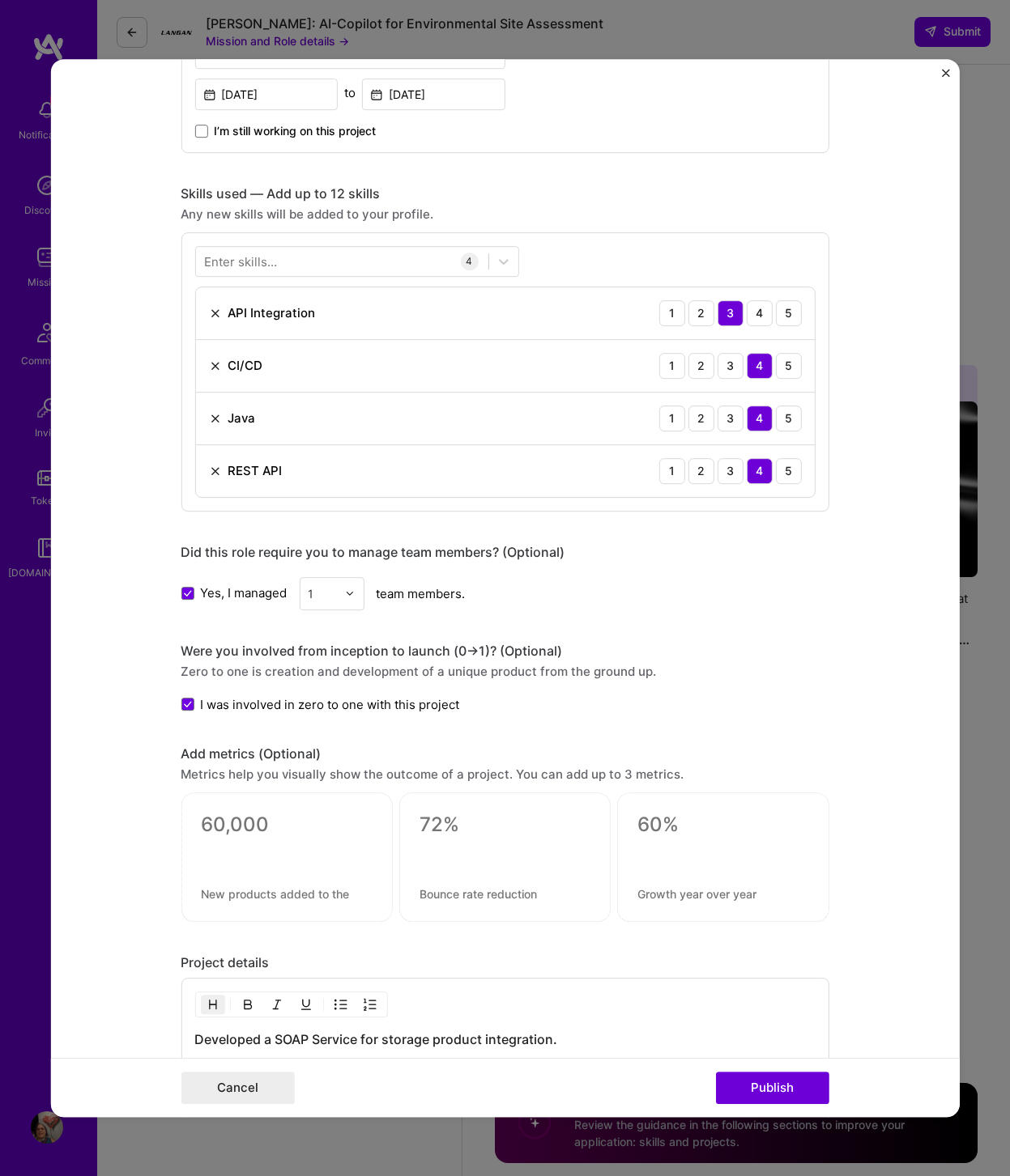
scroll to position [752, 0]
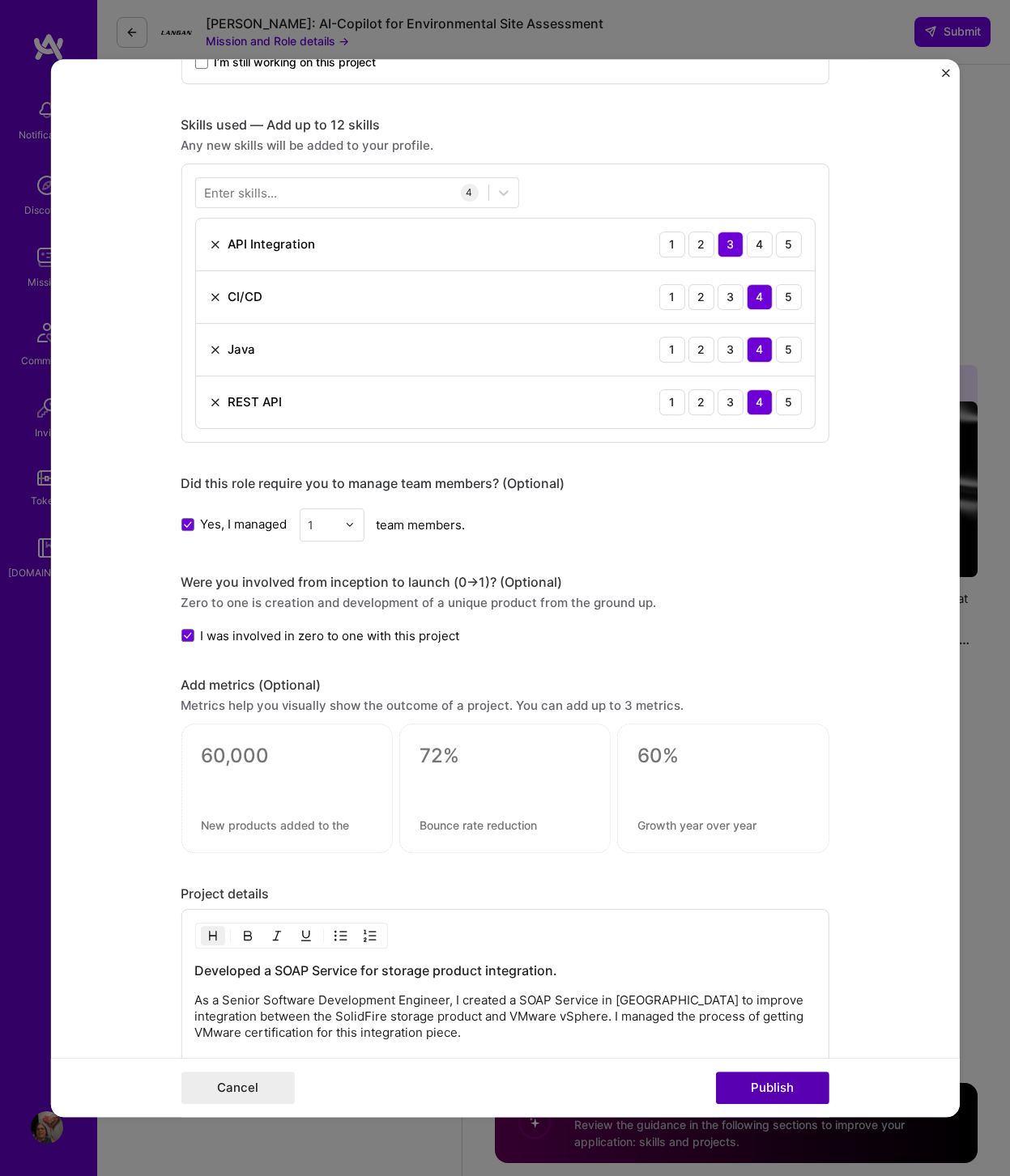
click at [773, 940] on button "Publish" at bounding box center [771, 1087] width 114 height 32
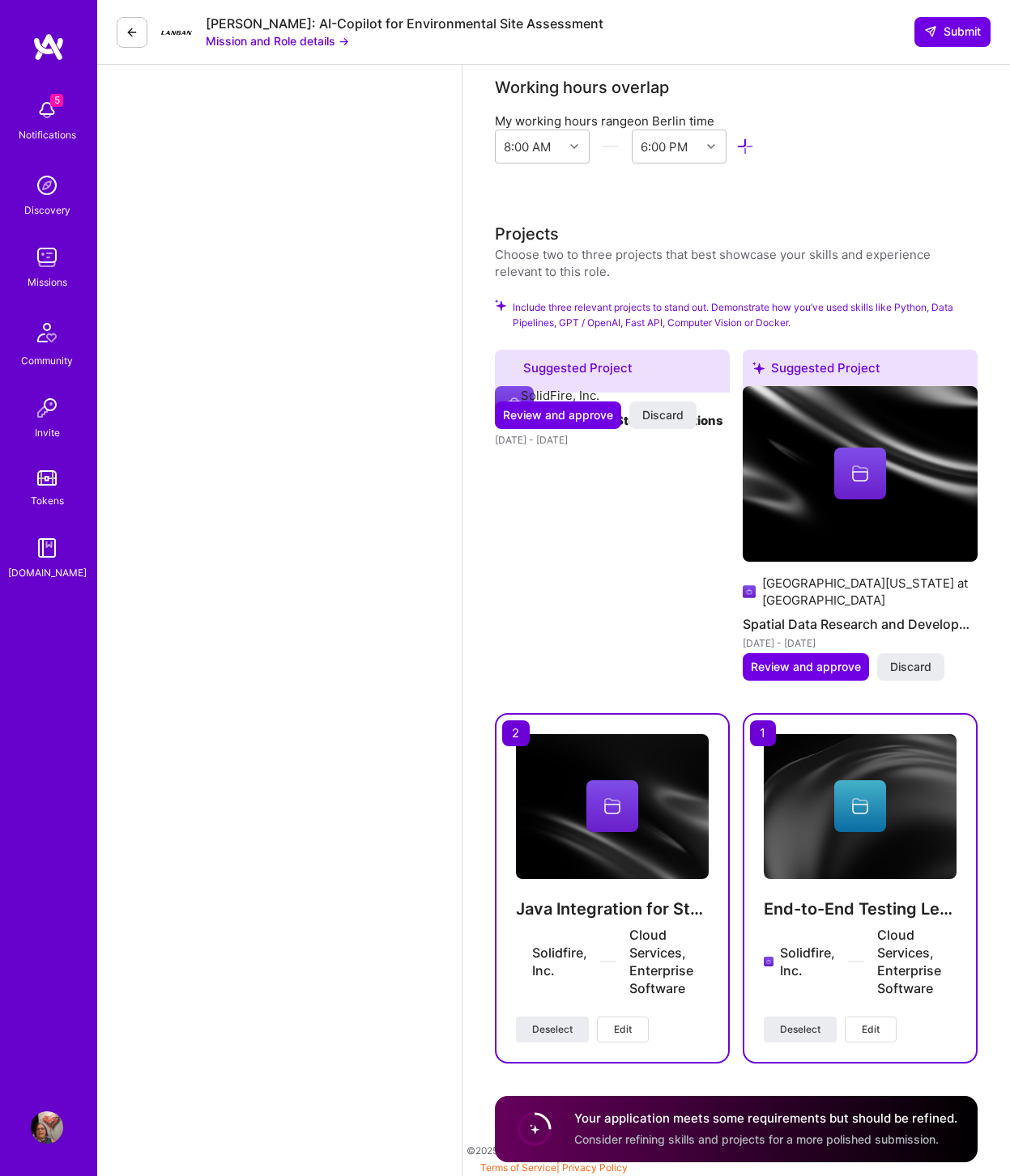
scroll to position [2217, 0]
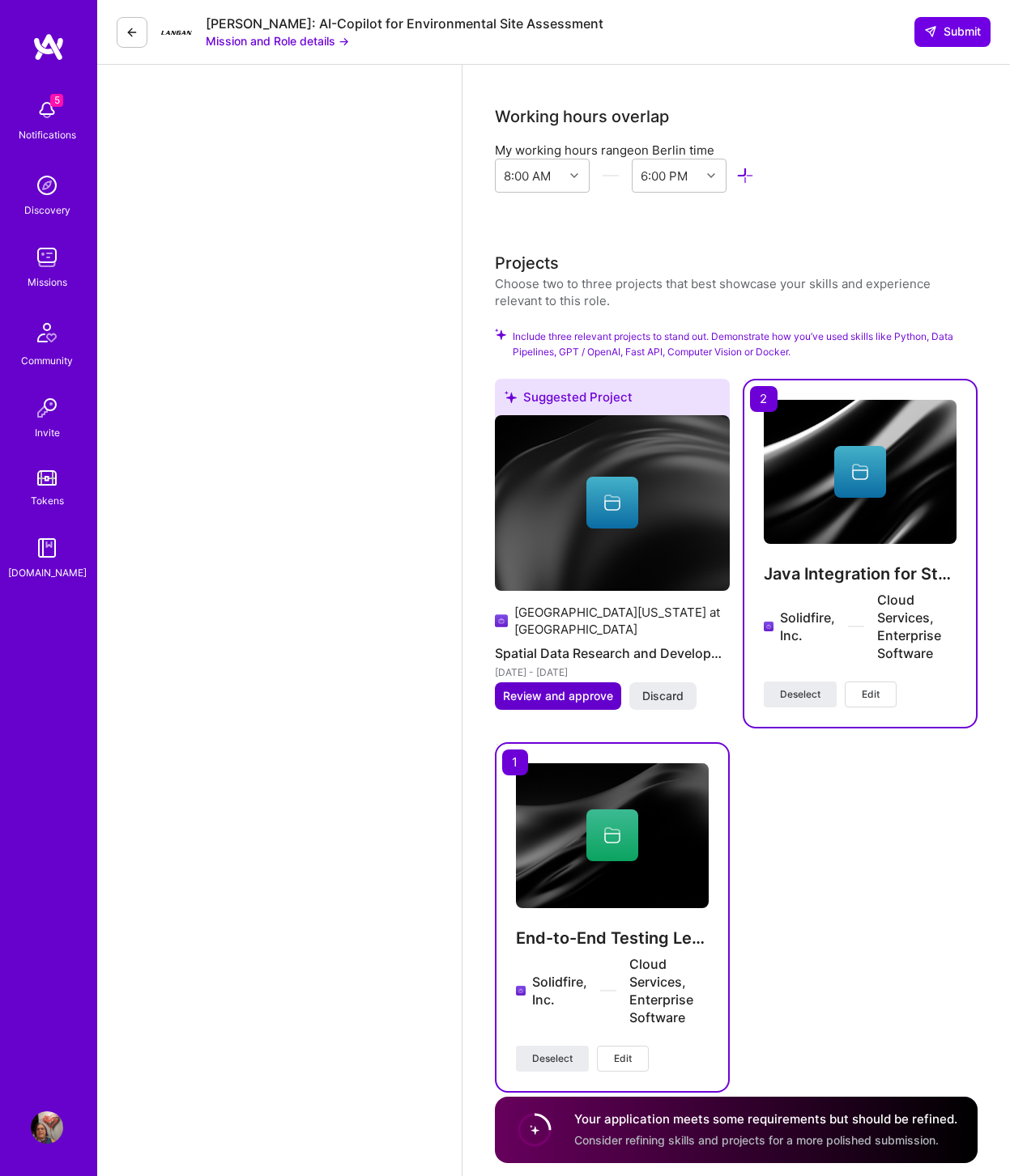
click at [599, 688] on span "Review and approve" at bounding box center [558, 696] width 110 height 17
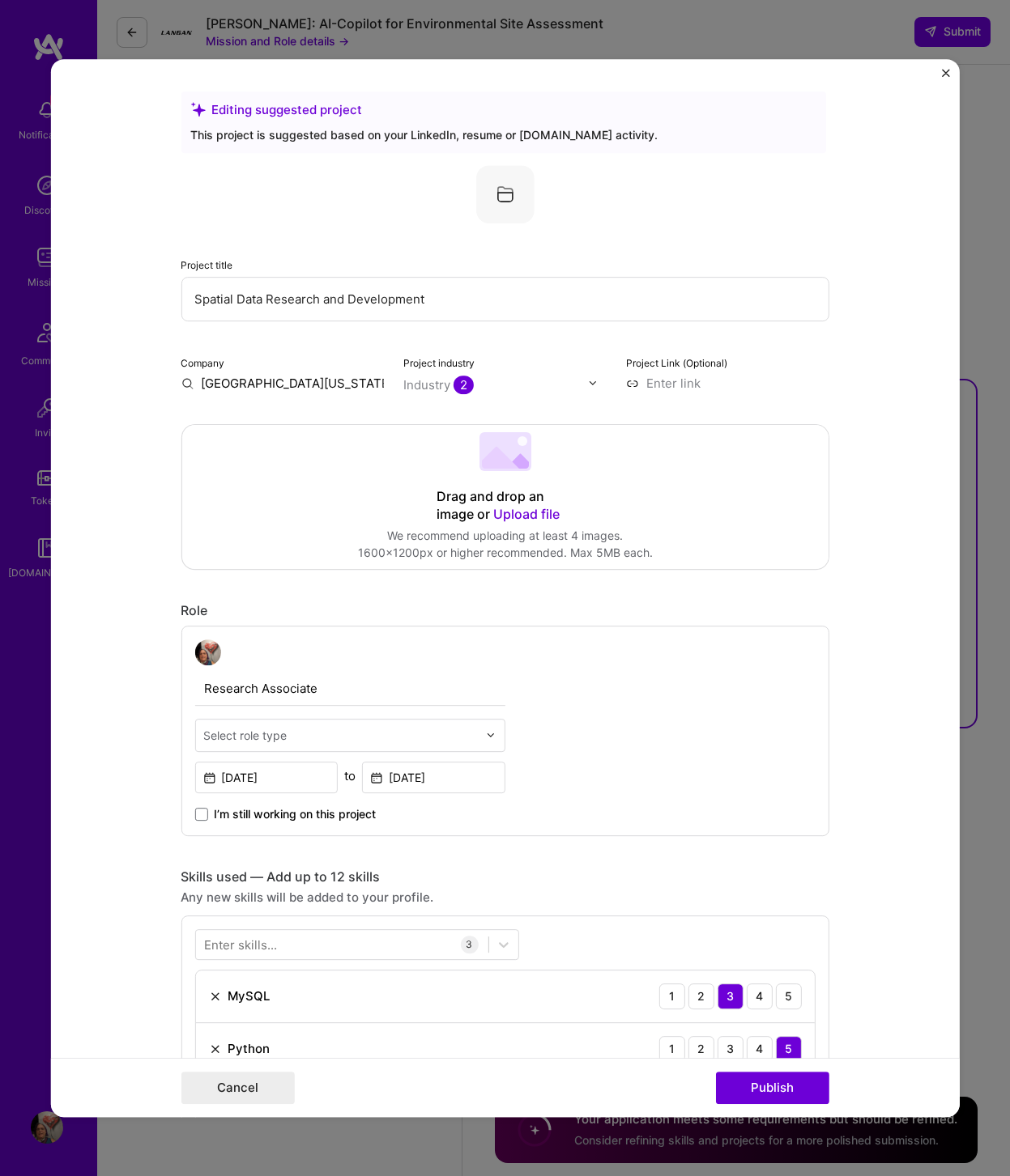
click at [453, 745] on div "Select role type" at bounding box center [339, 735] width 289 height 31
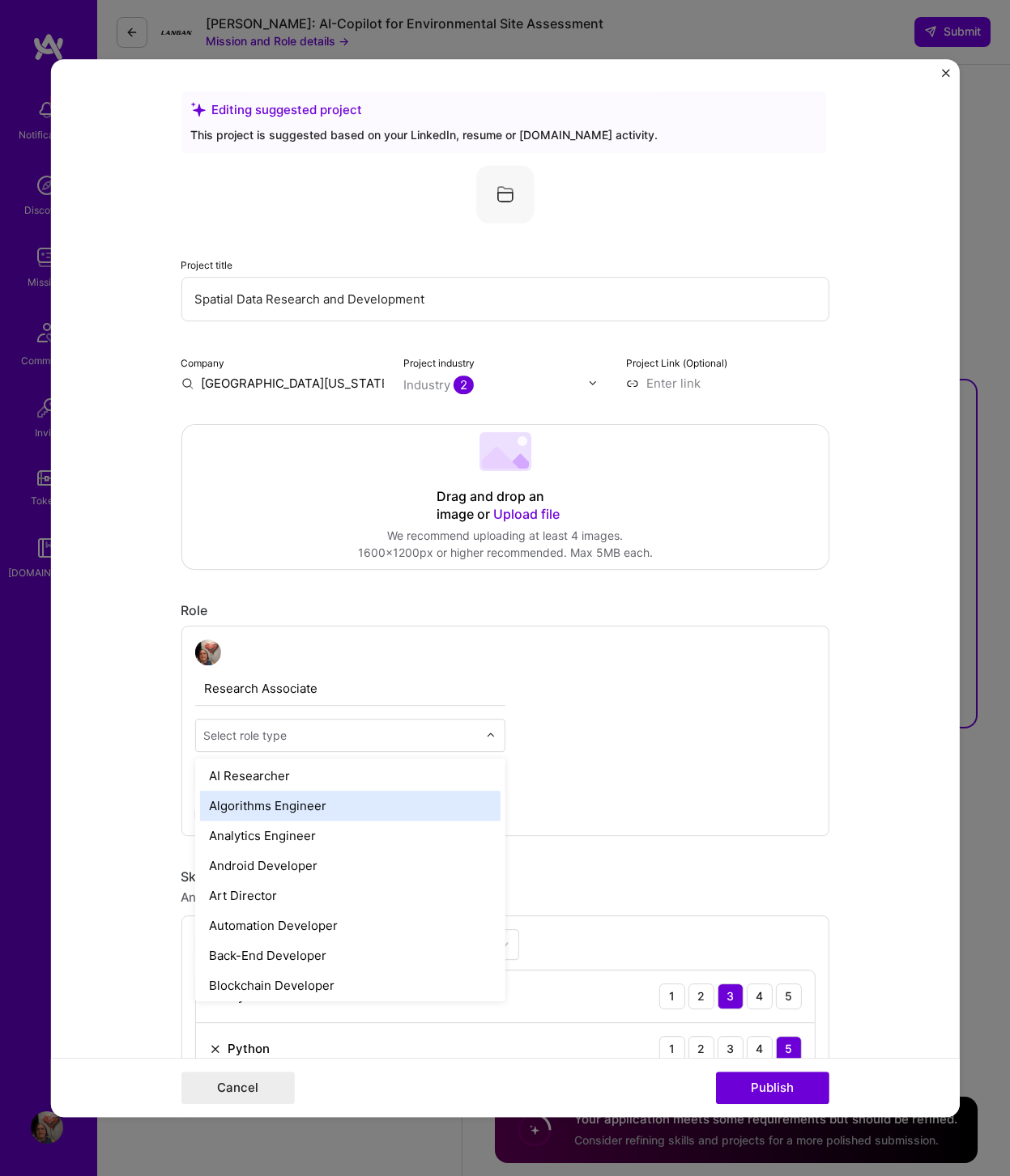
scroll to position [185, 0]
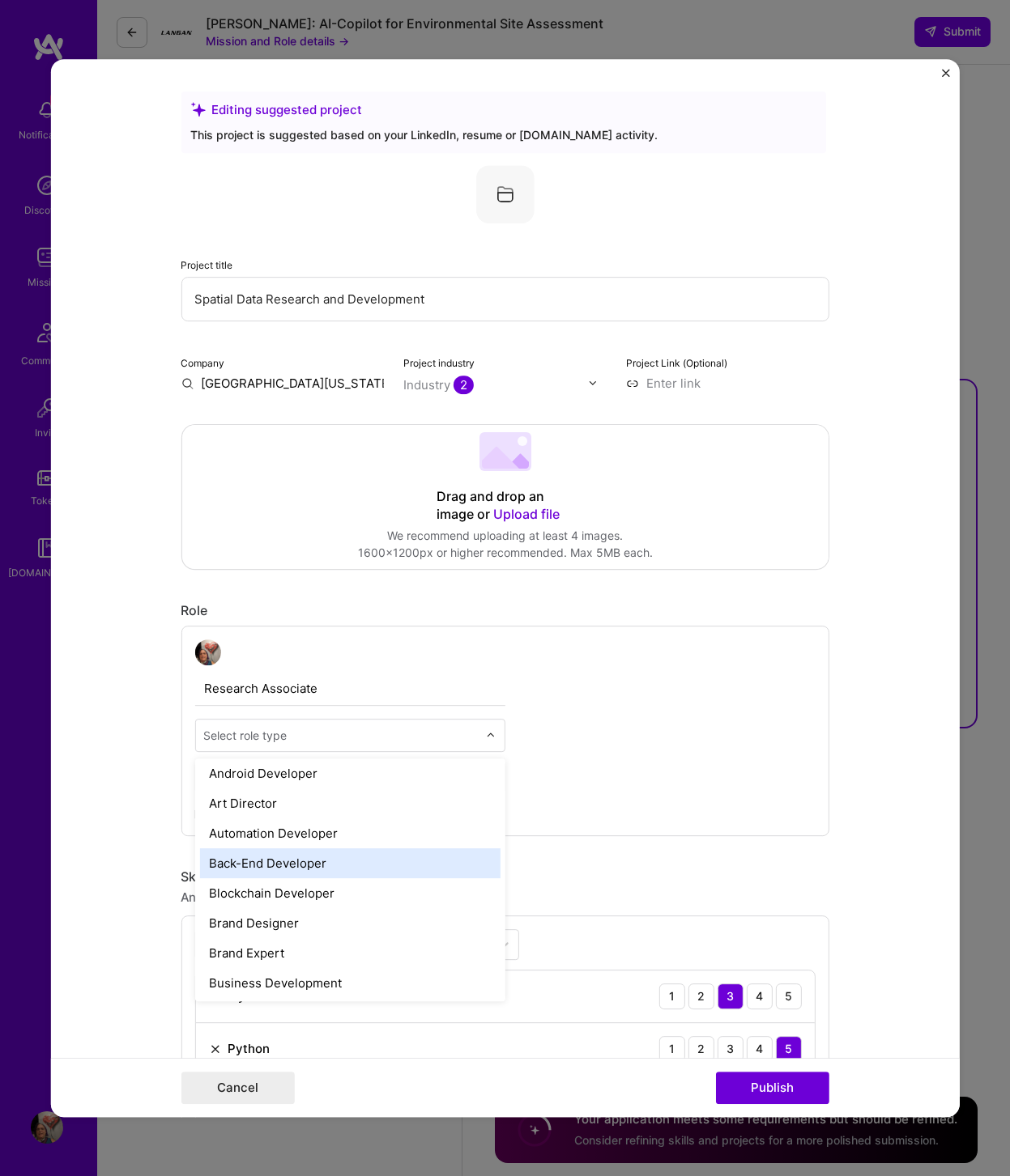
click at [427, 876] on div "Back-End Developer" at bounding box center [349, 864] width 301 height 30
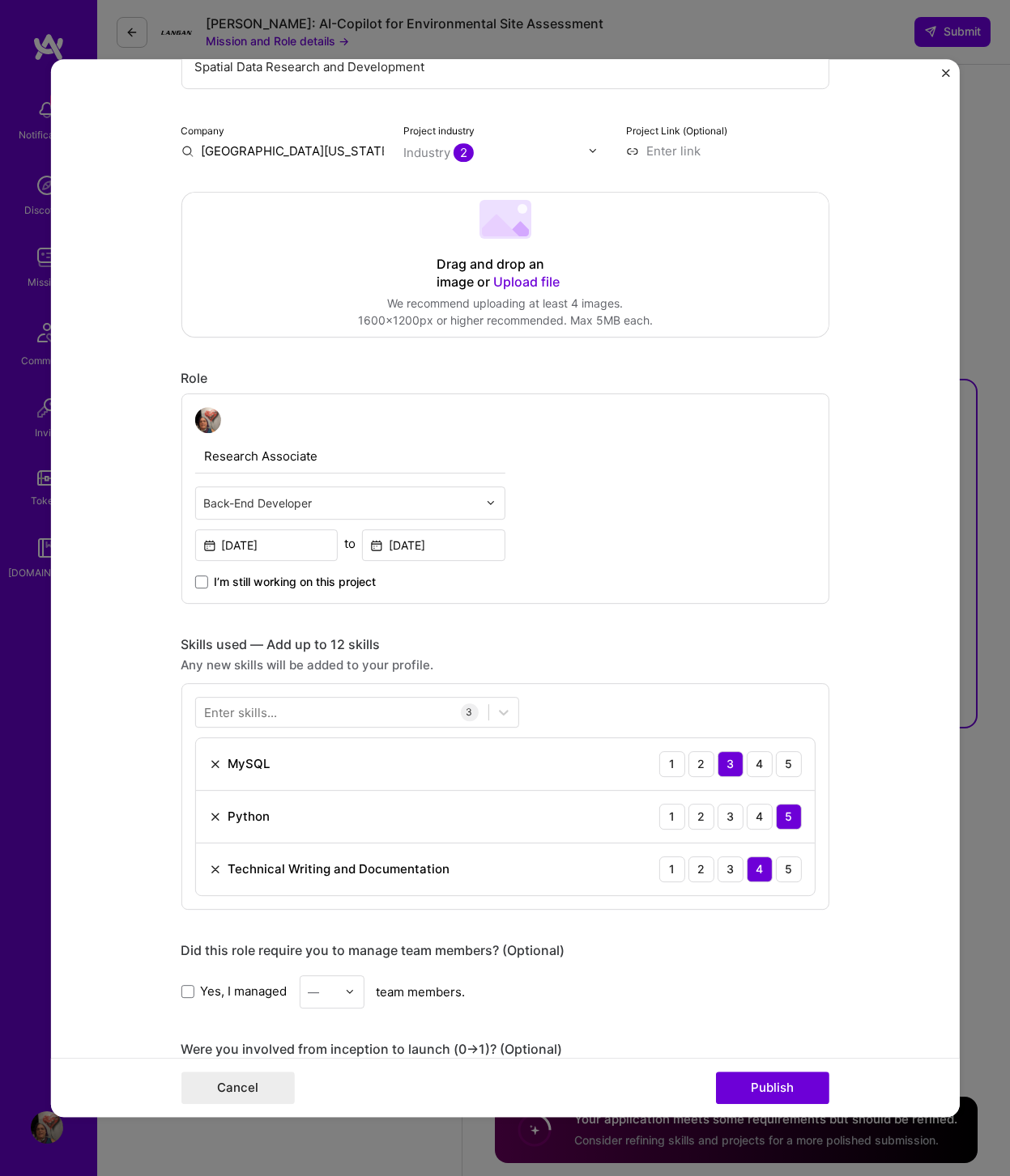
scroll to position [276, 0]
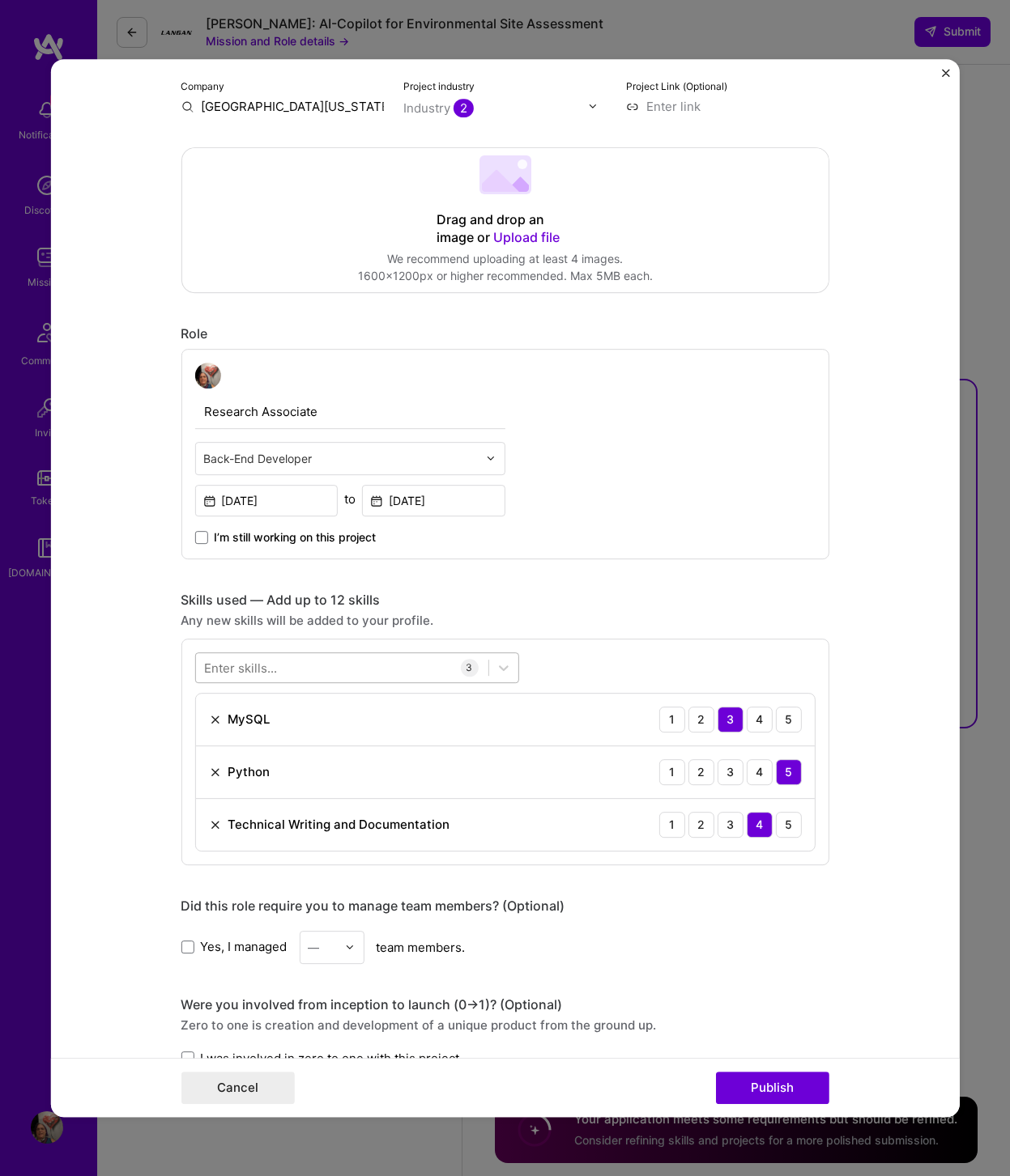
click at [376, 668] on div at bounding box center [341, 667] width 292 height 27
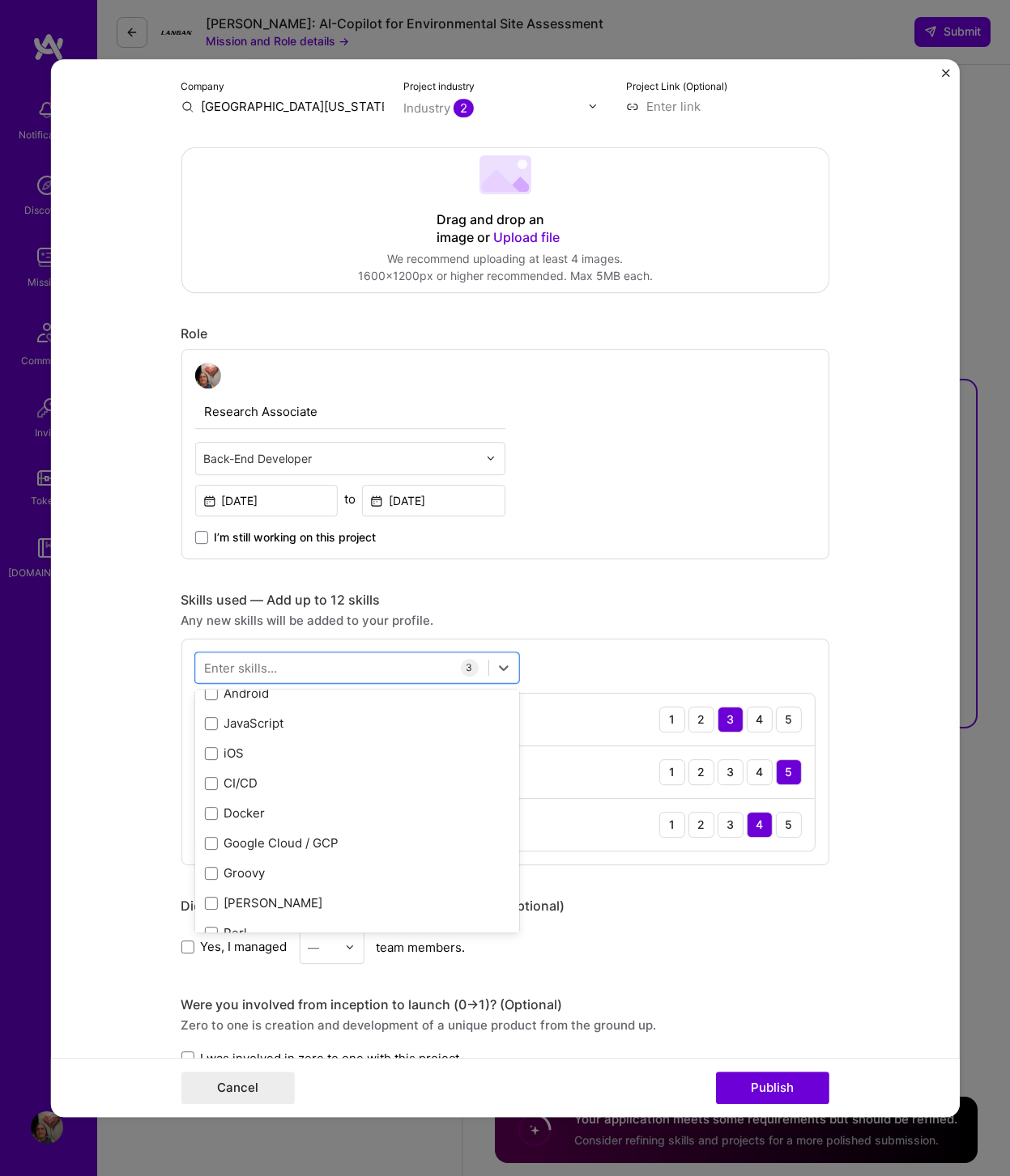
scroll to position [0, 0]
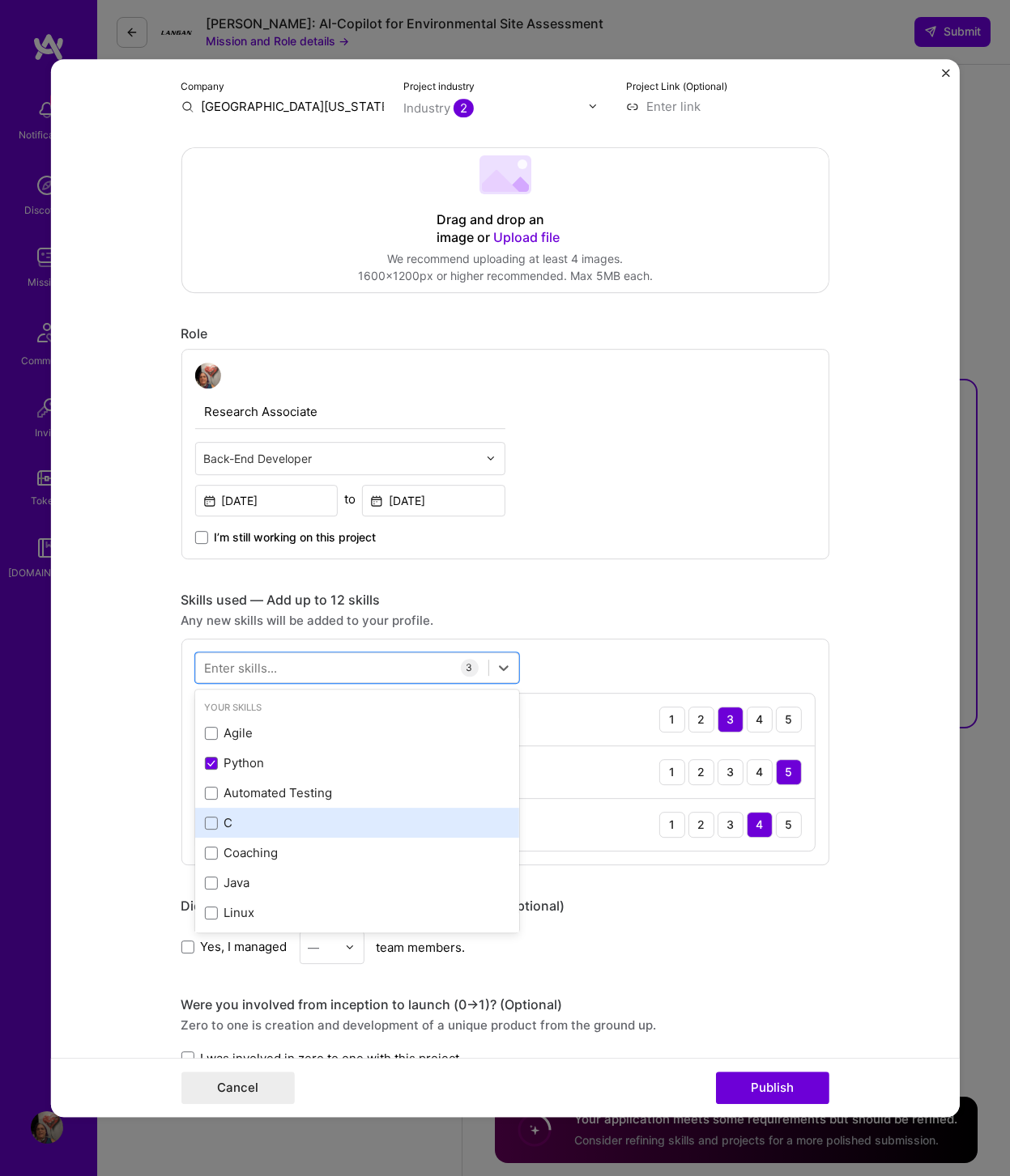
click at [386, 825] on div "C" at bounding box center [356, 823] width 304 height 17
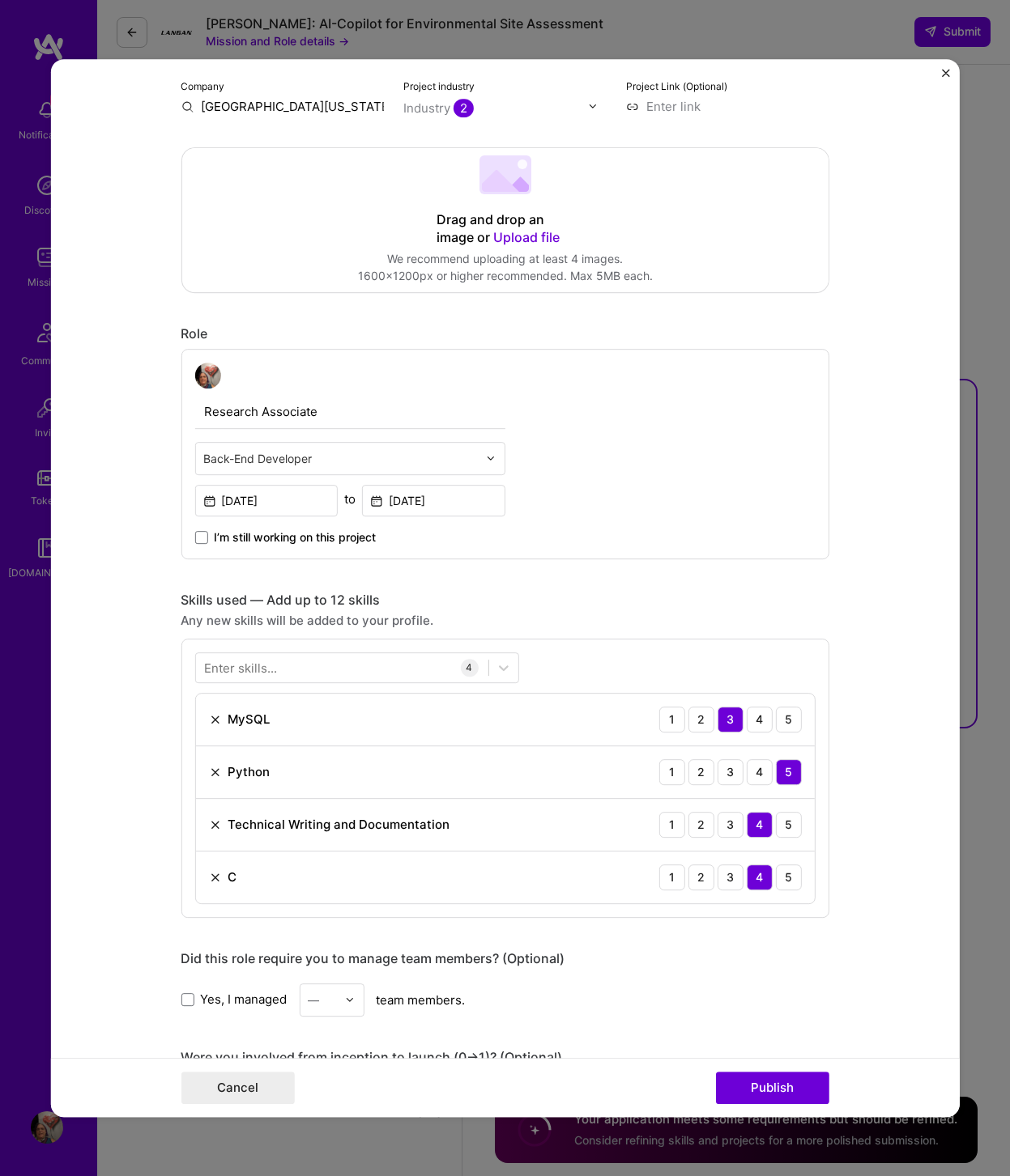
click at [710, 626] on div "Any new skills will be added to your profile." at bounding box center [504, 620] width 647 height 17
click at [731, 878] on div "3" at bounding box center [730, 877] width 26 height 26
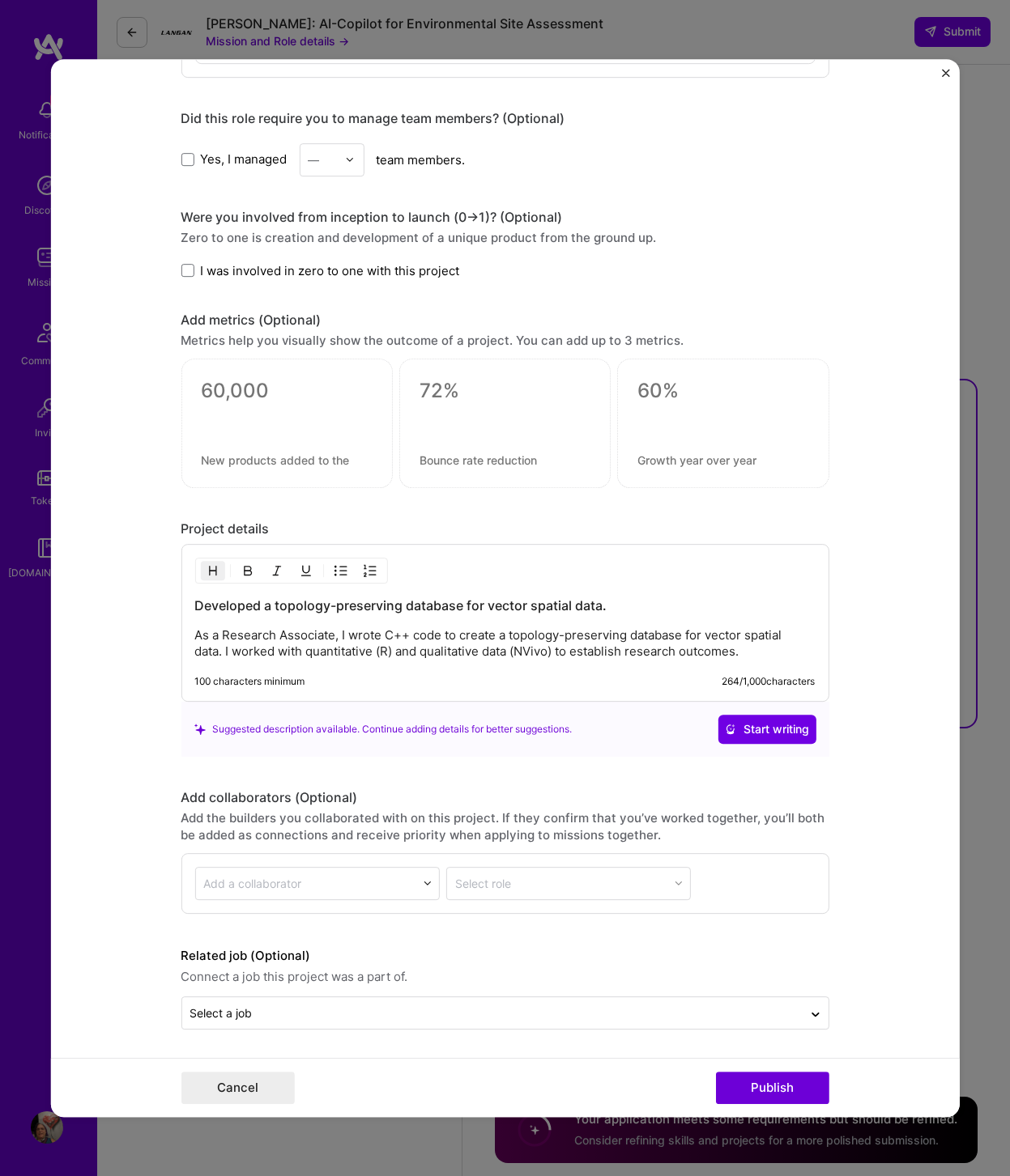
scroll to position [1118, 0]
click at [787, 940] on input "text" at bounding box center [491, 1012] width 604 height 17
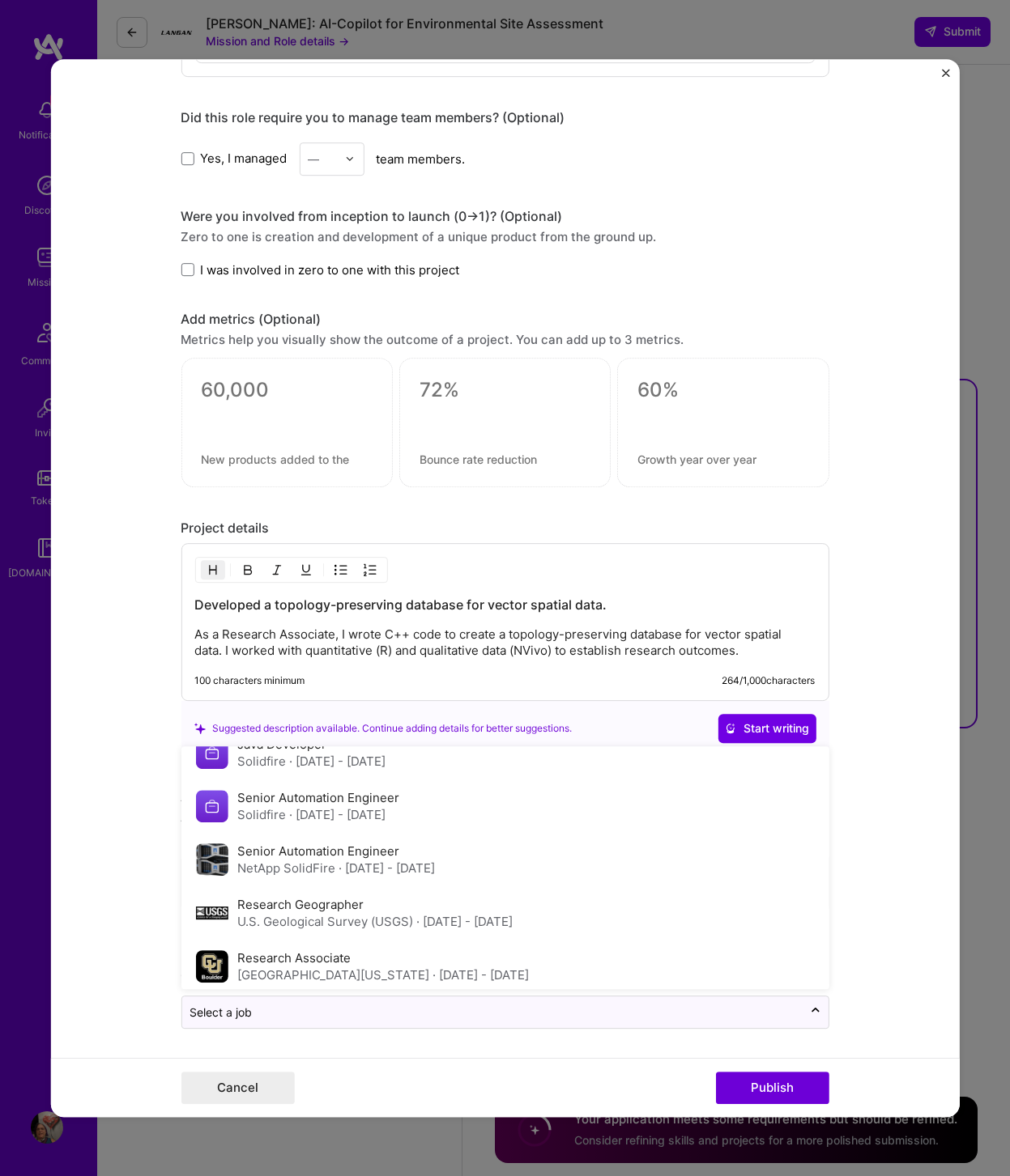
scroll to position [248, 0]
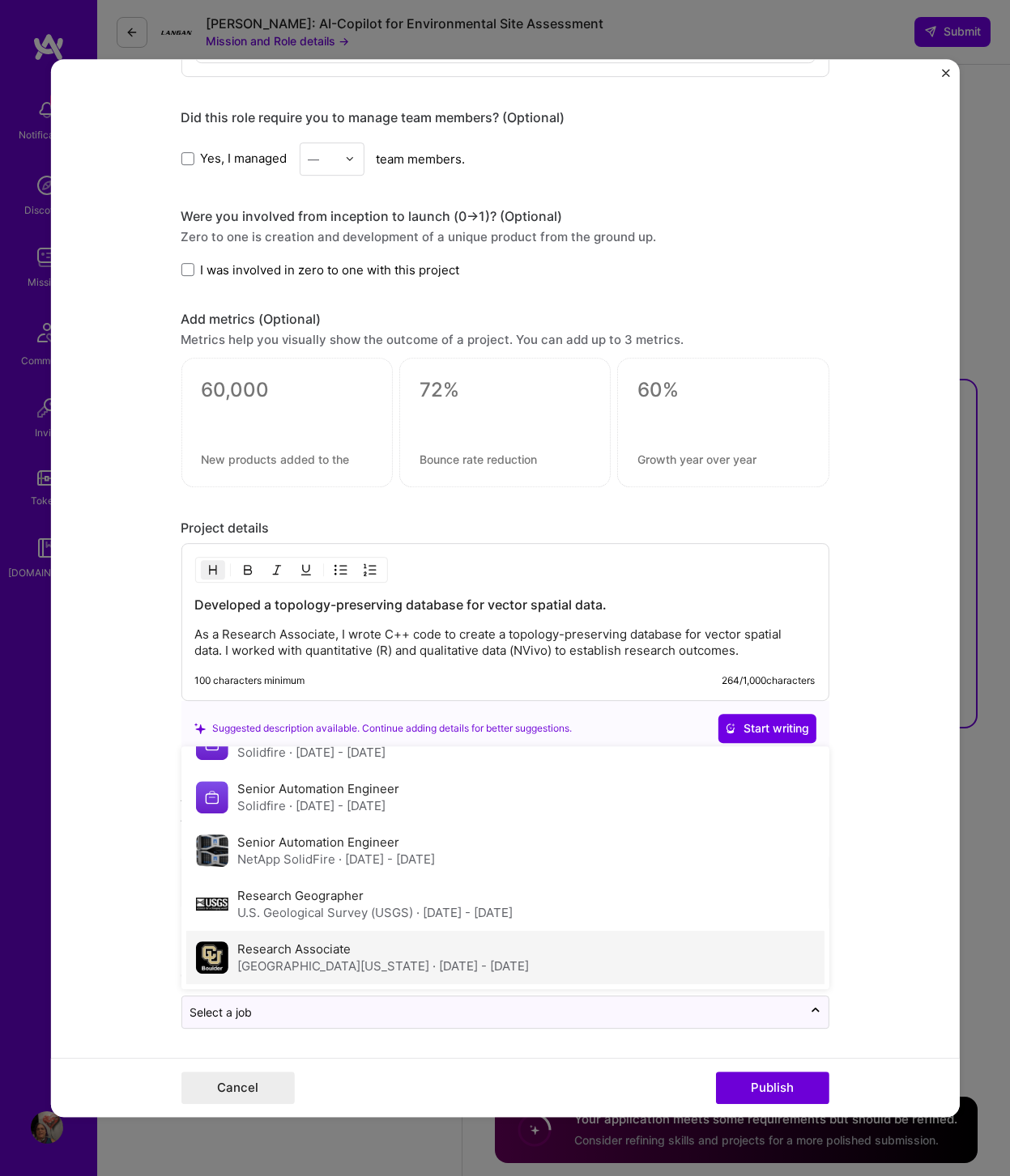
click at [740, 940] on div "Research Associate [GEOGRAPHIC_DATA][US_STATE] · [DATE] - [DATE]" at bounding box center [505, 958] width 638 height 54
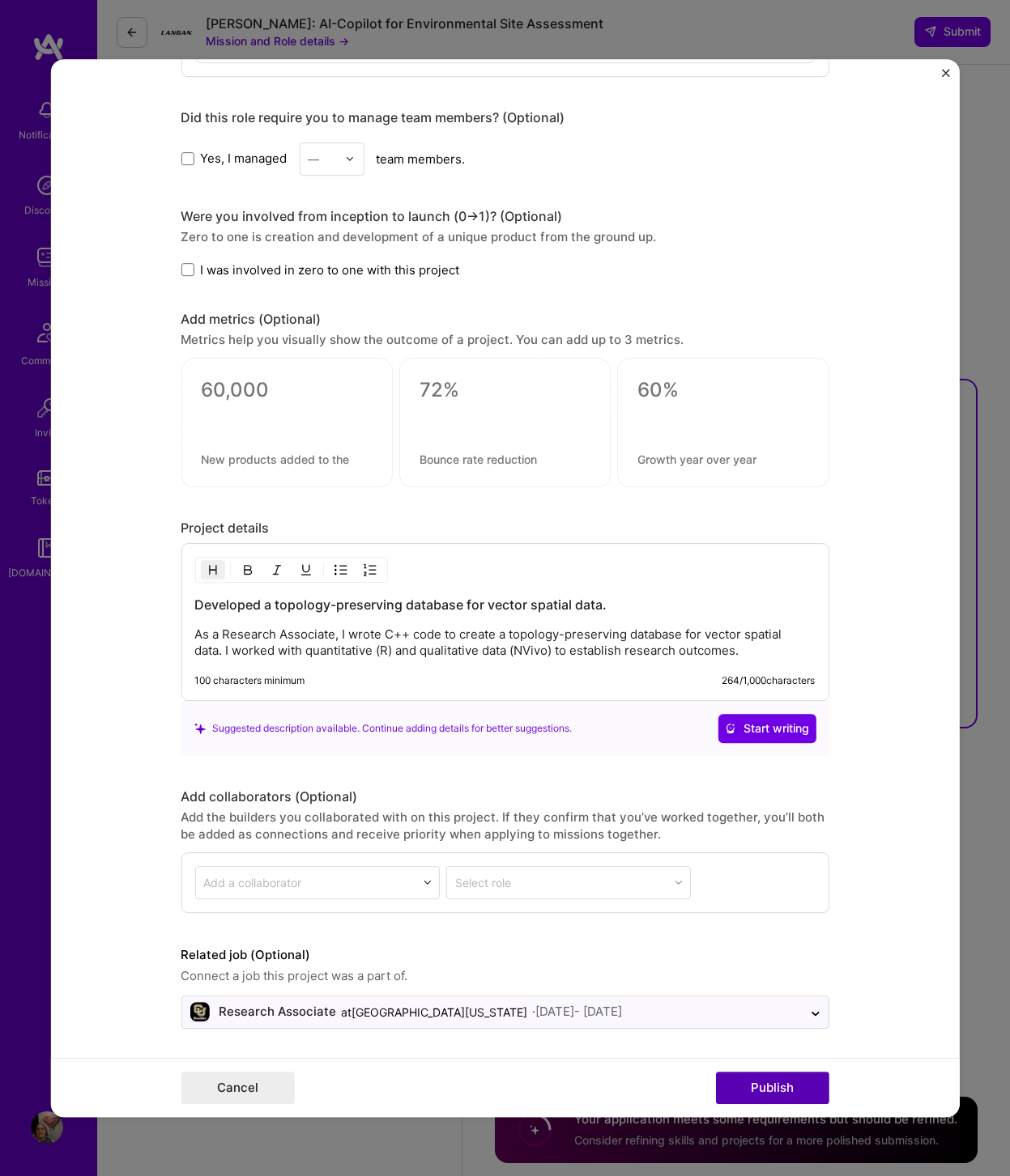
click at [778, 940] on button "Publish" at bounding box center [771, 1087] width 114 height 32
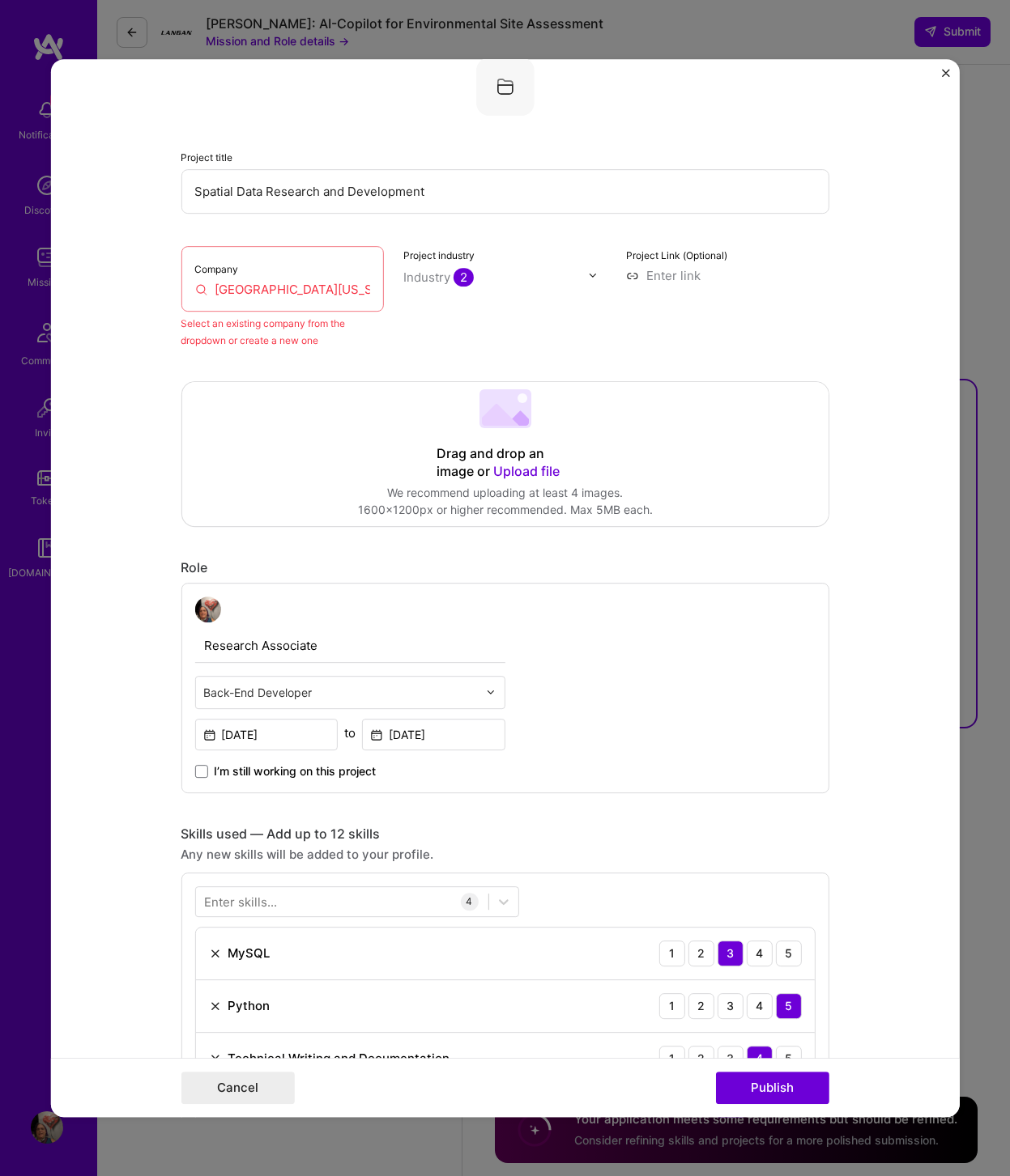
scroll to position [106, 0]
click at [298, 291] on input "[GEOGRAPHIC_DATA][US_STATE] at [GEOGRAPHIC_DATA]" at bounding box center [282, 291] width 176 height 17
click at [344, 289] on input "[GEOGRAPHIC_DATA][US_STATE] at [GEOGRAPHIC_DATA]" at bounding box center [282, 291] width 176 height 17
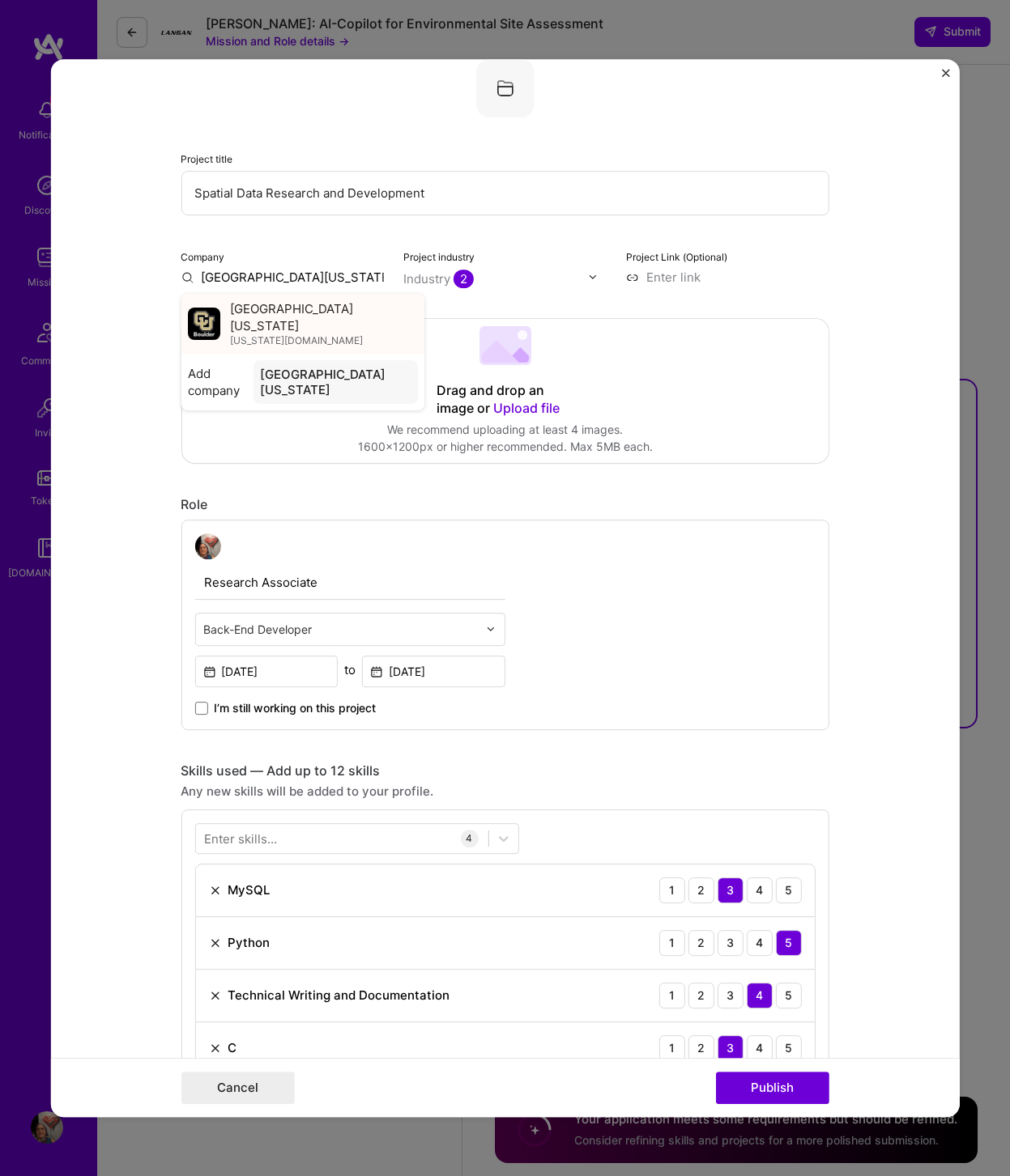
click at [330, 322] on div "[GEOGRAPHIC_DATA][US_STATE] [US_STATE][DOMAIN_NAME]" at bounding box center [323, 324] width 188 height 47
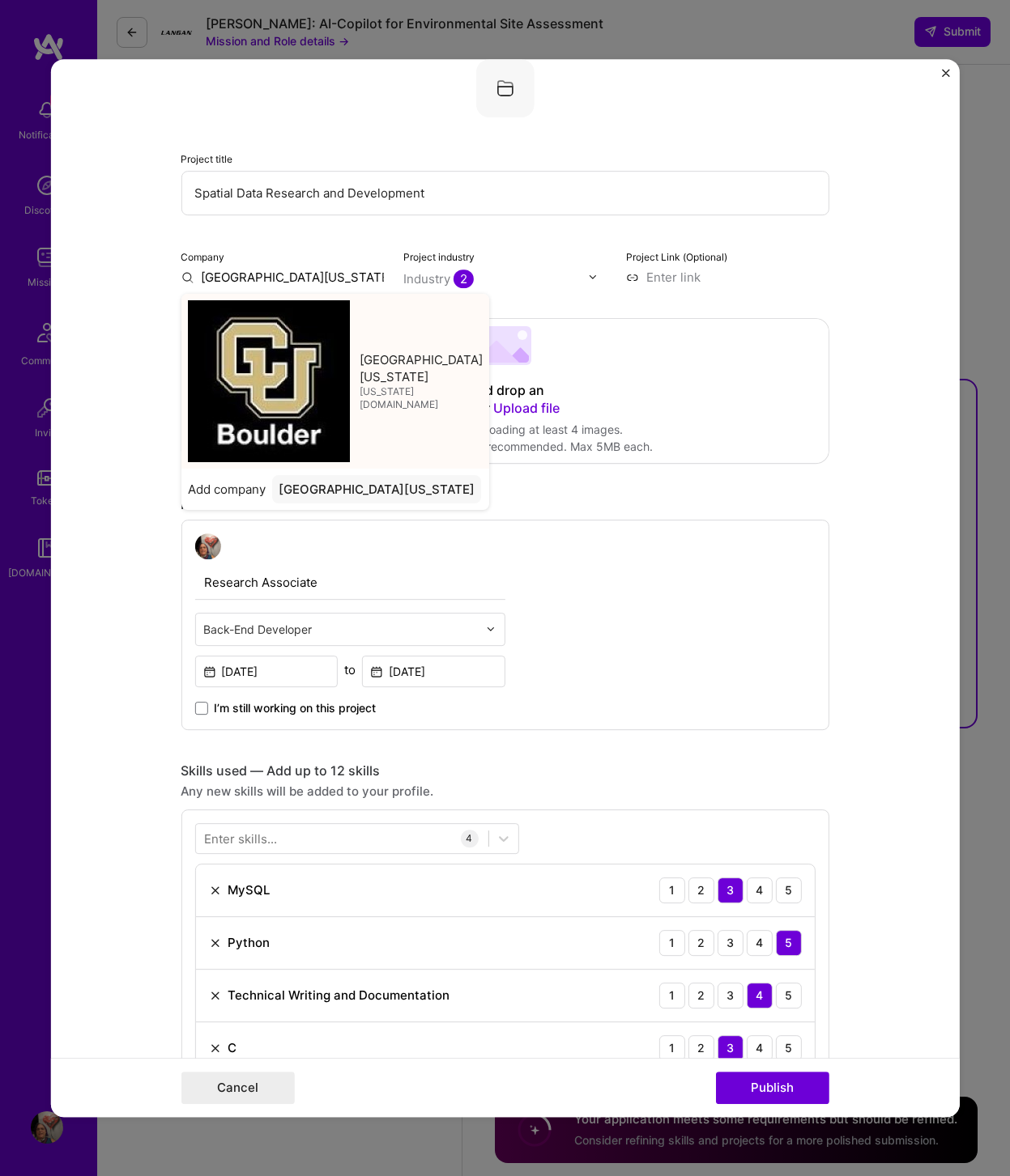
type input "[GEOGRAPHIC_DATA][US_STATE]"
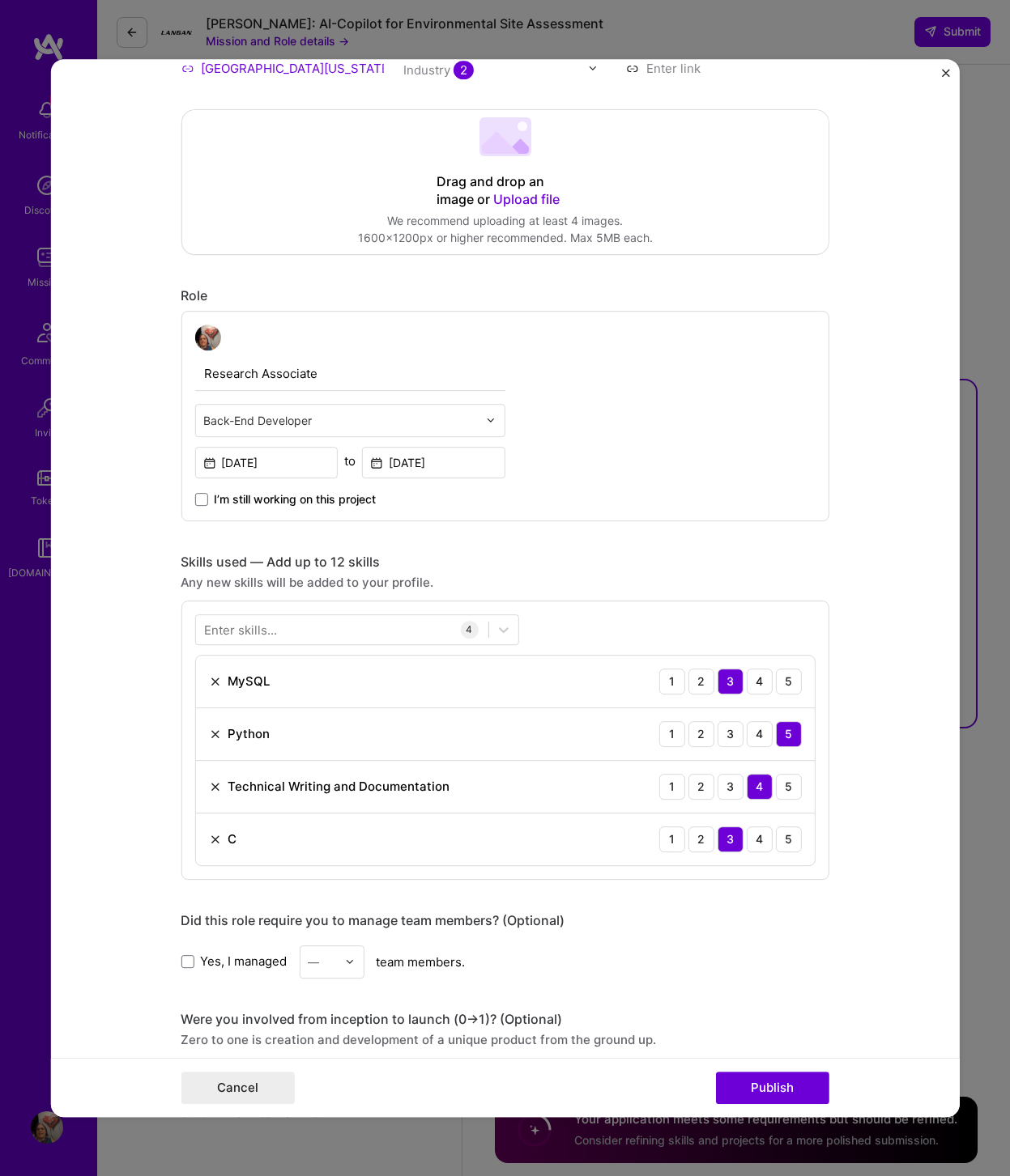
scroll to position [383, 0]
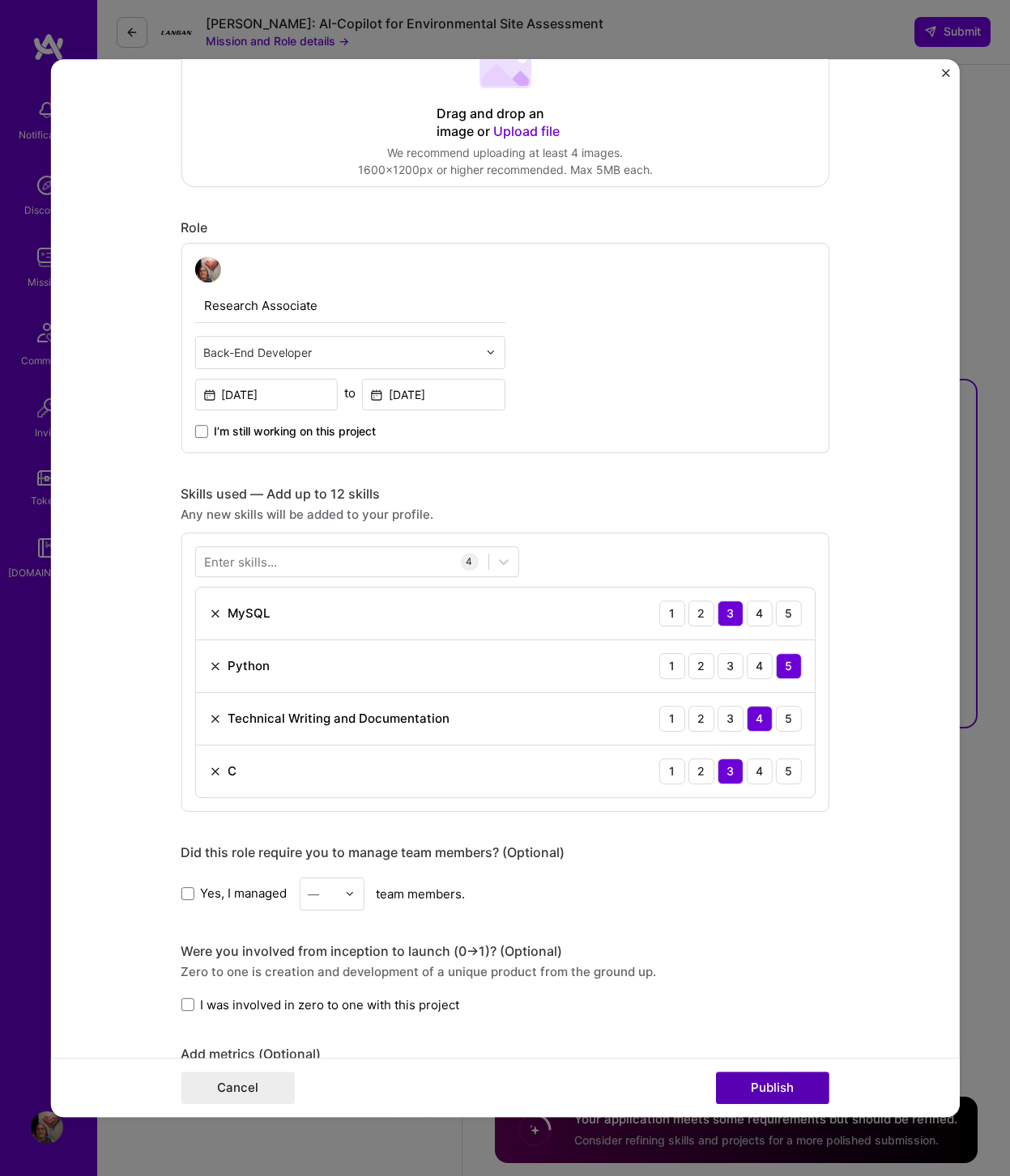
click at [744, 940] on button "Publish" at bounding box center [771, 1087] width 114 height 32
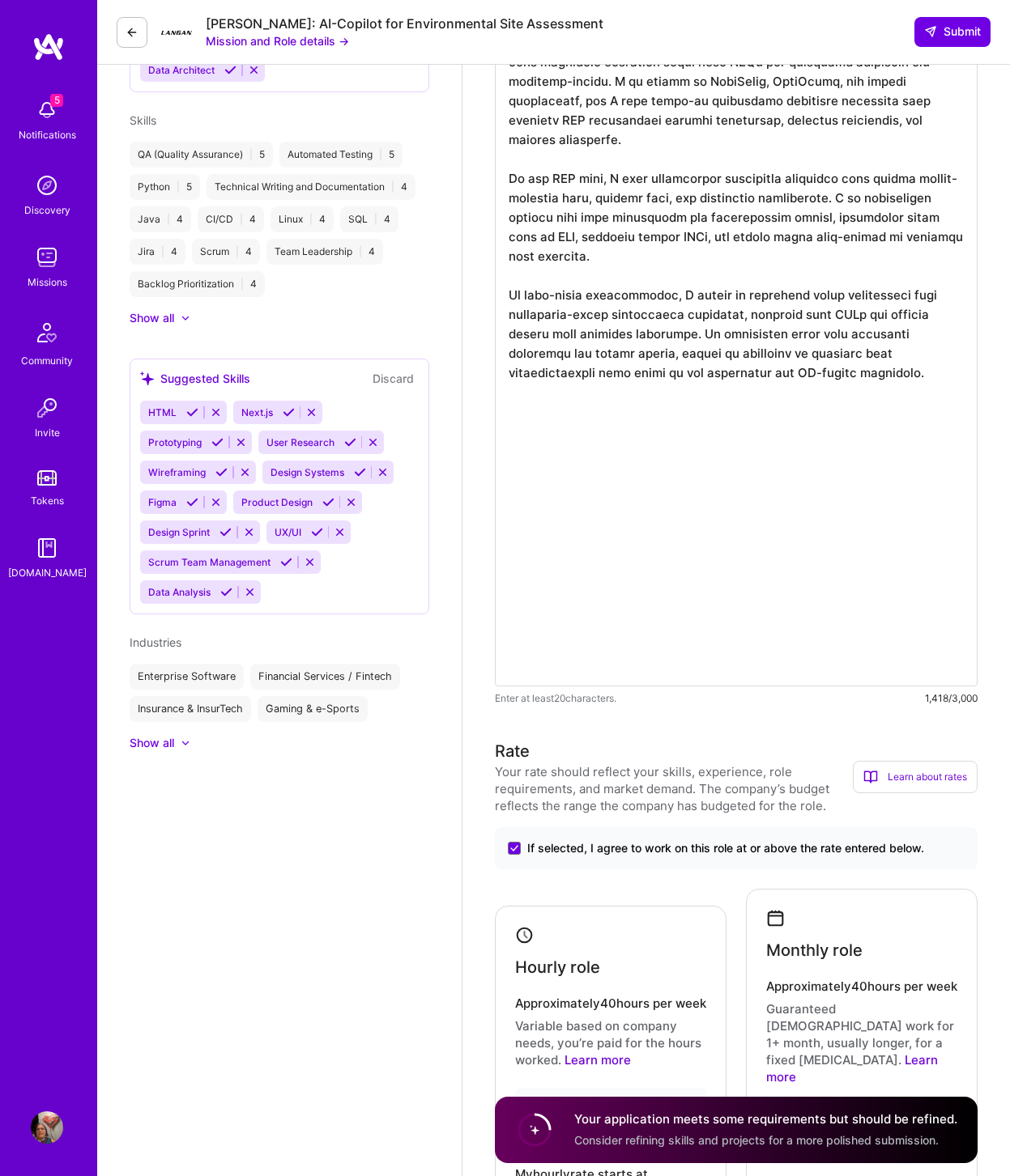
scroll to position [192, 0]
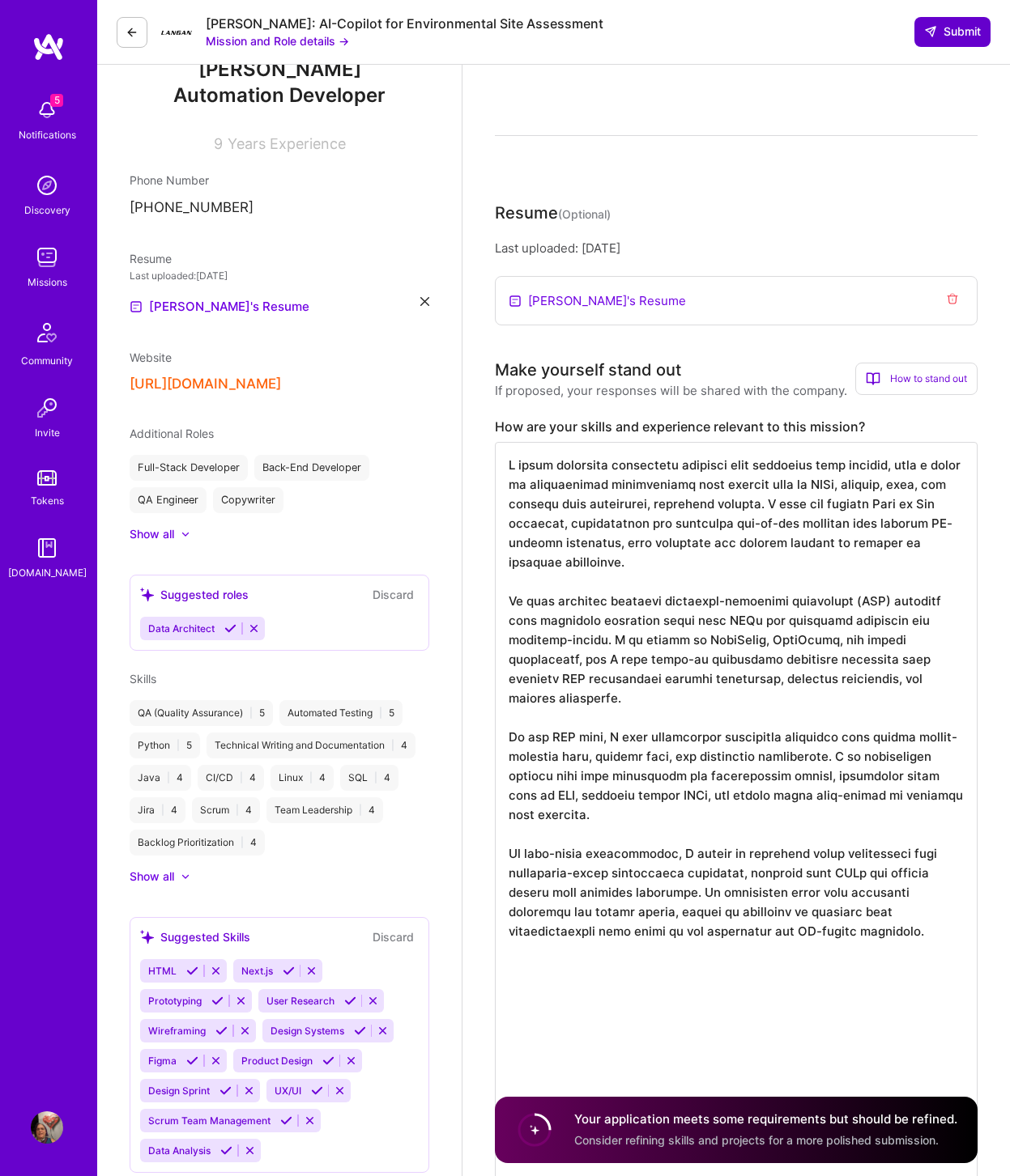
click at [807, 35] on span "Submit" at bounding box center [952, 31] width 56 height 17
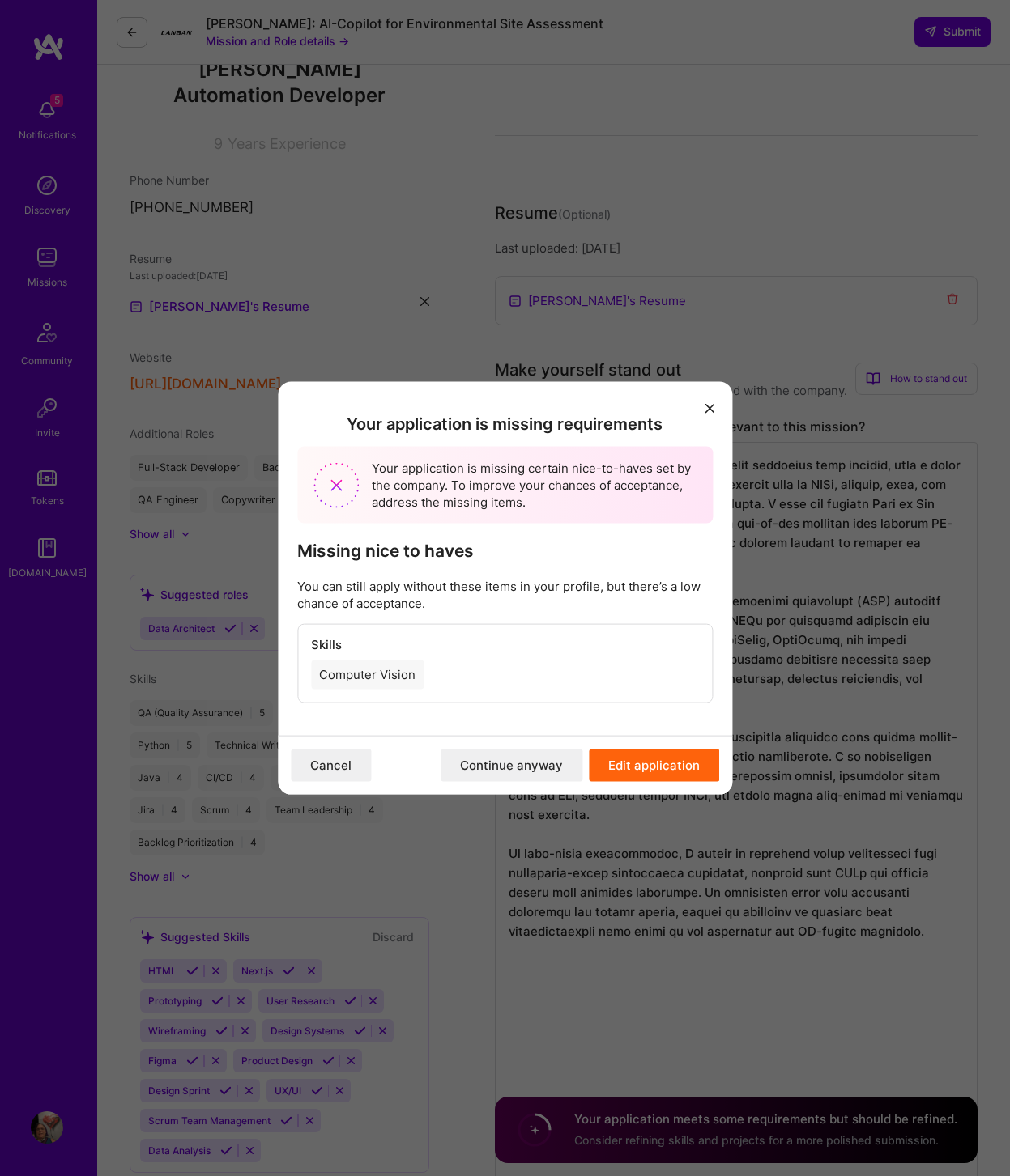
click at [557, 775] on button "Continue anyway" at bounding box center [511, 766] width 142 height 32
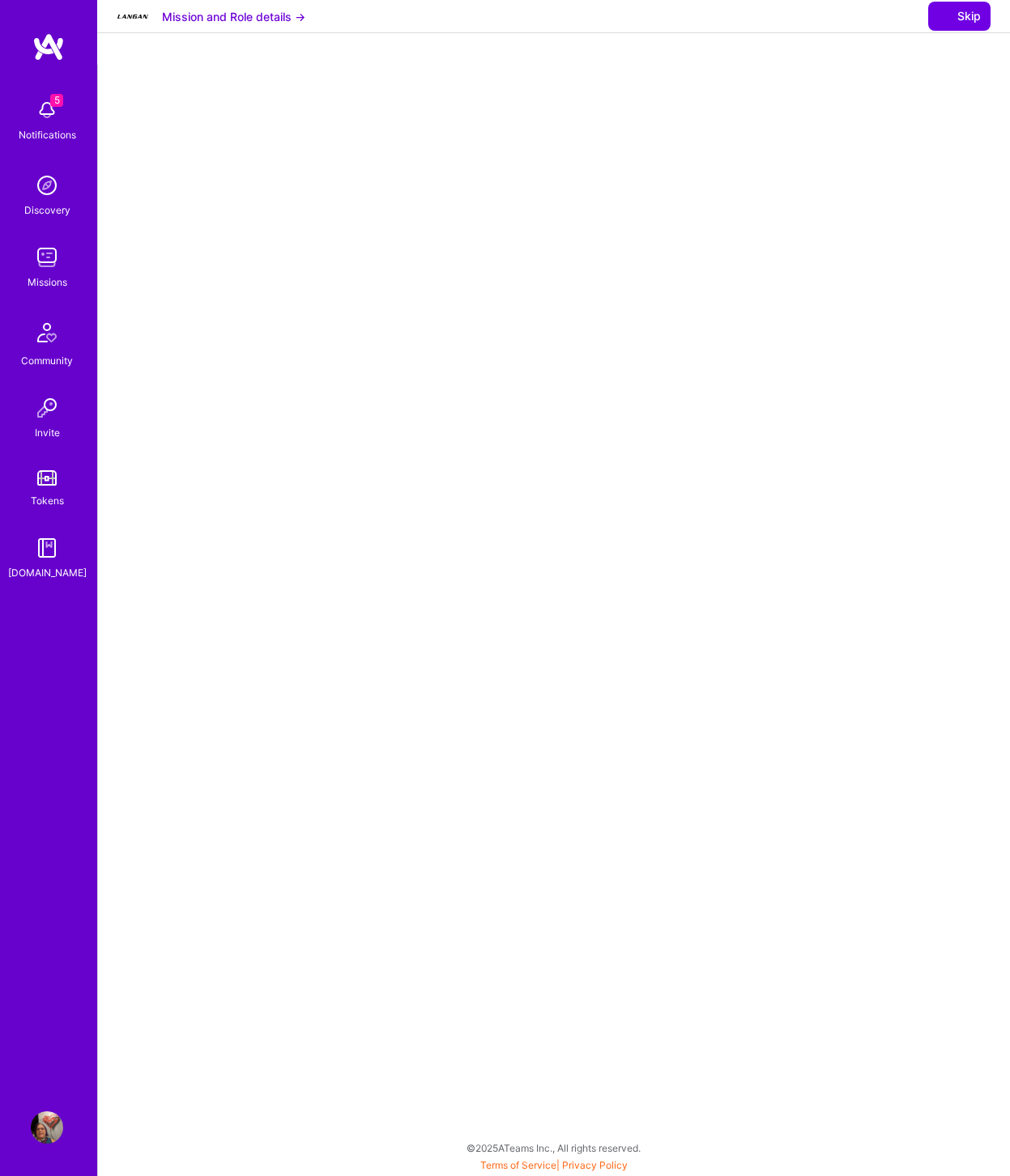
select select "DE"
